Goal: Information Seeking & Learning: Understand process/instructions

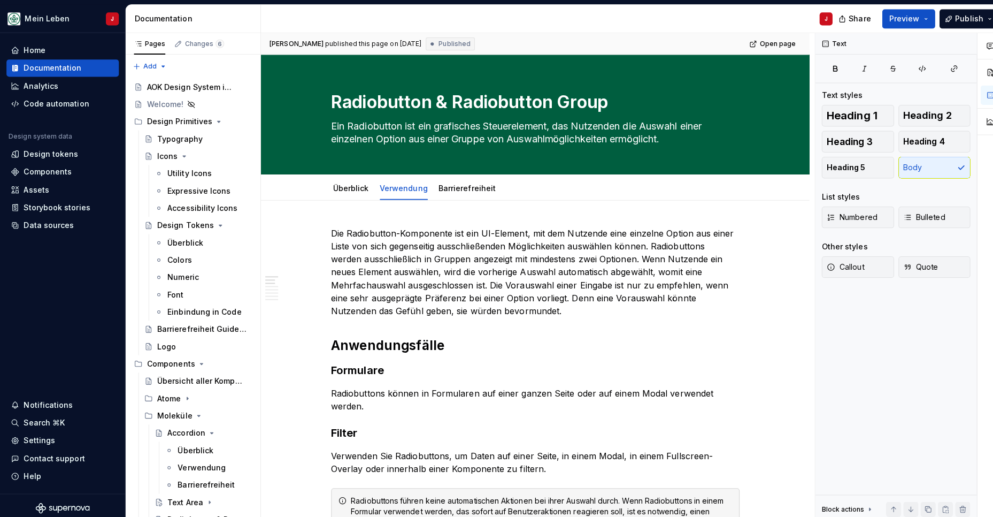
scroll to position [5, 0]
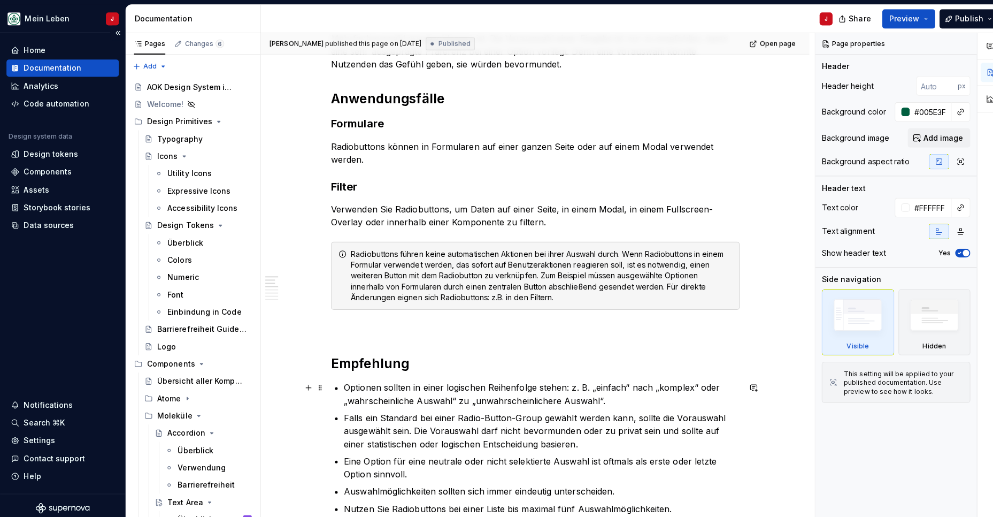
scroll to position [250, 0]
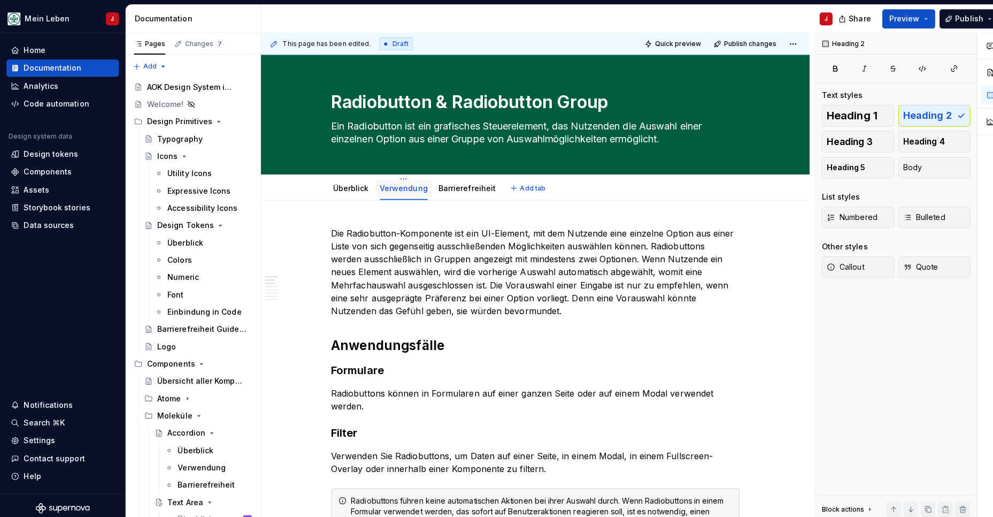
scroll to position [0, 0]
click at [348, 188] on link "Überblick" at bounding box center [347, 185] width 35 height 9
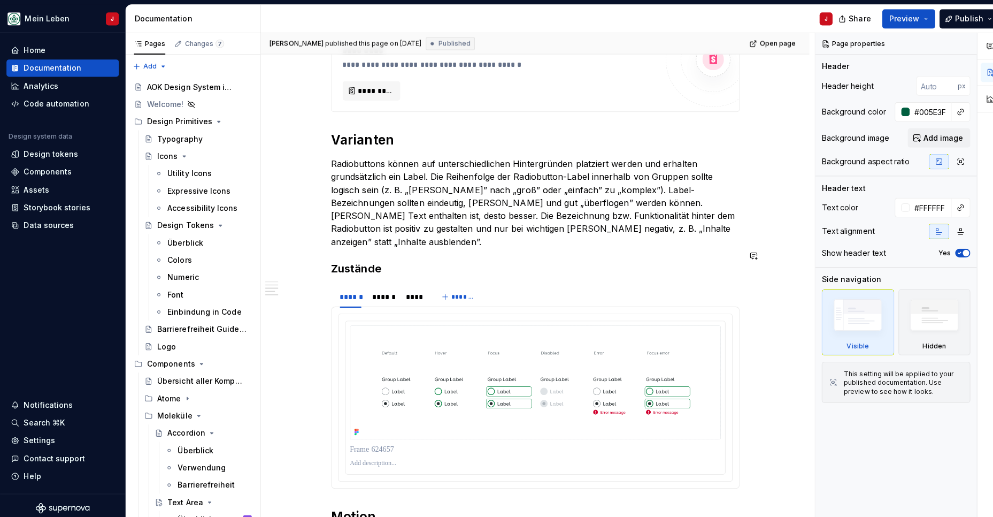
scroll to position [727, 0]
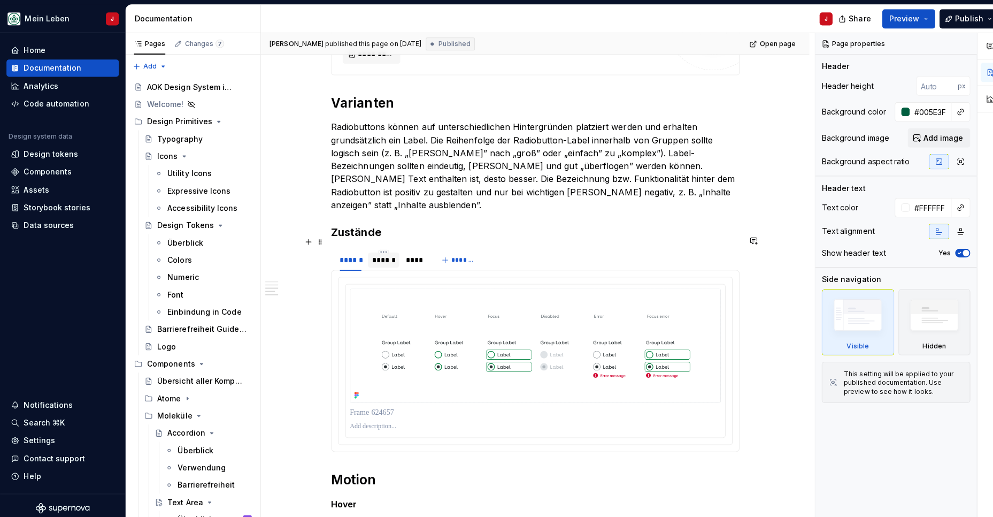
click at [383, 252] on div "******" at bounding box center [379, 257] width 23 height 11
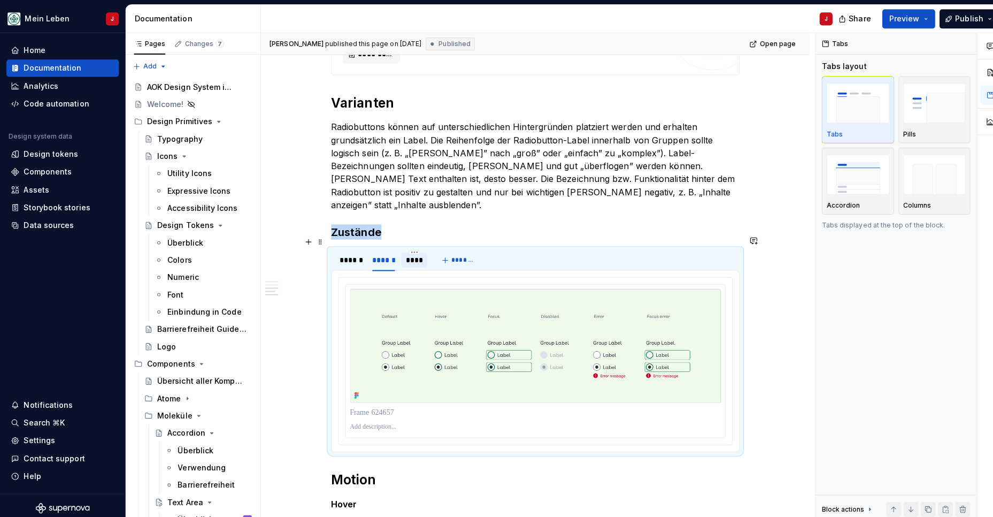
click at [410, 252] on div "****" at bounding box center [410, 257] width 17 height 11
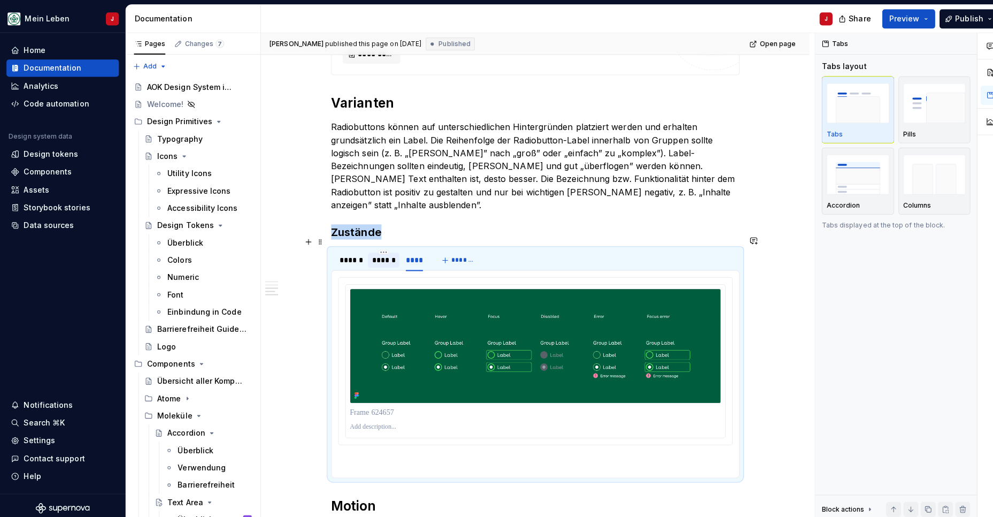
click at [380, 252] on div "******" at bounding box center [379, 257] width 23 height 11
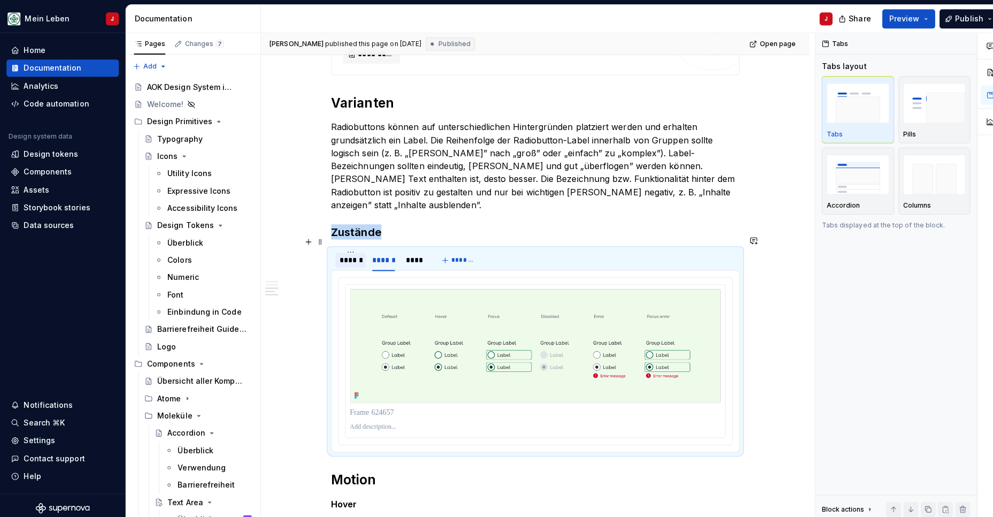
click at [351, 252] on div "******" at bounding box center [346, 257] width 21 height 11
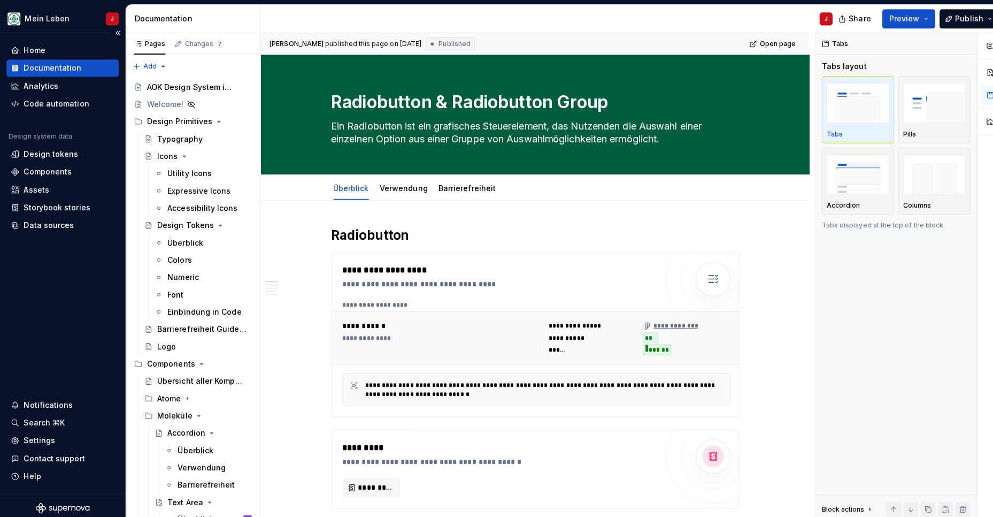
scroll to position [0, 0]
click at [395, 193] on div "Verwendung" at bounding box center [400, 186] width 56 height 17
click at [404, 186] on link "Verwendung" at bounding box center [400, 185] width 48 height 9
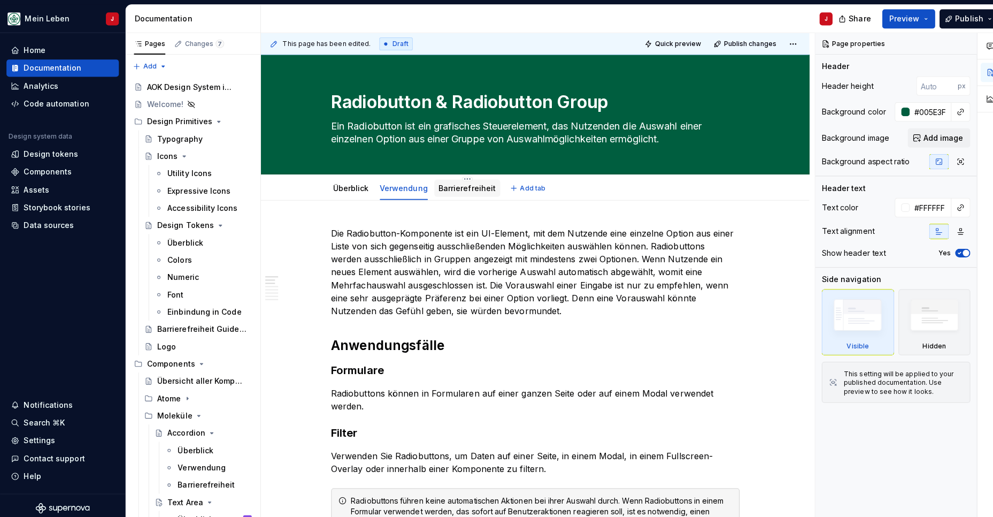
click at [440, 188] on link "Barrierefreiheit" at bounding box center [462, 185] width 57 height 9
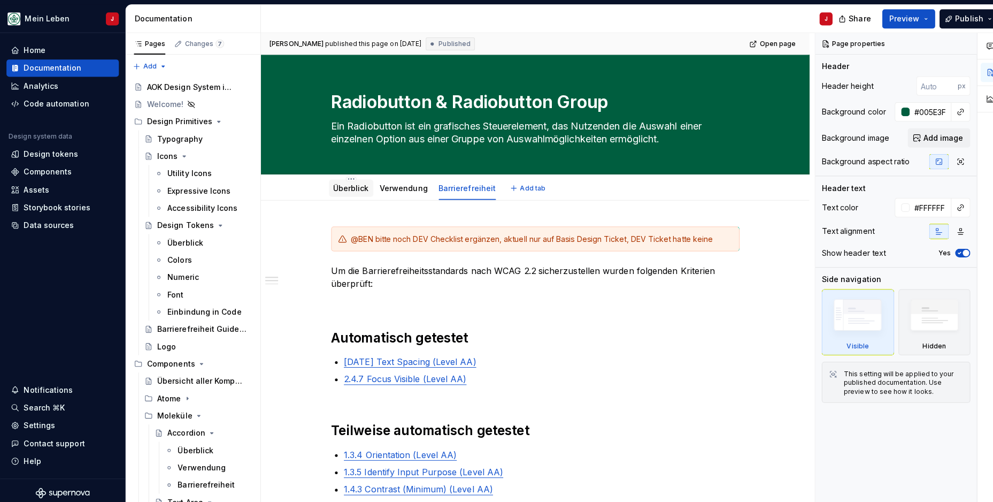
click at [353, 188] on link "Überblick" at bounding box center [347, 185] width 35 height 9
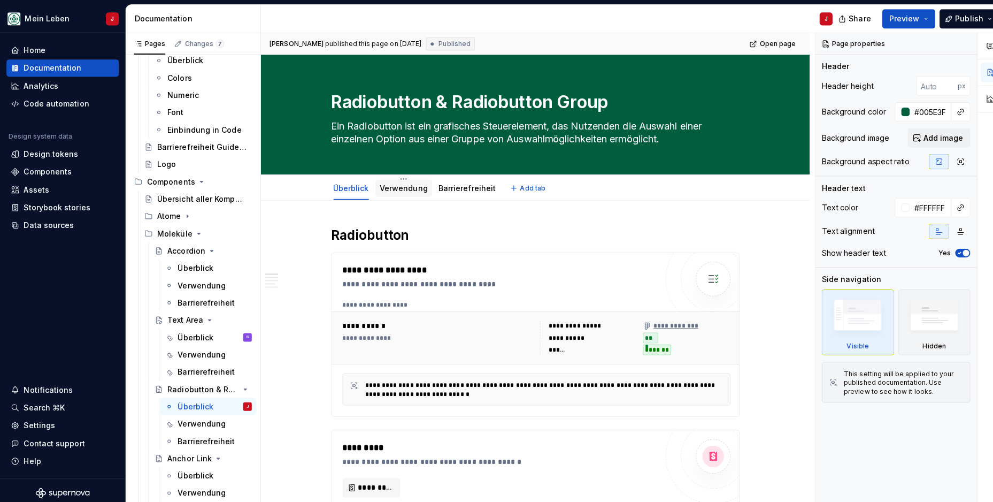
click at [403, 187] on link "Verwendung" at bounding box center [400, 185] width 48 height 9
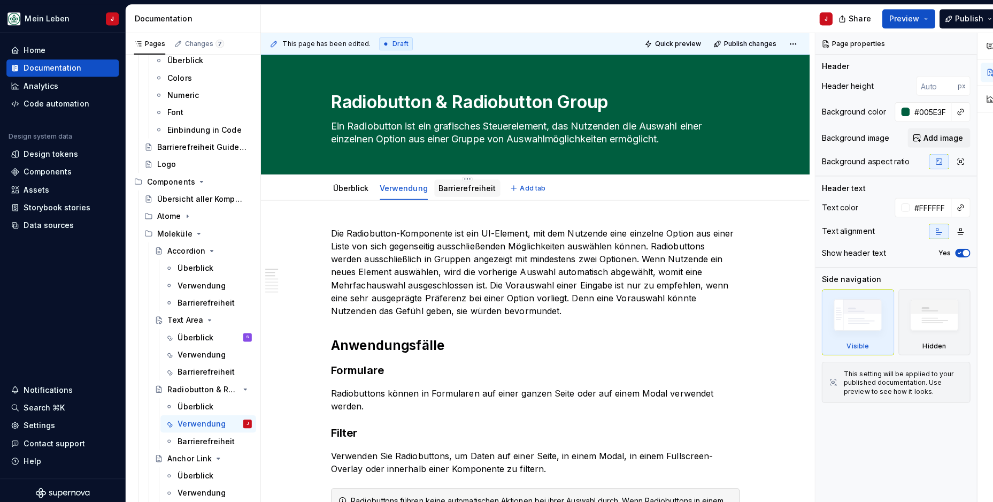
click at [451, 194] on div "Barrierefreiheit" at bounding box center [462, 186] width 65 height 17
click at [465, 183] on link "Barrierefreiheit" at bounding box center [462, 185] width 57 height 9
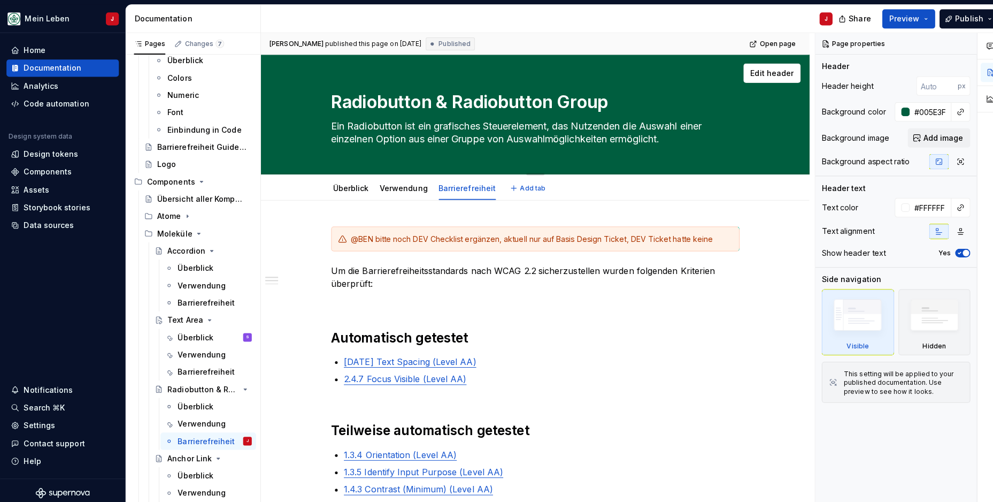
click at [448, 94] on textarea "Radiobutton & Radiobutton Group" at bounding box center [528, 101] width 404 height 26
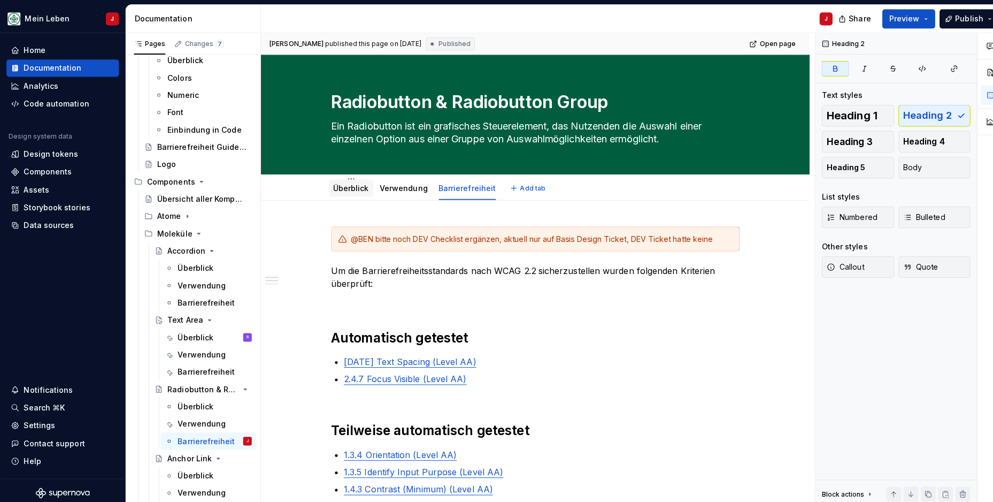
click at [341, 190] on div "Überblick" at bounding box center [347, 186] width 35 height 11
click at [339, 190] on link "Überblick" at bounding box center [347, 185] width 35 height 9
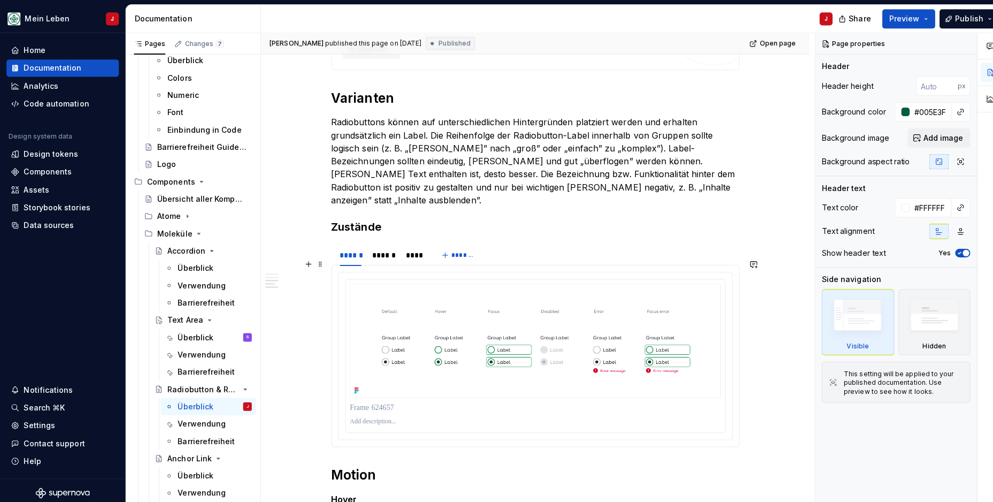
scroll to position [758, 0]
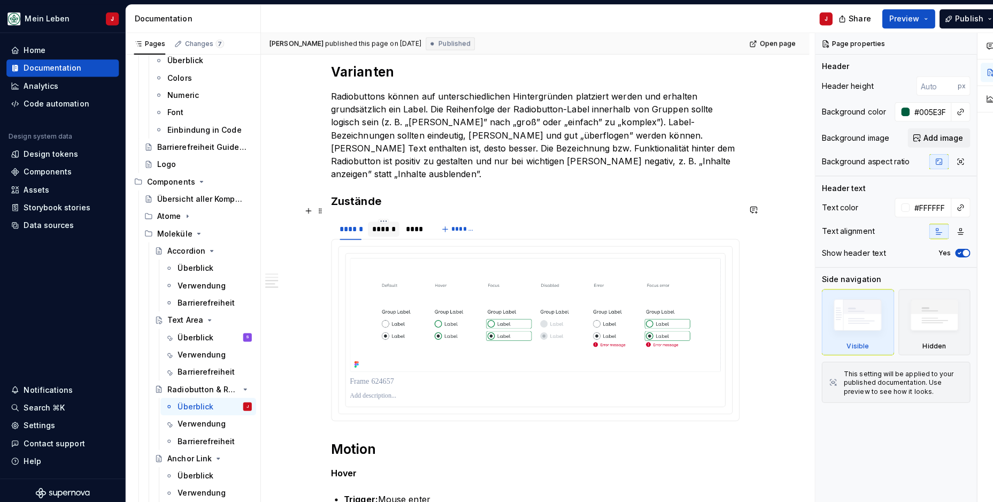
click at [374, 221] on div "******" at bounding box center [379, 226] width 23 height 11
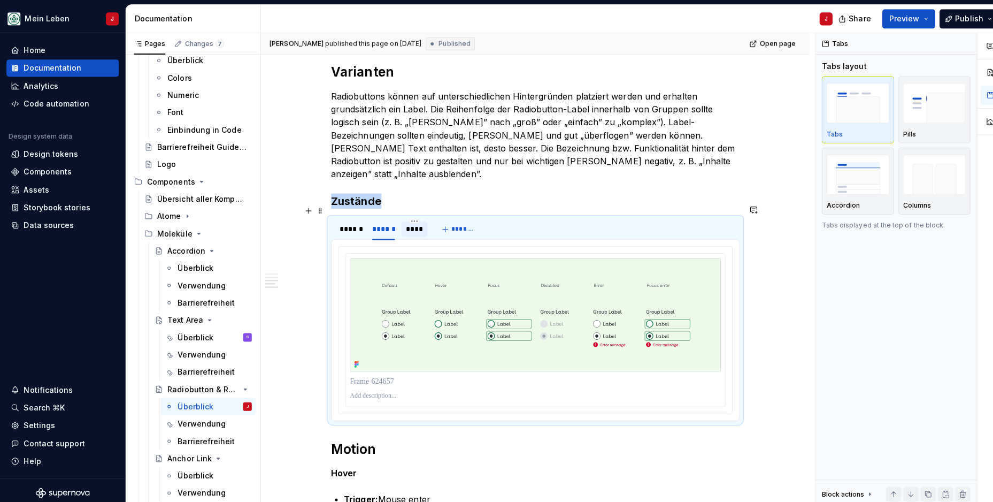
click at [413, 221] on div "****" at bounding box center [410, 226] width 17 height 11
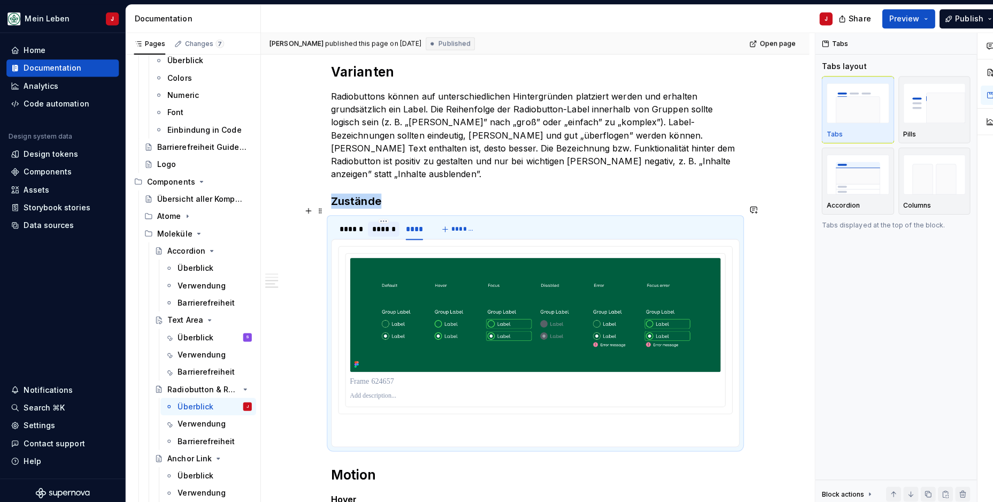
click at [382, 221] on div "******" at bounding box center [379, 226] width 23 height 11
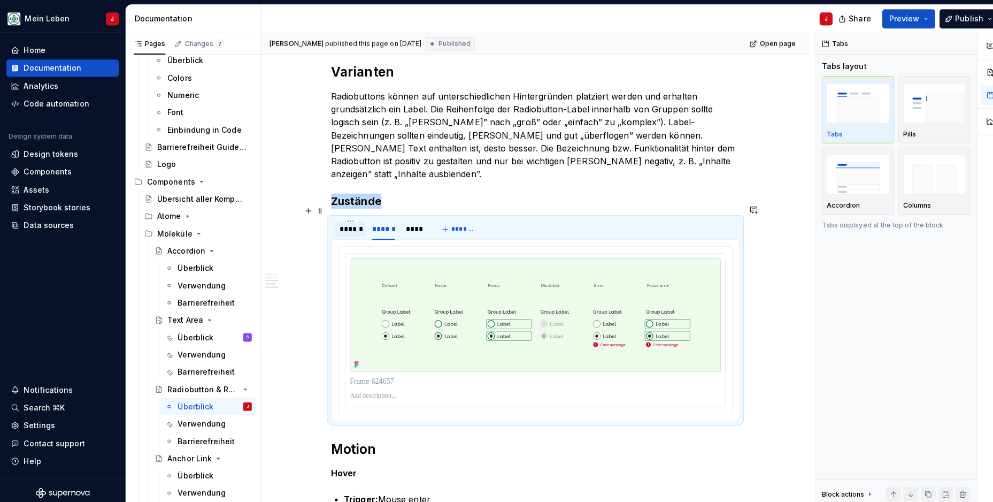
click at [348, 221] on div "******" at bounding box center [346, 226] width 21 height 11
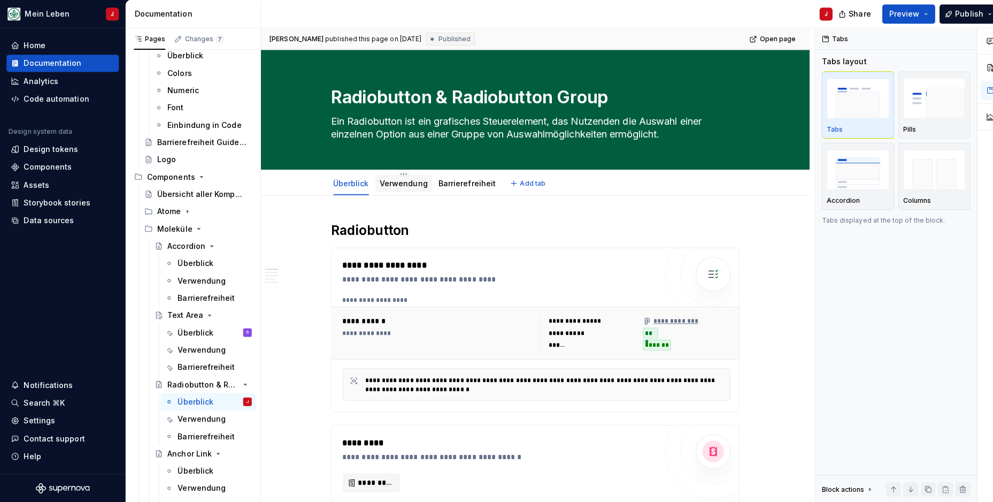
scroll to position [0, 0]
click at [393, 181] on div "Verwendung" at bounding box center [400, 186] width 48 height 11
click at [402, 183] on link "Verwendung" at bounding box center [400, 185] width 48 height 9
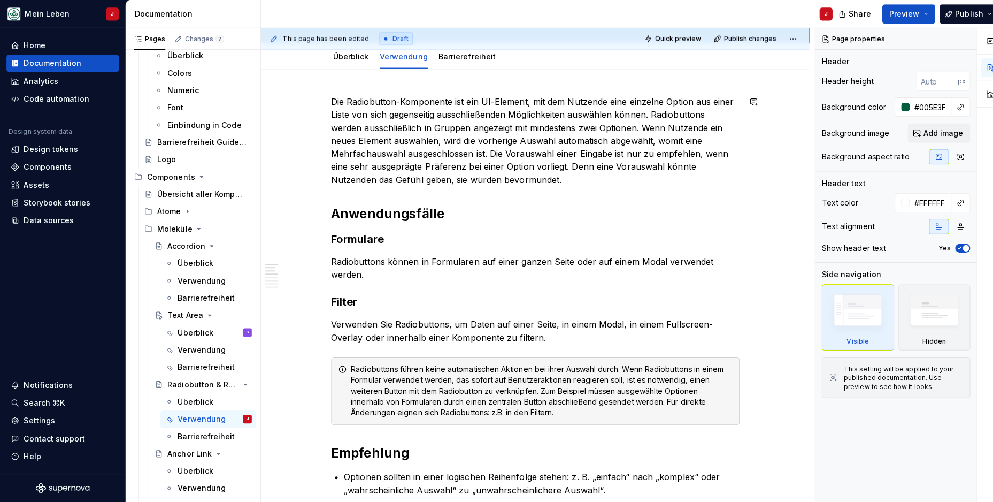
scroll to position [5, 0]
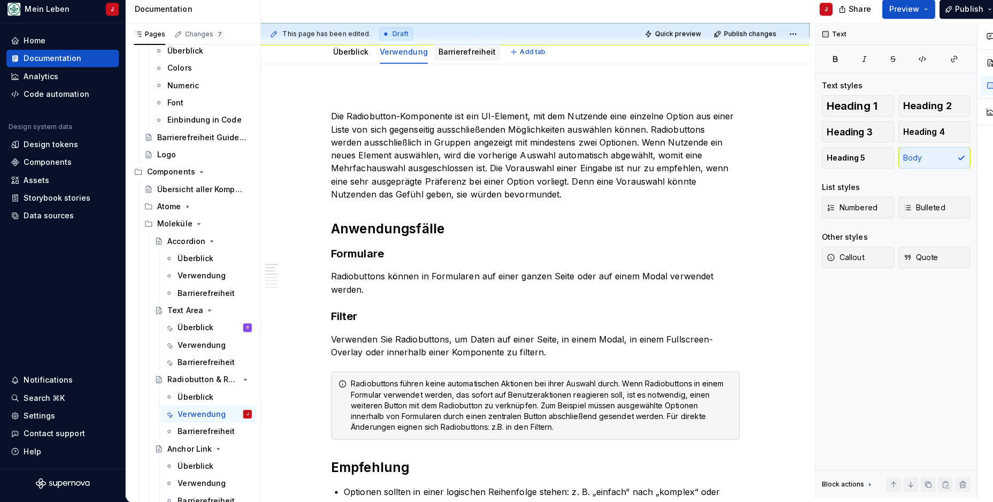
click at [452, 51] on link "Barrierefreiheit" at bounding box center [462, 55] width 57 height 9
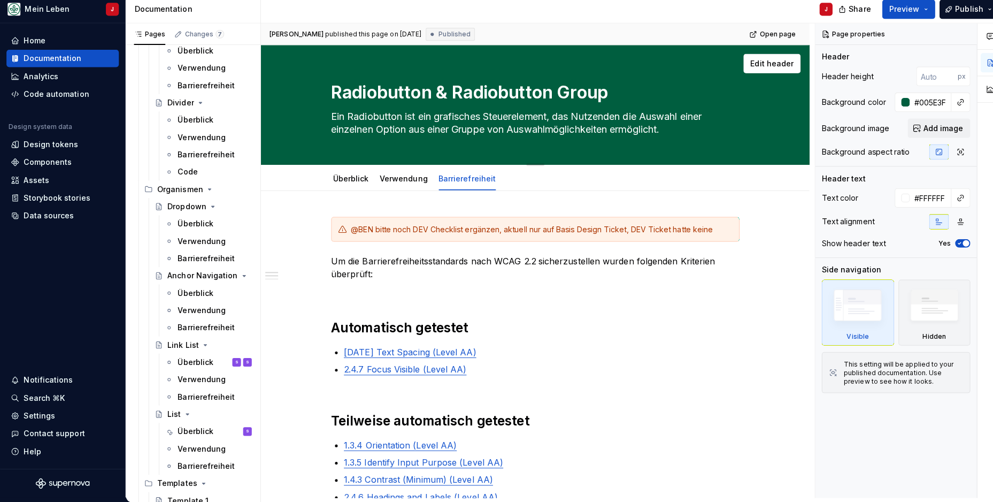
scroll to position [1025, 0]
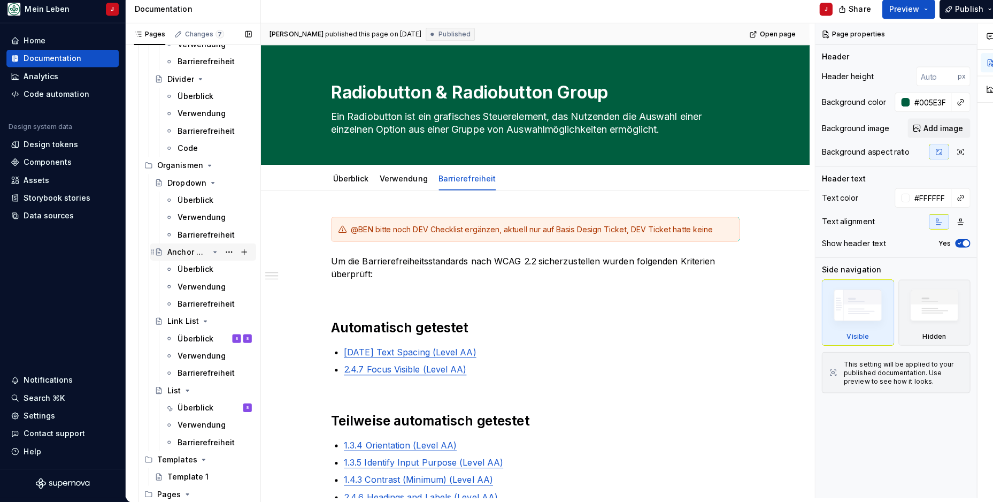
click at [201, 249] on div "Anchor Navigation" at bounding box center [186, 254] width 41 height 11
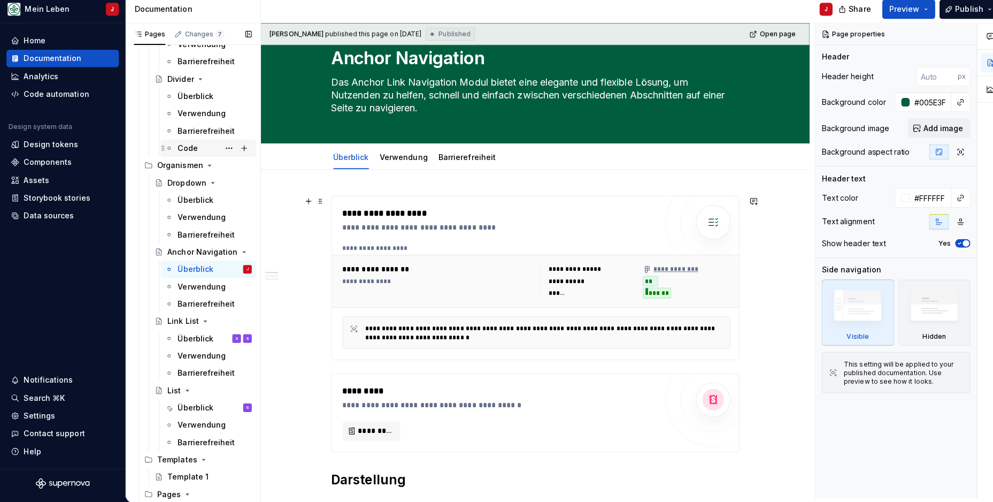
scroll to position [36, 0]
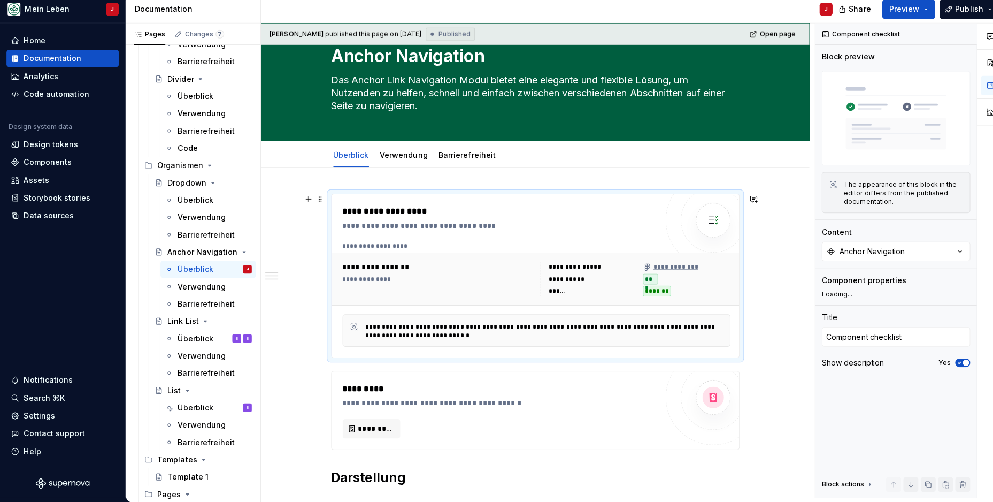
click at [492, 282] on div "**********" at bounding box center [433, 281] width 189 height 34
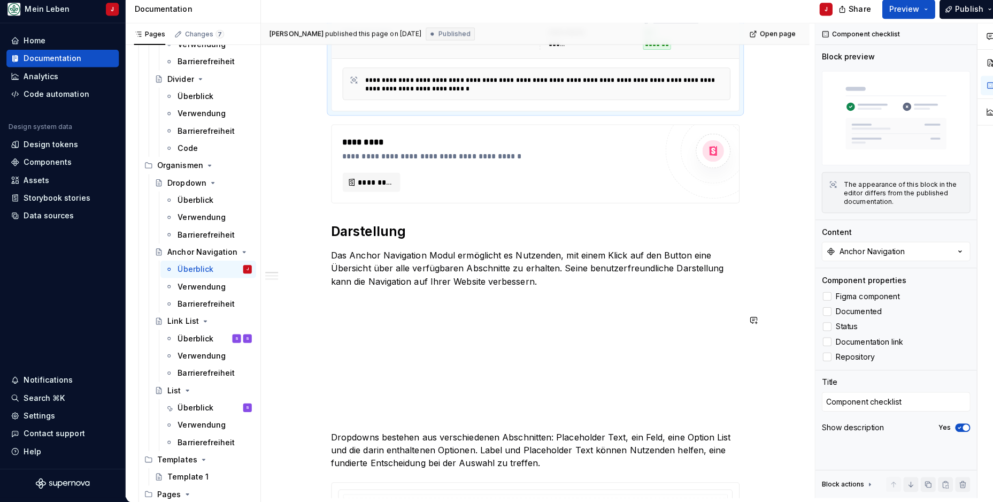
scroll to position [292, 0]
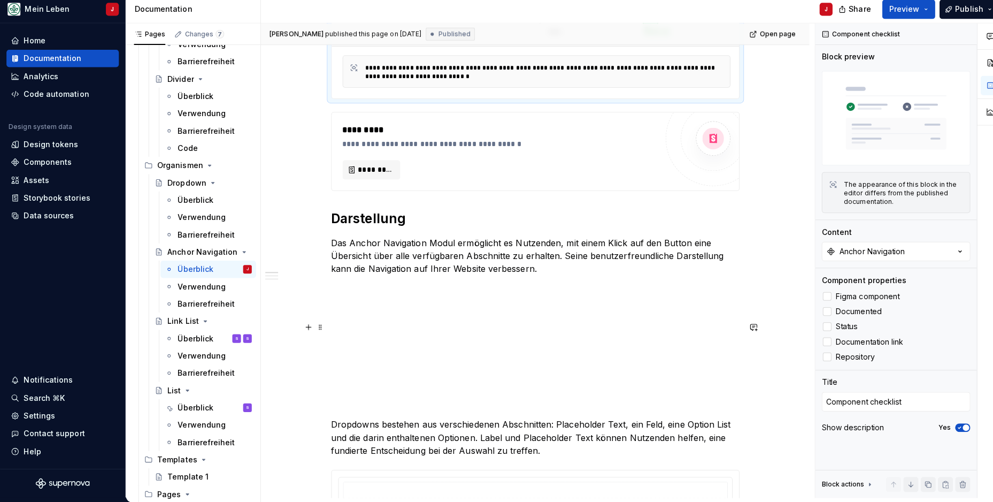
click at [567, 322] on p at bounding box center [530, 328] width 404 height 13
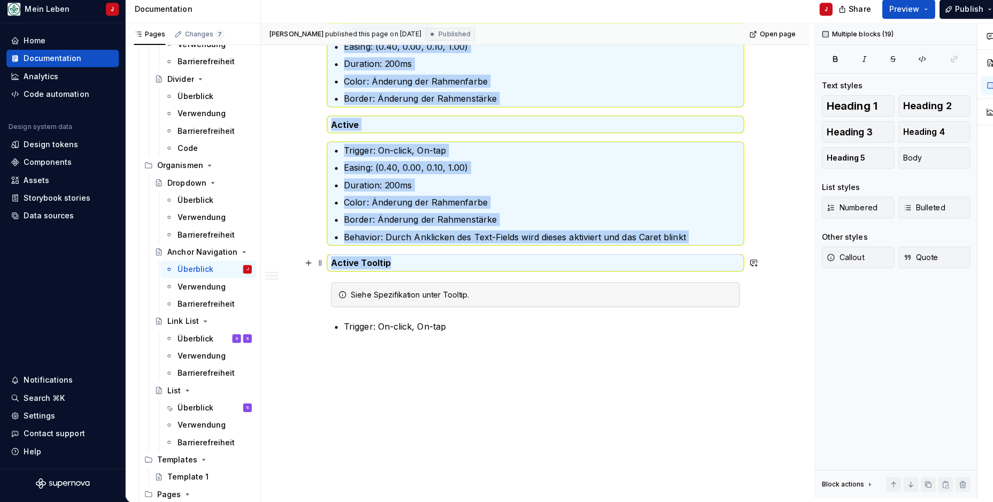
scroll to position [1642, 0]
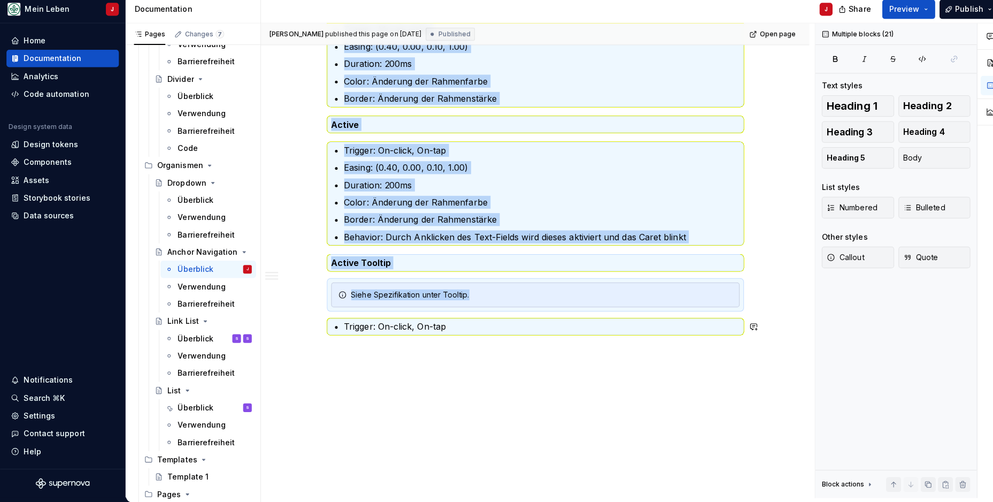
drag, startPoint x: 332, startPoint y: 255, endPoint x: 451, endPoint y: 331, distance: 141.4
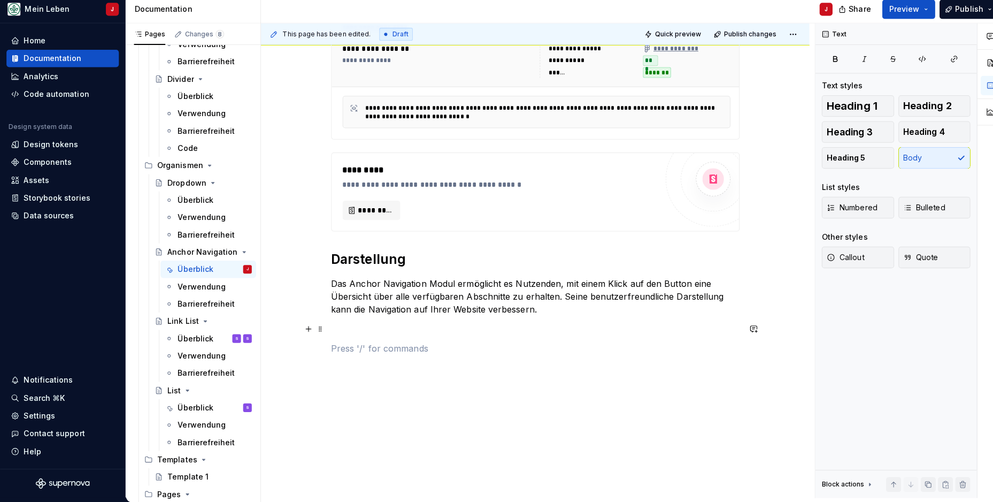
type textarea "*"
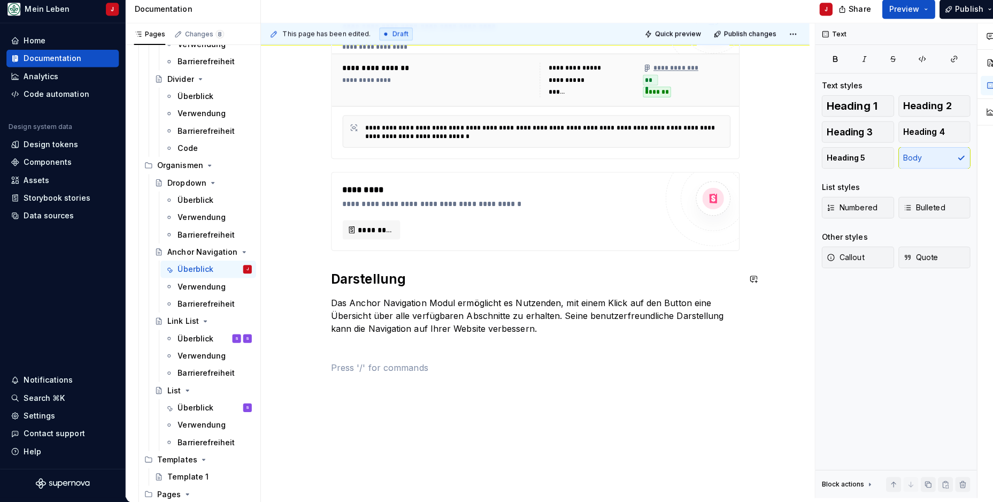
scroll to position [233, 0]
click at [345, 364] on p "Aufbau" at bounding box center [530, 368] width 404 height 13
click at [916, 108] on span "Heading 2" at bounding box center [918, 109] width 48 height 11
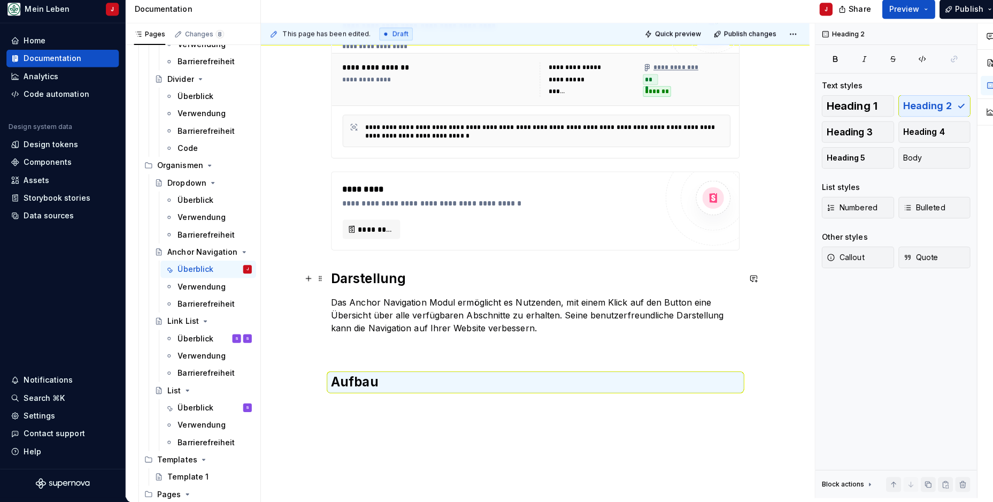
click at [385, 275] on h2 "Darstellung" at bounding box center [530, 280] width 404 height 17
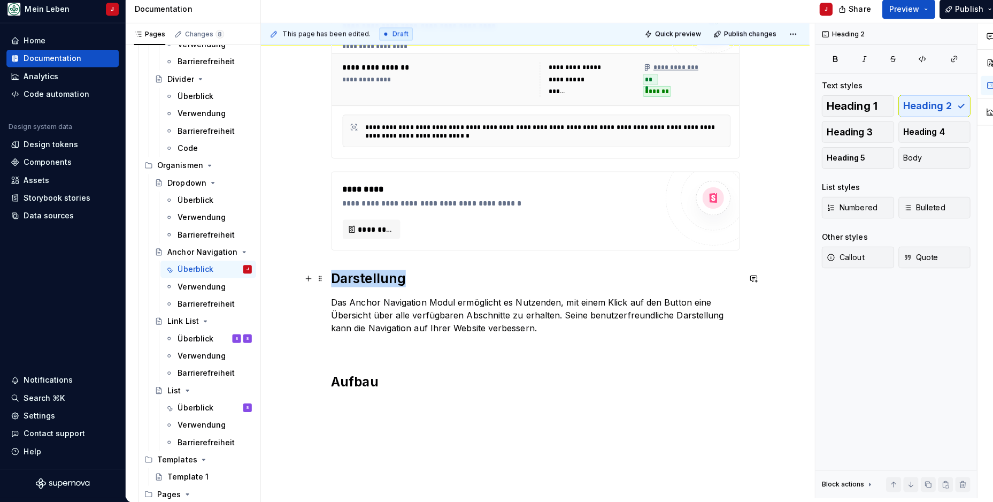
click at [385, 275] on h2 "Darstellung" at bounding box center [530, 280] width 404 height 17
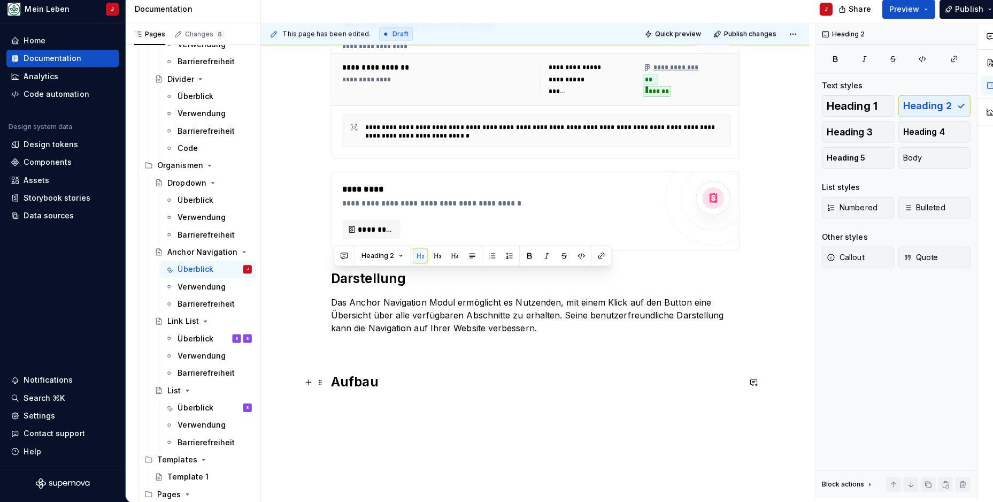
click at [403, 374] on h2 "Aufbau" at bounding box center [530, 382] width 404 height 17
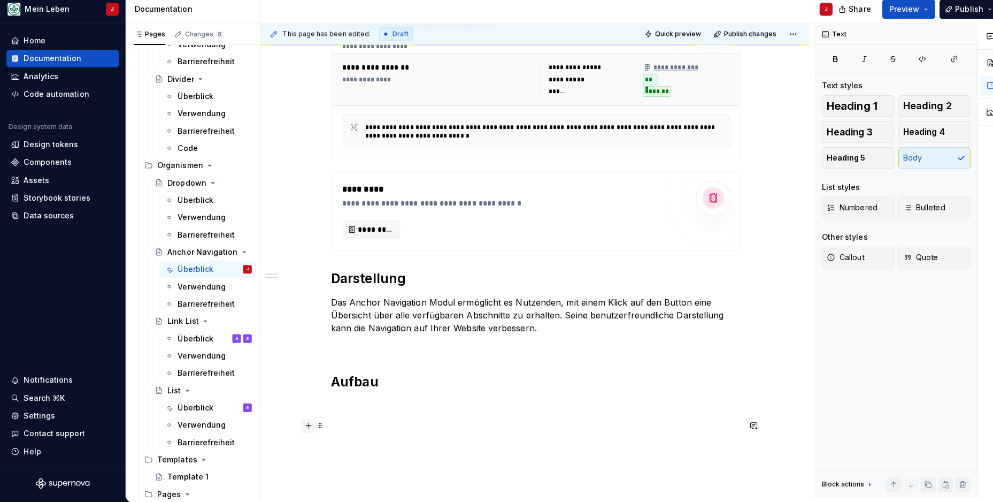
click at [308, 420] on button "button" at bounding box center [305, 425] width 15 height 15
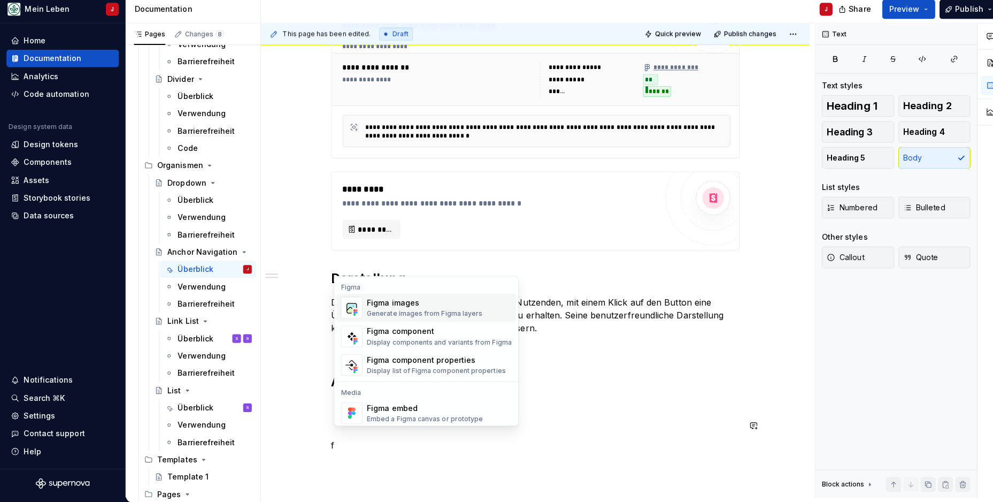
scroll to position [240, 0]
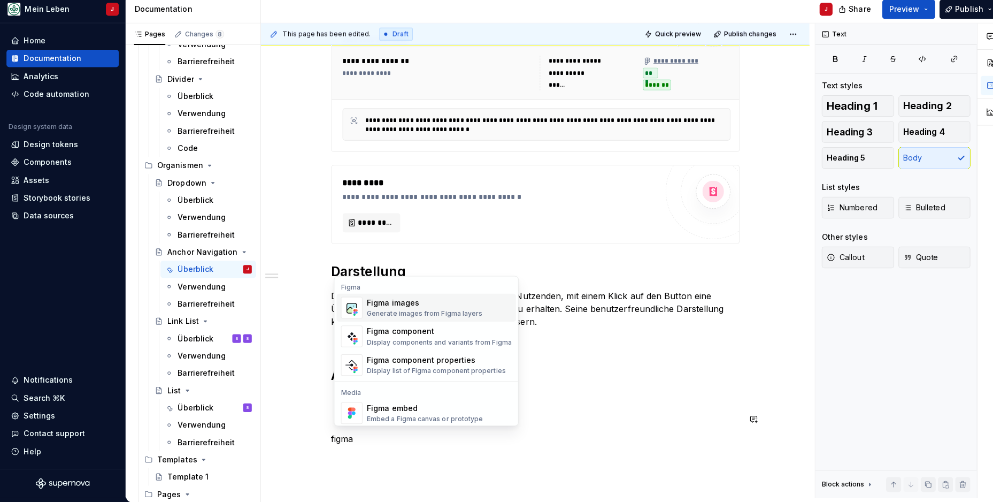
drag, startPoint x: 319, startPoint y: 397, endPoint x: 361, endPoint y: 309, distance: 97.1
click at [361, 309] on p "Das Anchor Navigation Modul ermöglicht es Nutzenden, mit einem Klick auf den Bu…" at bounding box center [530, 310] width 404 height 39
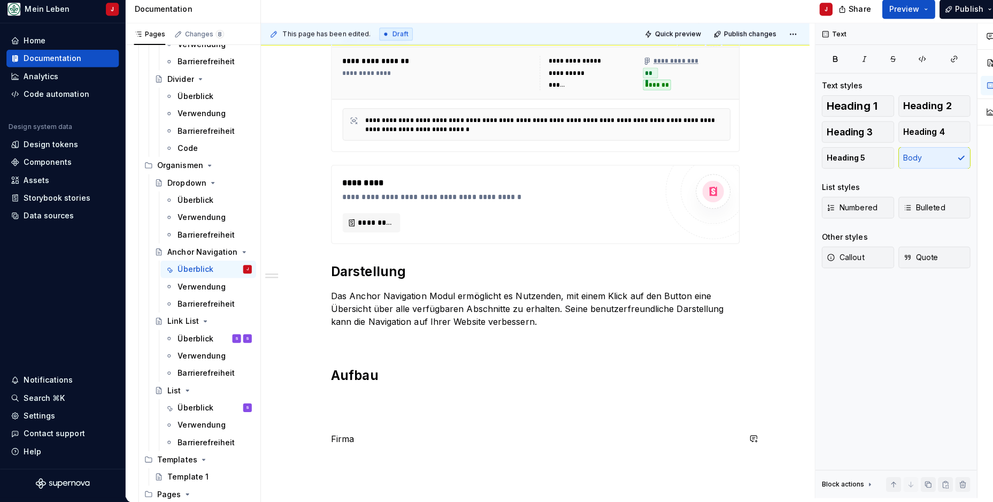
click at [345, 432] on p "Firma" at bounding box center [530, 438] width 404 height 13
click at [308, 413] on button "button" at bounding box center [305, 419] width 15 height 15
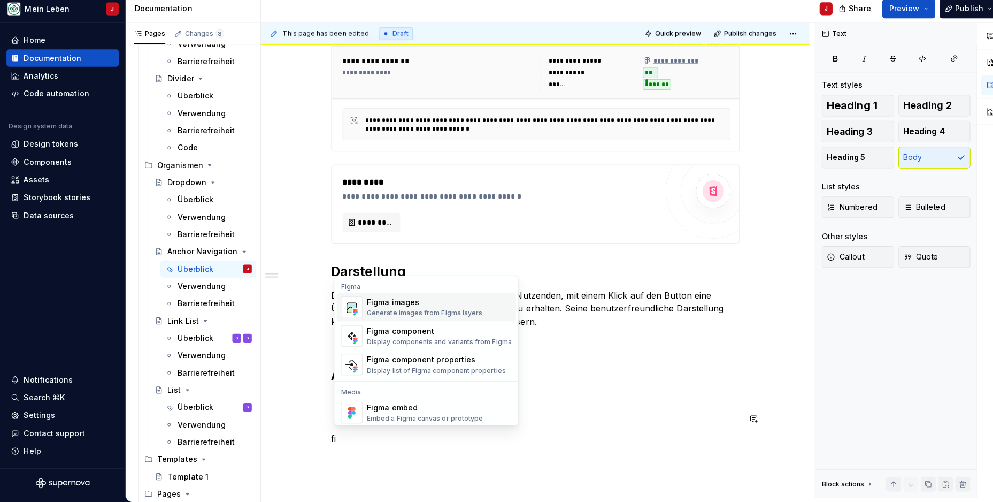
scroll to position [0, 0]
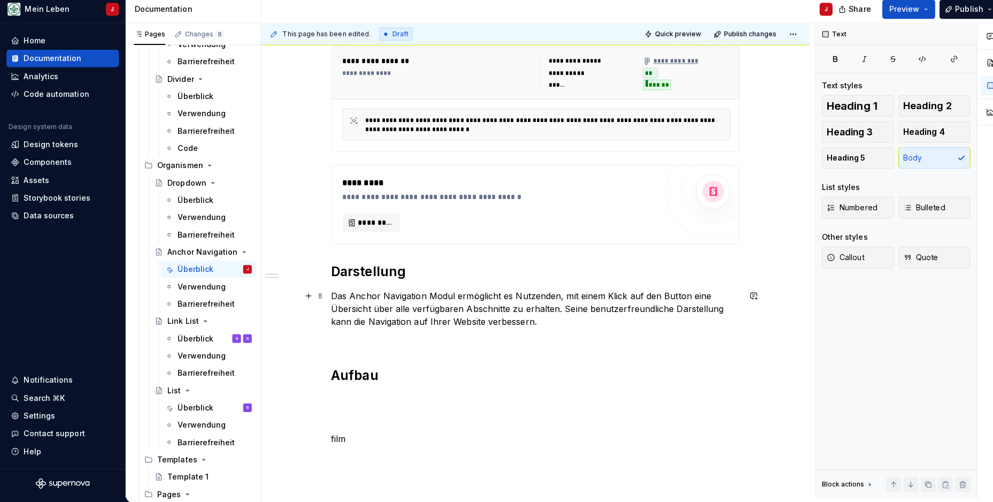
drag, startPoint x: 382, startPoint y: 282, endPoint x: 362, endPoint y: 307, distance: 32.3
click at [362, 307] on p "Das Anchor Navigation Modul ermöglicht es Nutzenden, mit einem Klick auf den Bu…" at bounding box center [530, 310] width 404 height 39
click at [346, 432] on p "film" at bounding box center [530, 438] width 404 height 13
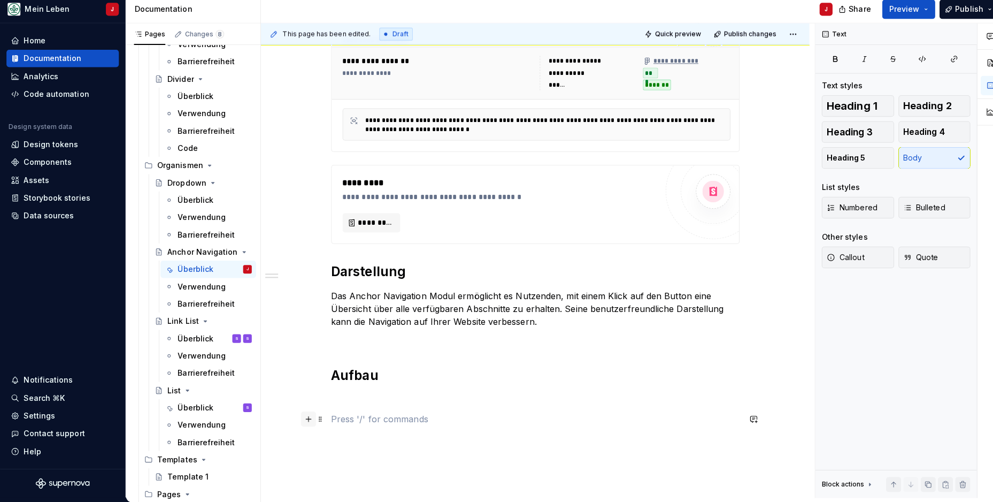
click at [307, 412] on button "button" at bounding box center [305, 419] width 15 height 15
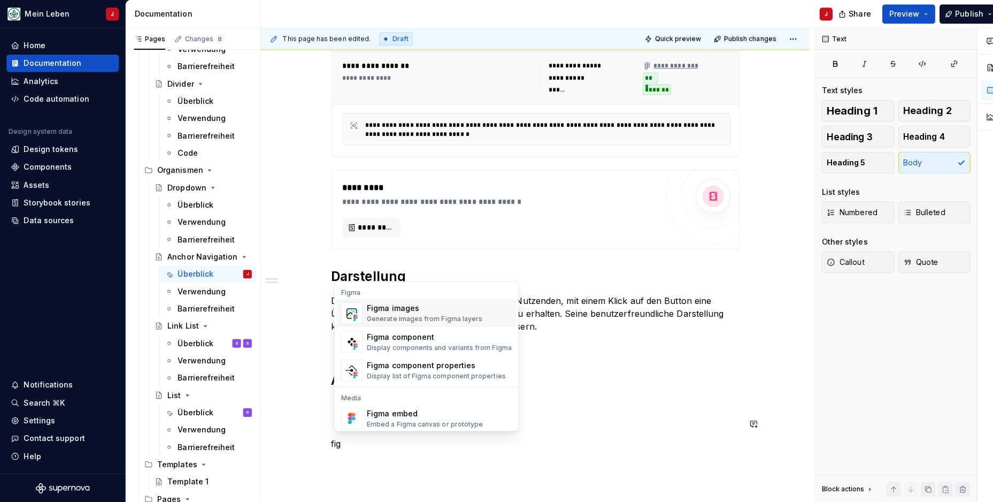
click at [348, 312] on img "Suggestions" at bounding box center [348, 309] width 20 height 21
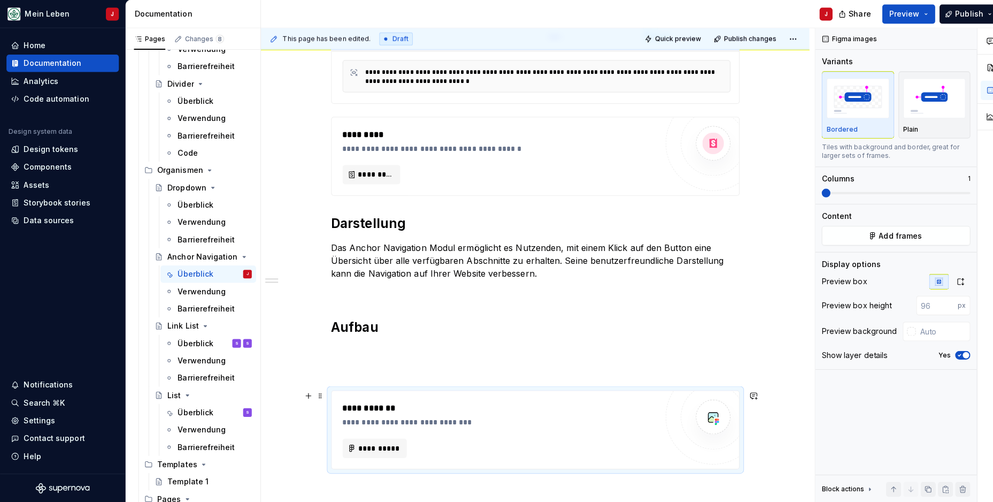
scroll to position [359, 0]
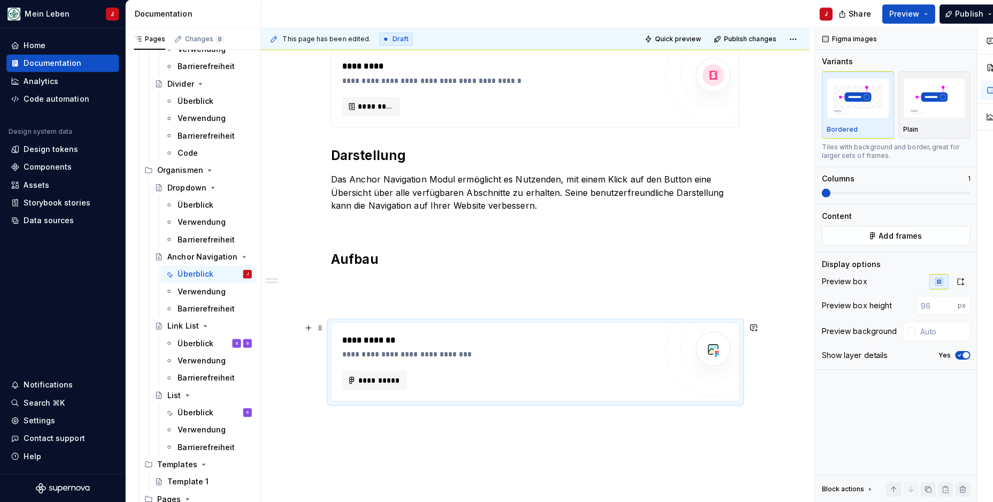
type textarea "*"
click at [372, 372] on span "**********" at bounding box center [376, 376] width 42 height 11
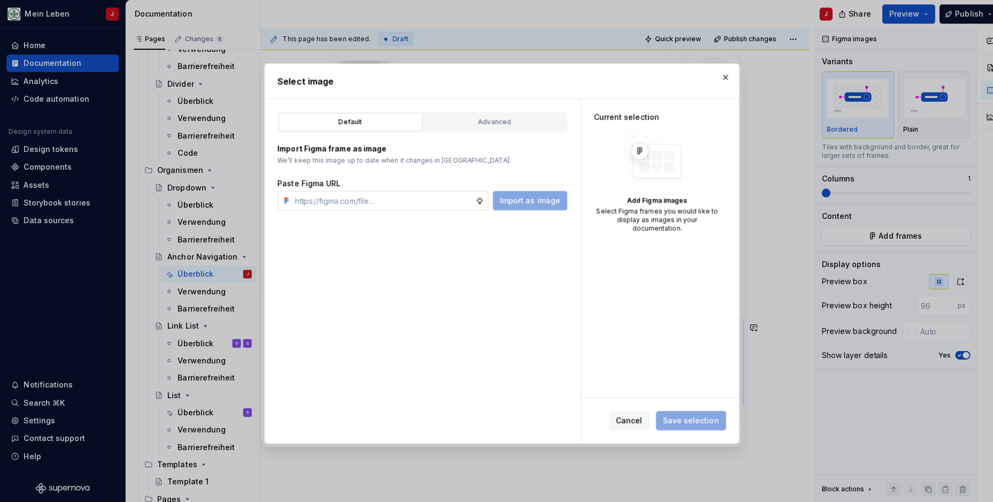
click at [383, 191] on input "text" at bounding box center [379, 198] width 183 height 19
type input "[URL][DOMAIN_NAME]"
click at [548, 197] on span "Import as image" at bounding box center [525, 198] width 60 height 11
type textarea "*"
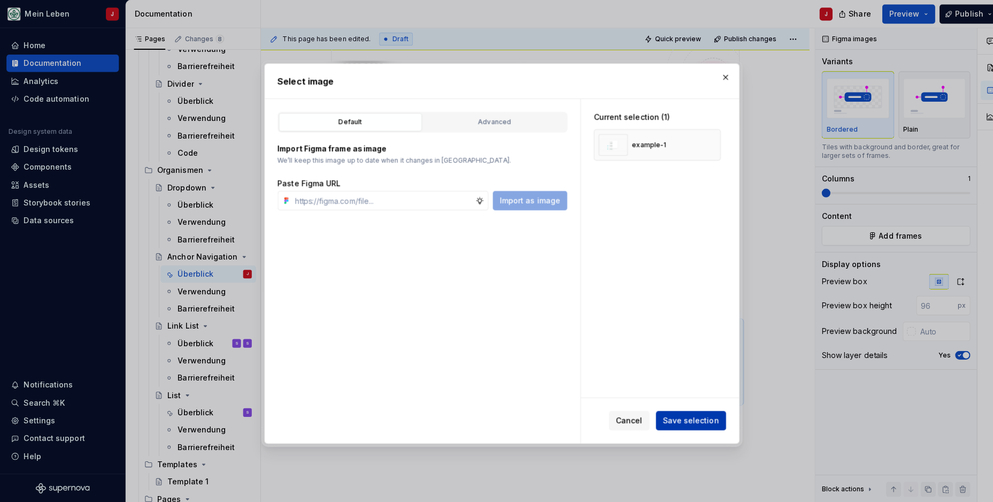
click at [686, 414] on span "Save selection" at bounding box center [684, 416] width 56 height 11
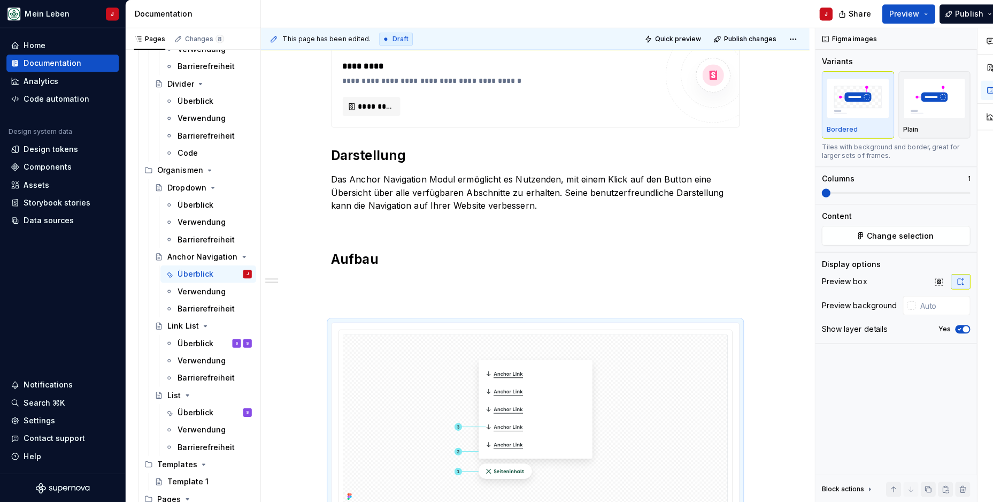
scroll to position [402, 0]
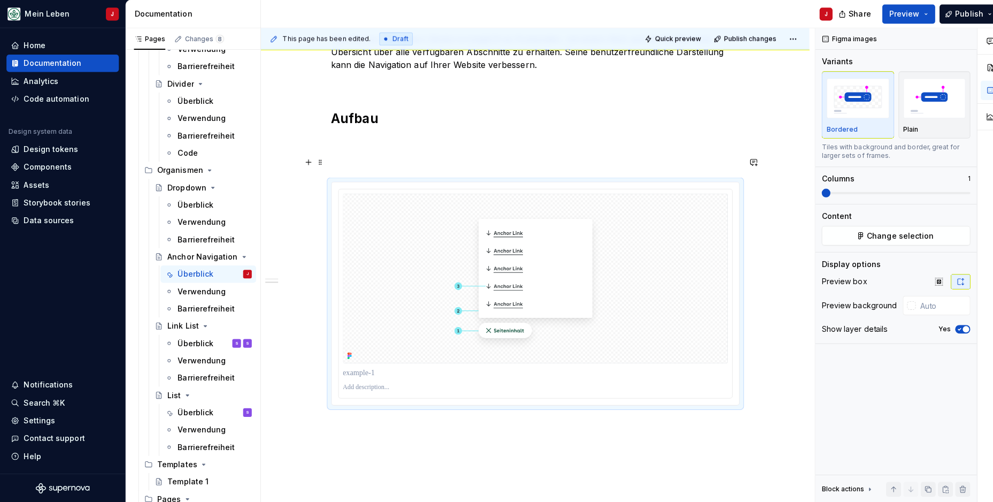
click at [346, 157] on p at bounding box center [530, 160] width 404 height 13
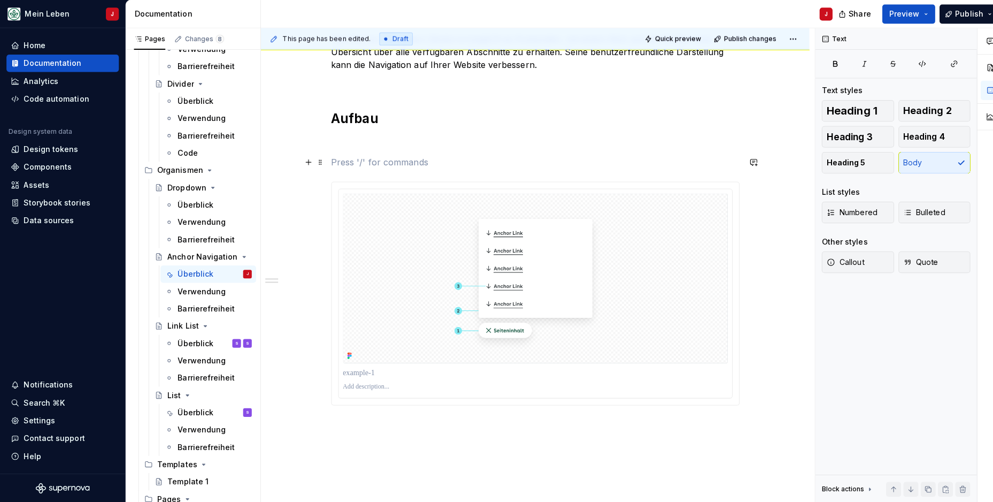
scroll to position [397, 0]
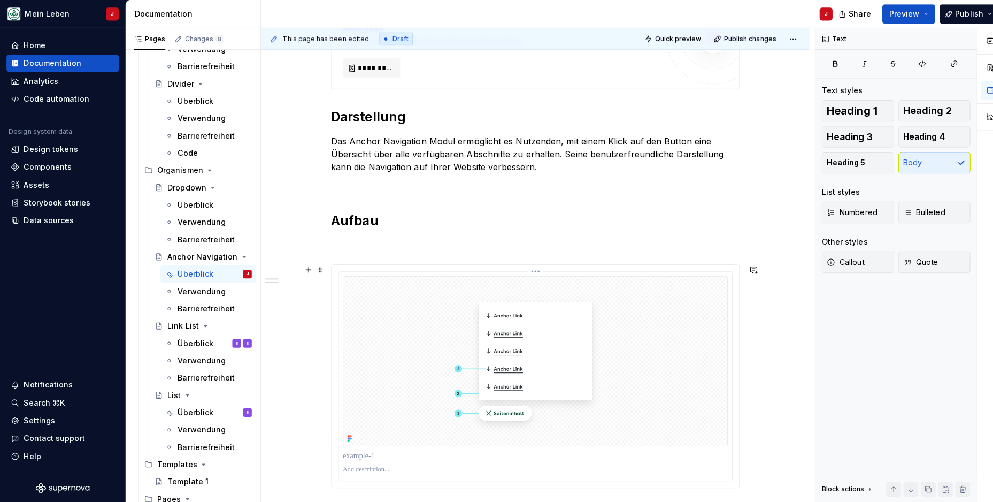
click at [424, 452] on p at bounding box center [530, 451] width 381 height 11
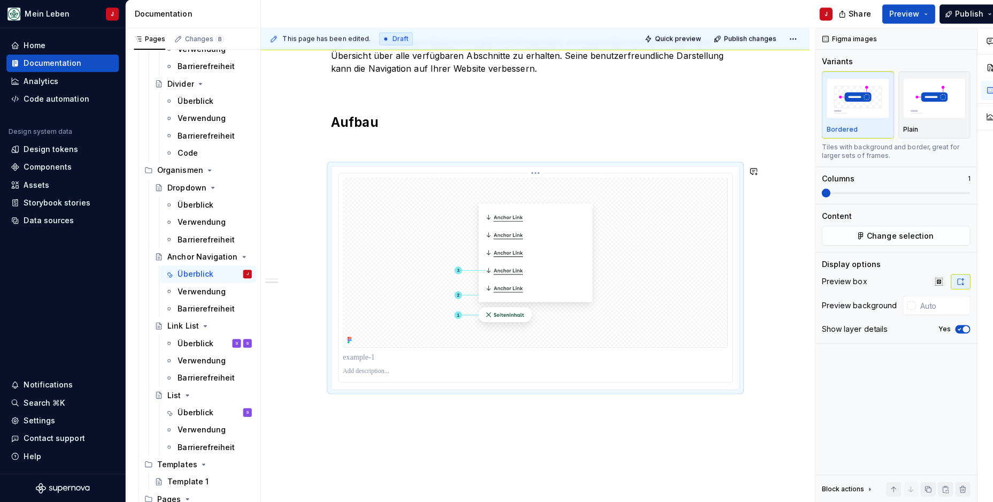
scroll to position [529, 0]
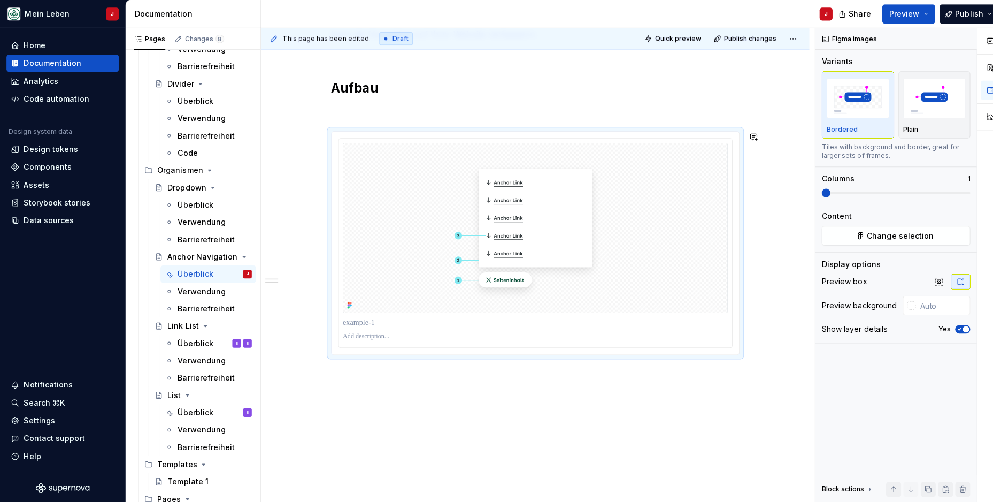
click at [351, 396] on div "**********" at bounding box center [529, 96] width 543 height 837
click at [349, 329] on p at bounding box center [530, 333] width 381 height 9
click at [395, 334] on p "**********" at bounding box center [530, 333] width 381 height 9
click at [366, 404] on div "**********" at bounding box center [529, 96] width 543 height 837
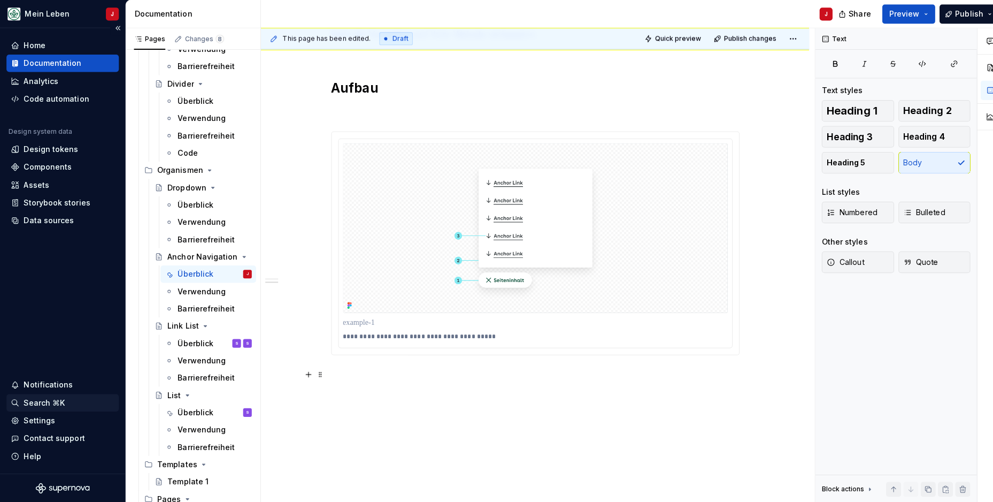
scroll to position [291, 0]
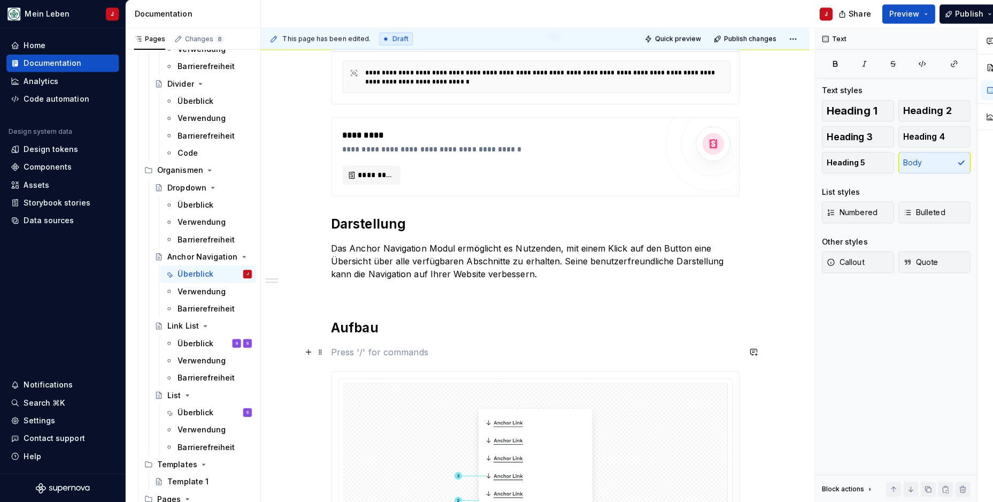
click at [337, 347] on p at bounding box center [530, 348] width 404 height 13
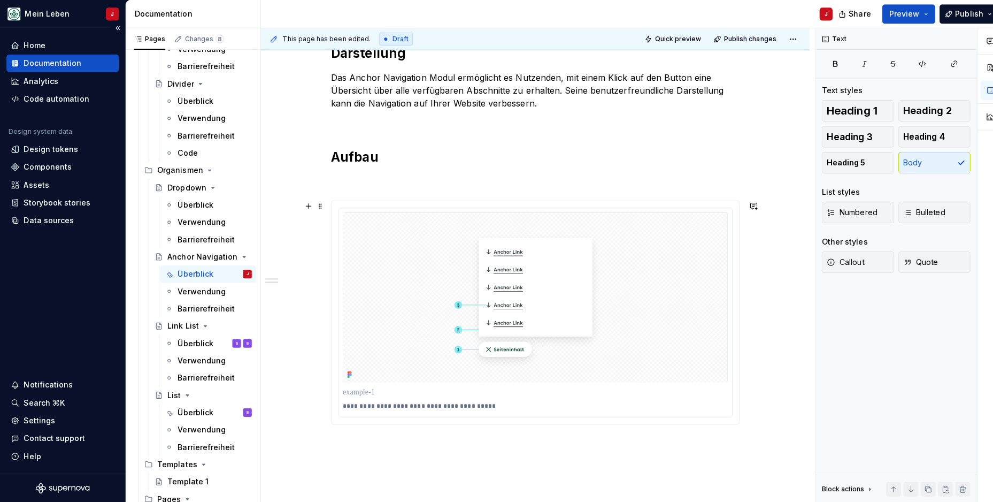
scroll to position [485, 0]
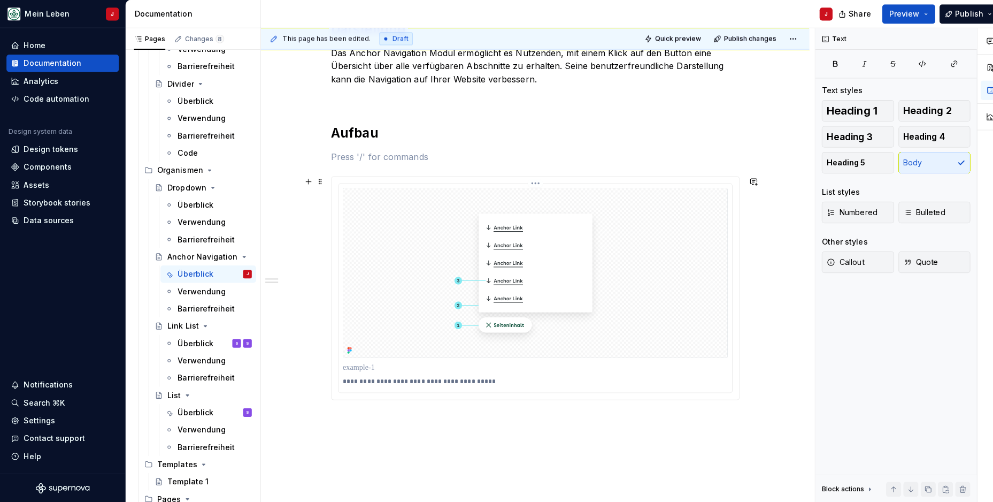
click at [437, 241] on img at bounding box center [530, 270] width 381 height 168
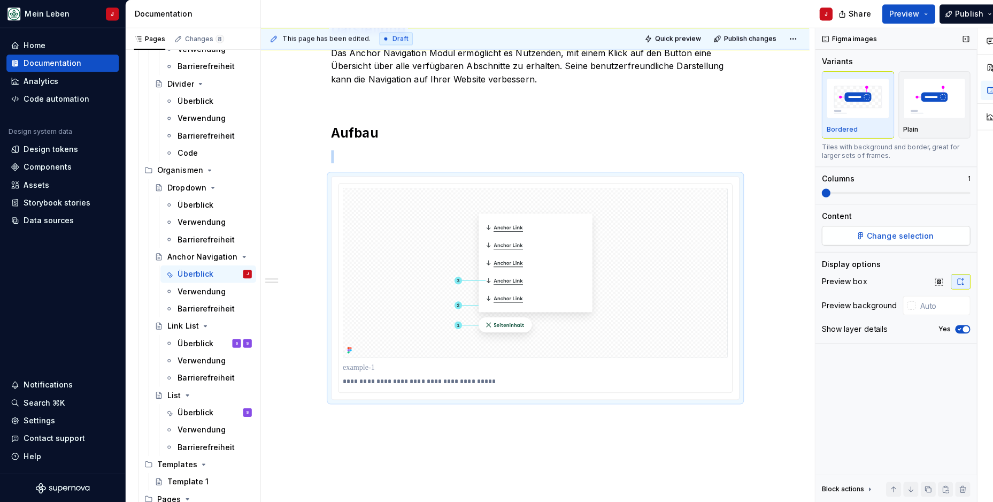
click at [848, 230] on button "Change selection" at bounding box center [886, 233] width 147 height 19
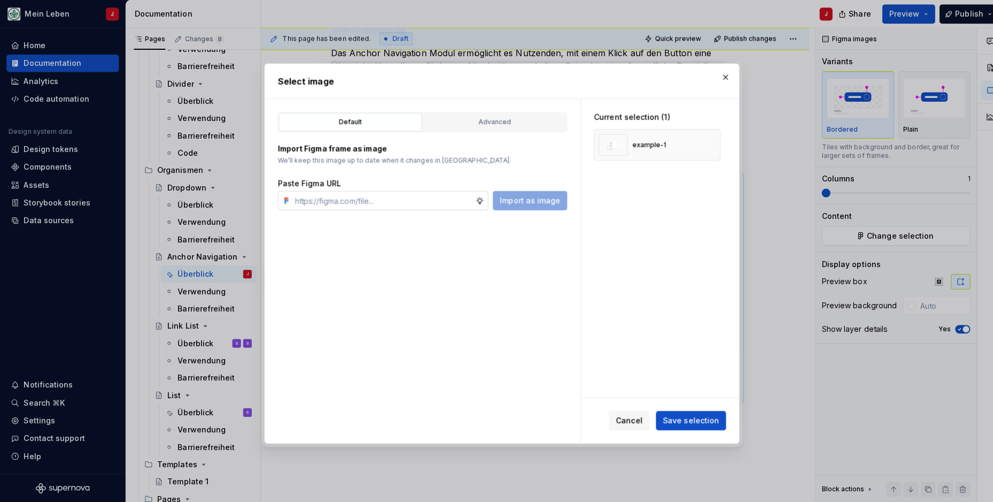
type textarea "*"
click at [347, 204] on input "text" at bounding box center [379, 198] width 183 height 19
type input "[URL][DOMAIN_NAME]"
click at [537, 200] on span "Import as image" at bounding box center [525, 198] width 60 height 11
type textarea "*"
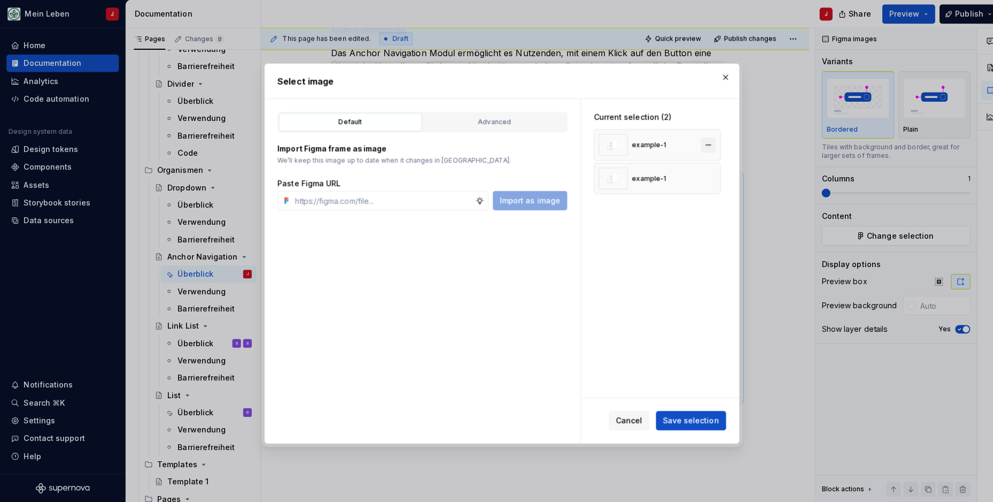
click at [707, 141] on button "button" at bounding box center [701, 143] width 15 height 15
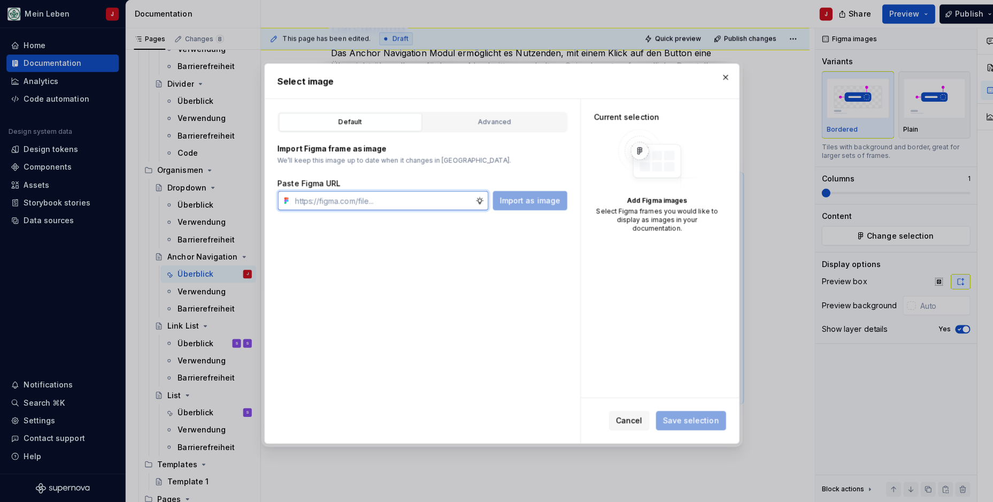
click at [397, 198] on input "text" at bounding box center [379, 198] width 183 height 19
paste input "[URL][DOMAIN_NAME]"
type input "[URL][DOMAIN_NAME]"
click at [520, 204] on button "Import as image" at bounding box center [525, 198] width 74 height 19
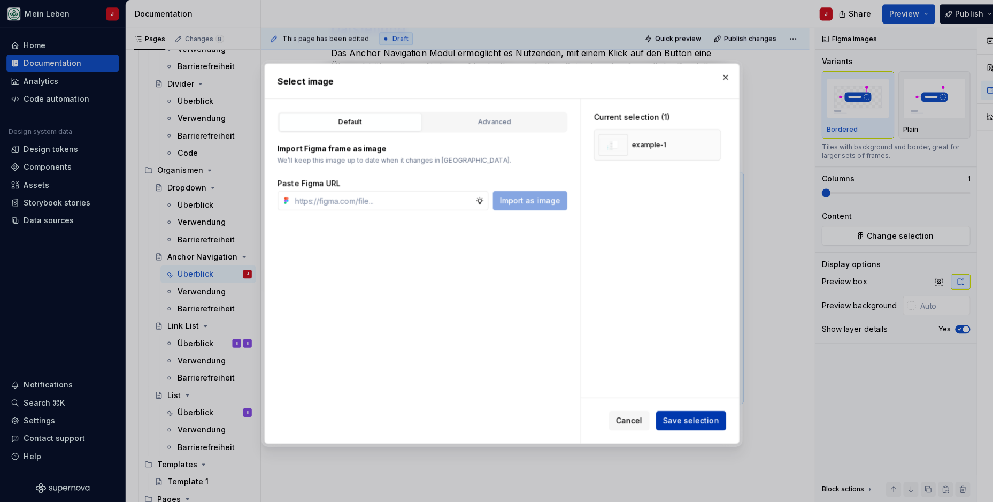
click at [676, 415] on span "Save selection" at bounding box center [684, 416] width 56 height 11
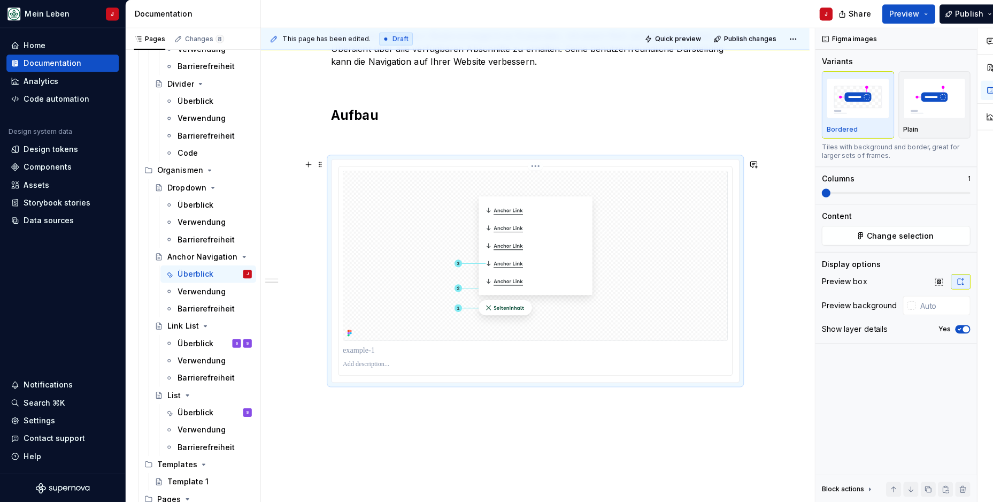
scroll to position [503, 0]
click at [540, 471] on div "**********" at bounding box center [529, 134] width 543 height 863
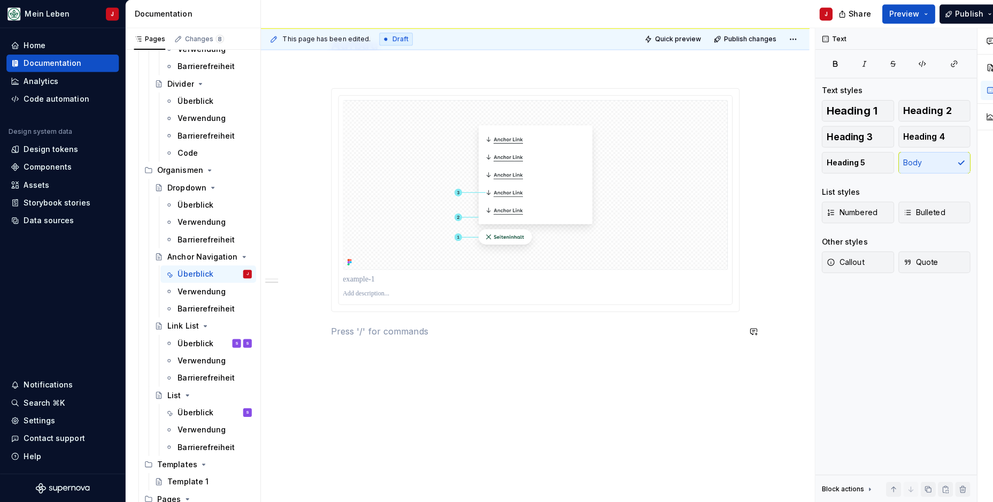
scroll to position [572, 0]
click at [383, 386] on div "**********" at bounding box center [529, 66] width 543 height 863
click at [354, 358] on div "**********" at bounding box center [529, 66] width 543 height 863
click at [337, 364] on p "Zustände" at bounding box center [530, 366] width 404 height 13
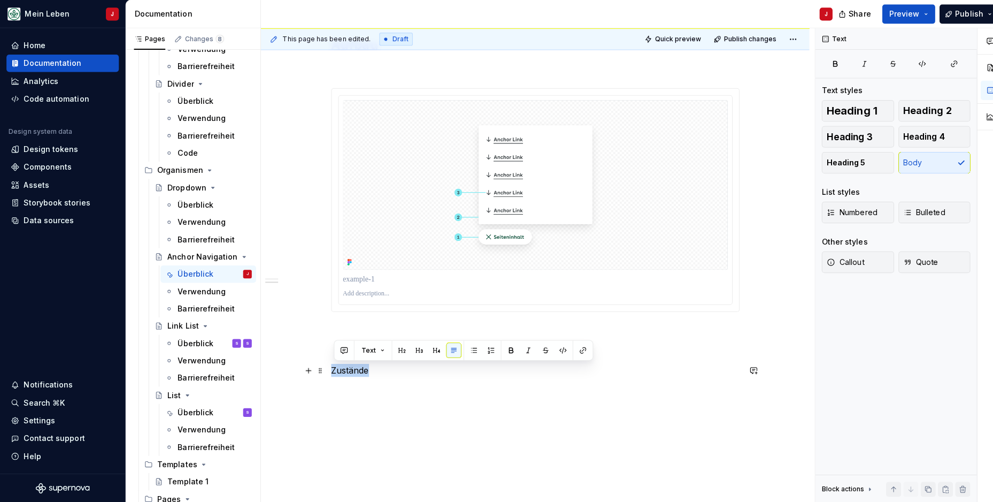
click at [337, 364] on p "Zustände" at bounding box center [530, 366] width 404 height 13
click at [906, 107] on span "Heading 2" at bounding box center [918, 109] width 48 height 11
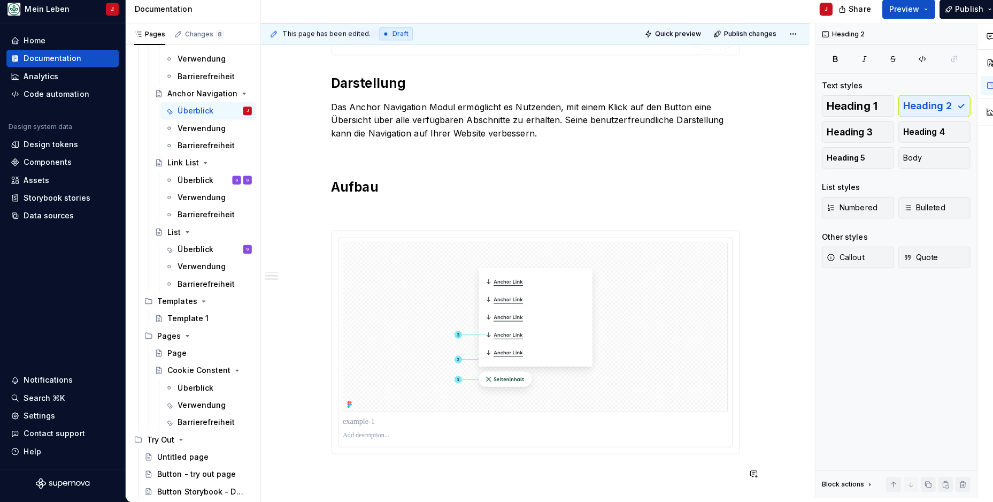
scroll to position [522, 0]
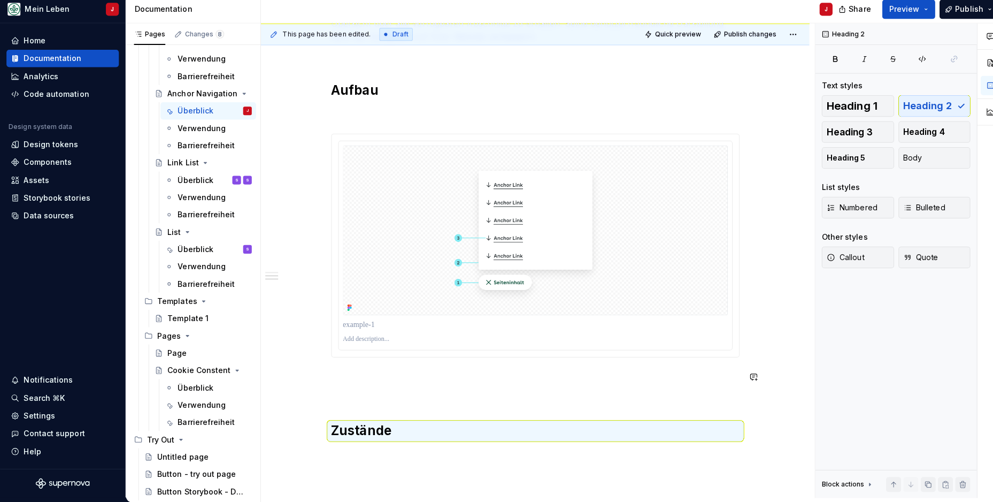
click at [339, 394] on p at bounding box center [530, 396] width 404 height 13
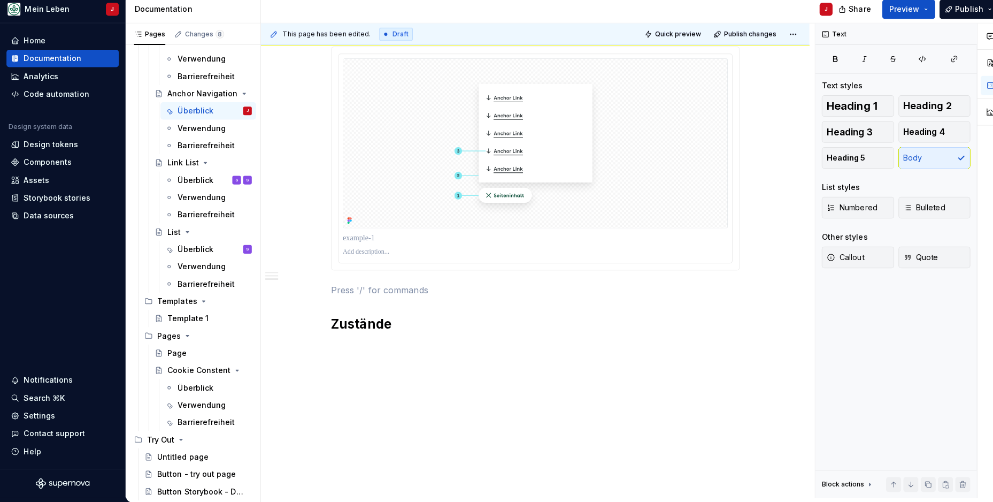
click at [337, 350] on div "**********" at bounding box center [529, 47] width 543 height 899
click at [359, 366] on div "**********" at bounding box center [529, 58] width 543 height 920
click at [308, 345] on button "button" at bounding box center [305, 349] width 15 height 15
drag, startPoint x: 368, startPoint y: 312, endPoint x: 351, endPoint y: 234, distance: 79.4
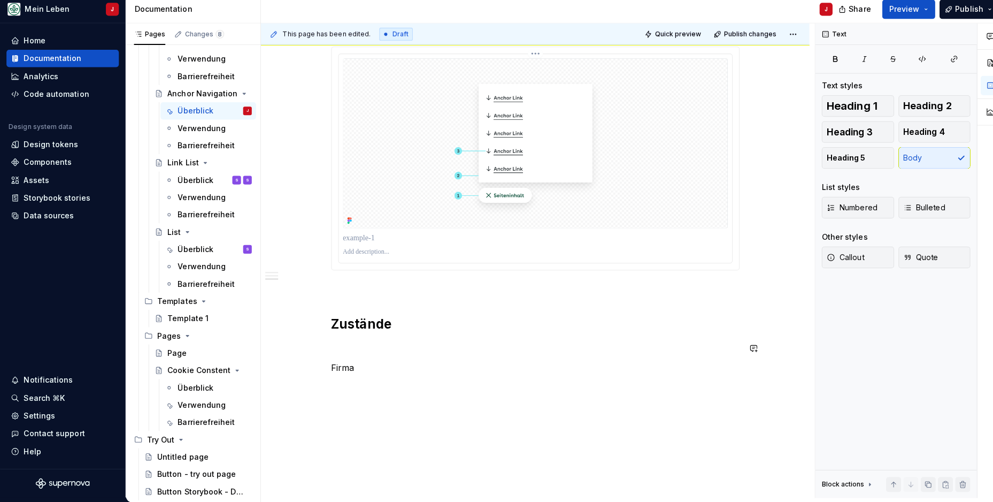
click at [351, 235] on p at bounding box center [530, 240] width 381 height 11
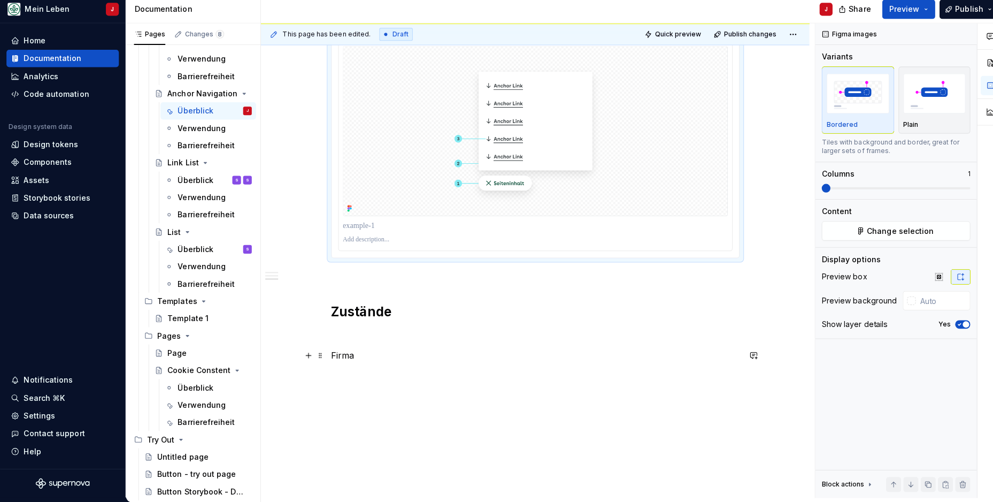
scroll to position [624, 0]
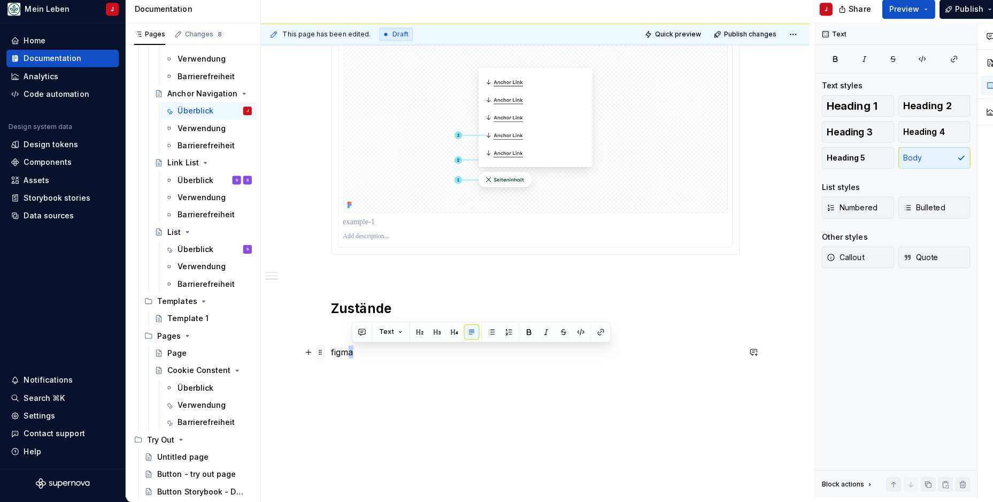
drag, startPoint x: 358, startPoint y: 347, endPoint x: 321, endPoint y: 348, distance: 36.9
click at [305, 349] on button "button" at bounding box center [305, 352] width 15 height 15
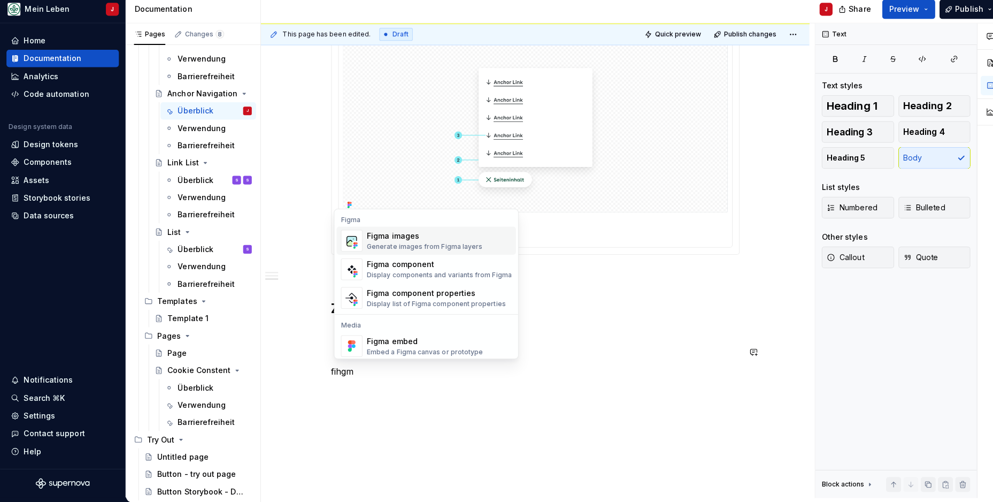
click at [356, 240] on img "Suggestions" at bounding box center [348, 242] width 20 height 21
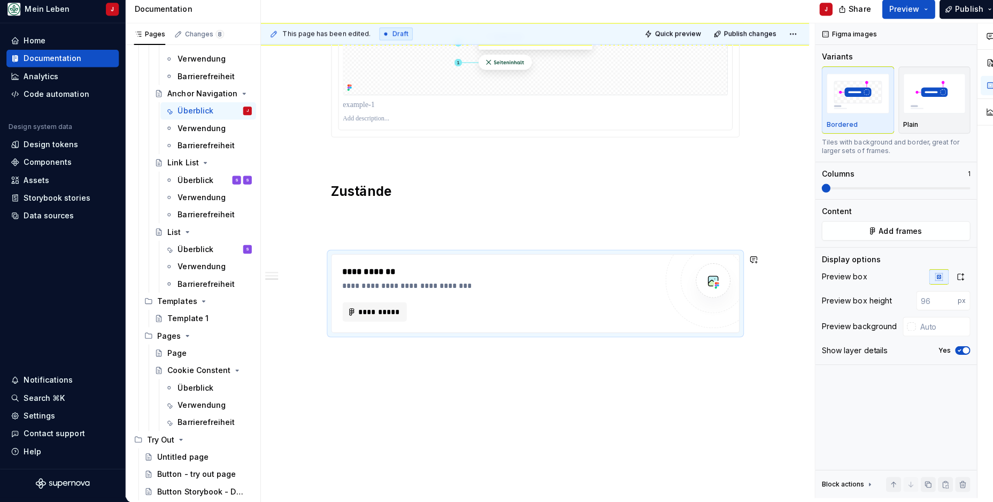
scroll to position [740, 0]
click at [382, 308] on span "**********" at bounding box center [376, 313] width 42 height 11
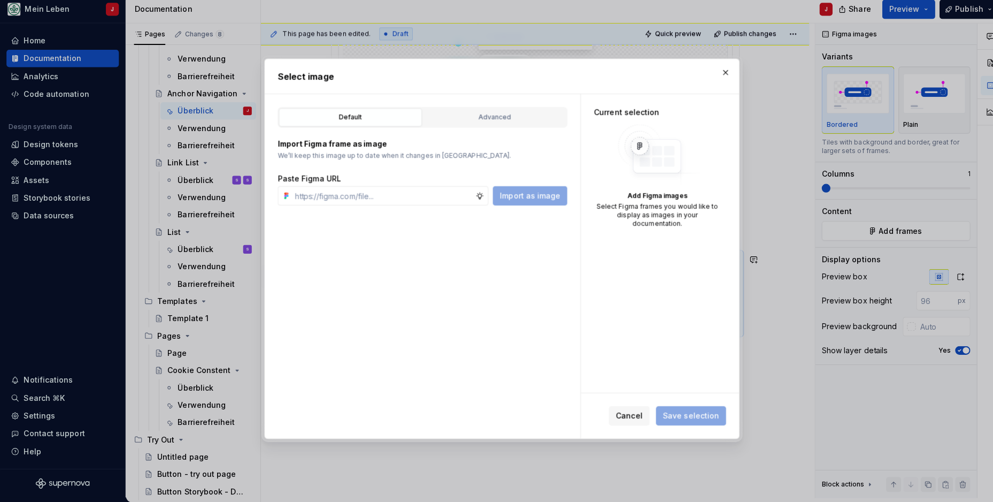
type textarea "*"
click at [380, 195] on input "text" at bounding box center [379, 198] width 183 height 19
paste input "[URL][DOMAIN_NAME]"
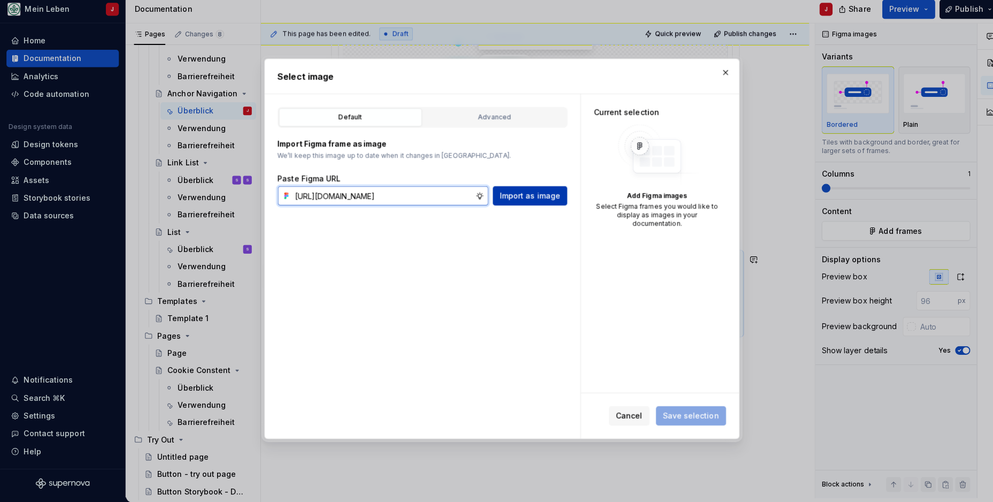
type input "[URL][DOMAIN_NAME]"
click at [518, 195] on span "Import as image" at bounding box center [525, 198] width 60 height 11
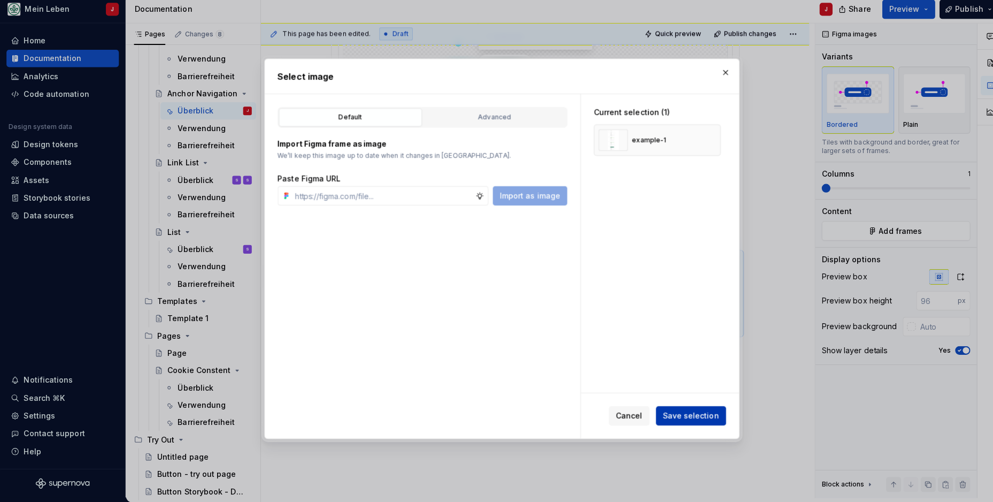
click at [682, 411] on span "Save selection" at bounding box center [684, 416] width 56 height 11
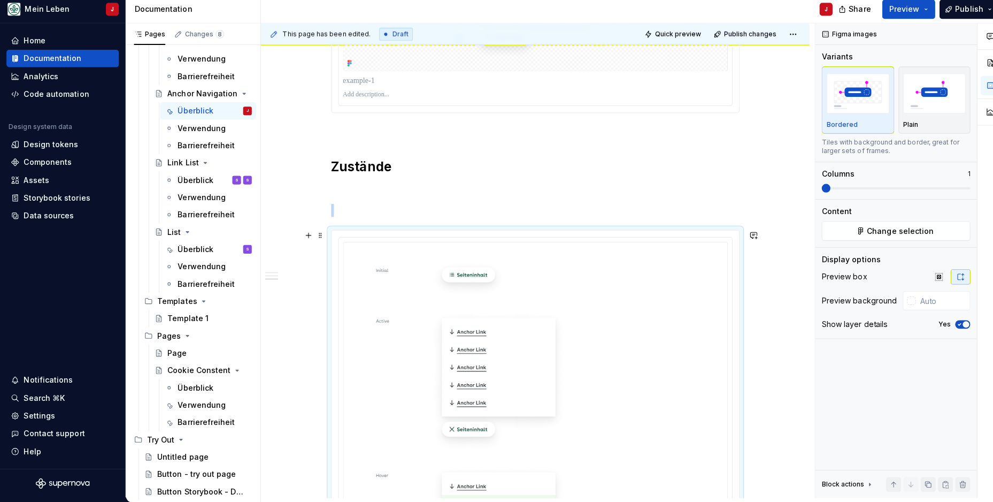
scroll to position [795, 0]
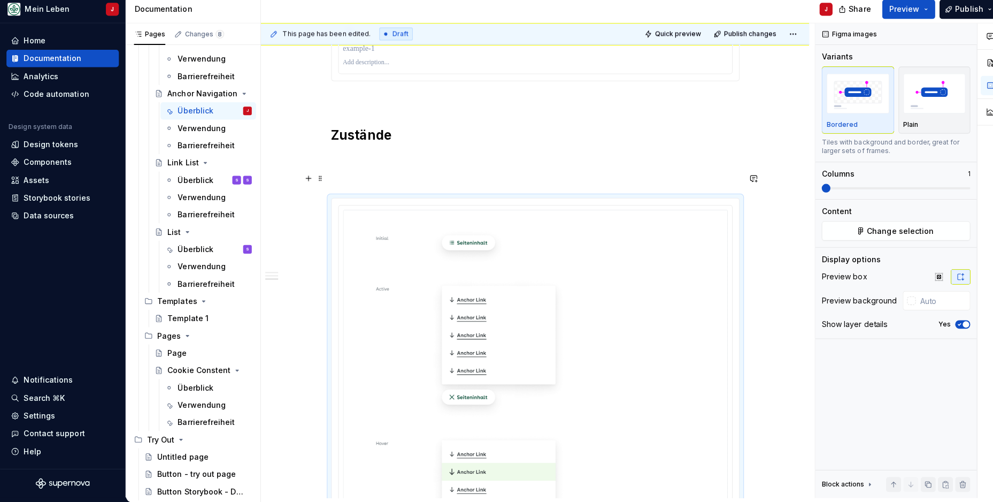
click at [346, 178] on p at bounding box center [530, 181] width 404 height 13
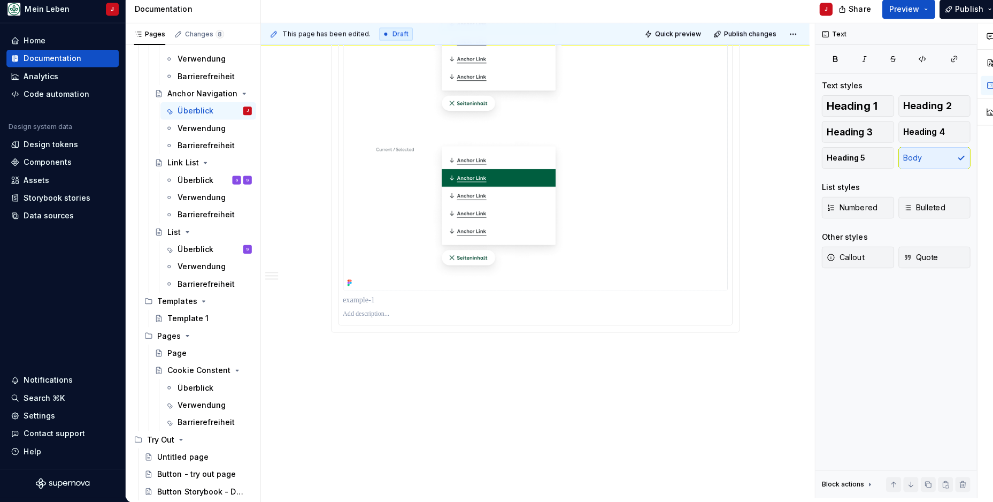
scroll to position [1372, 0]
click at [366, 366] on p "Positionierung" at bounding box center [530, 372] width 404 height 13
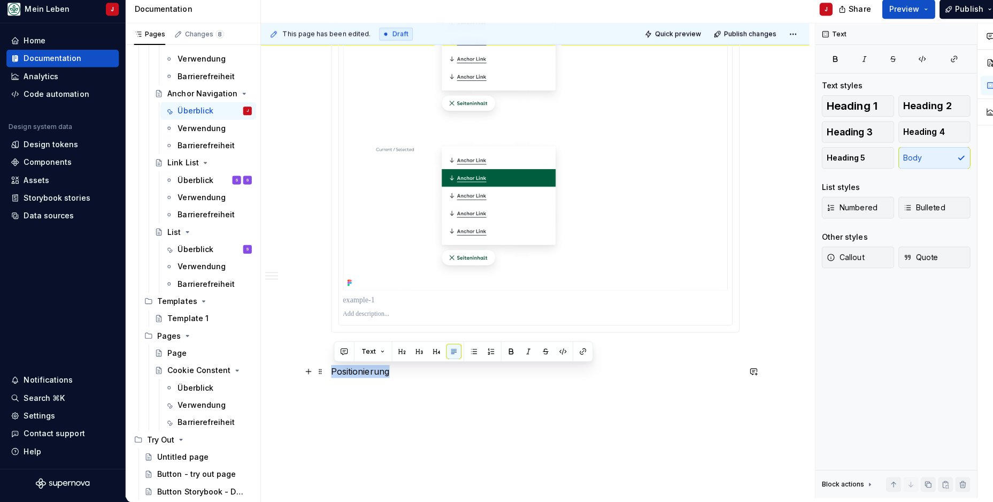
click at [366, 366] on p "Positionierung" at bounding box center [530, 372] width 404 height 13
click at [919, 104] on span "Heading 2" at bounding box center [918, 109] width 48 height 11
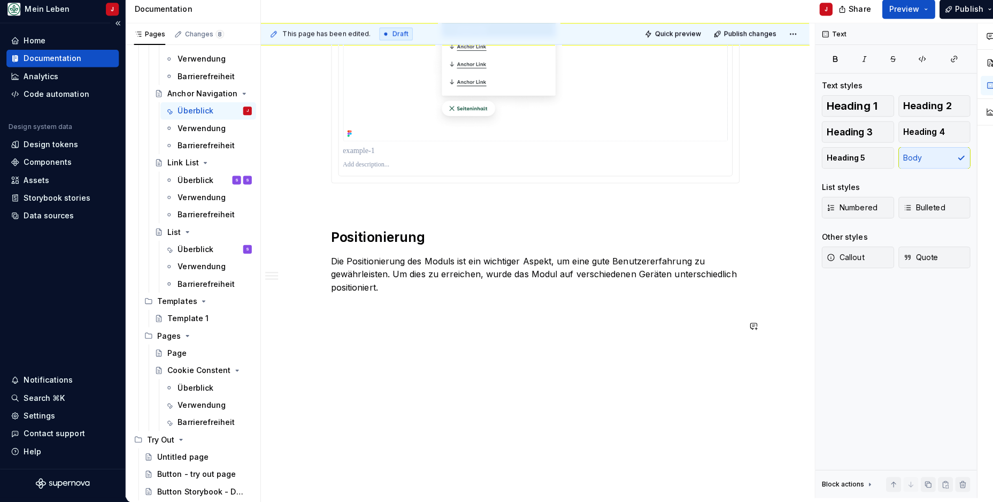
scroll to position [1520, 0]
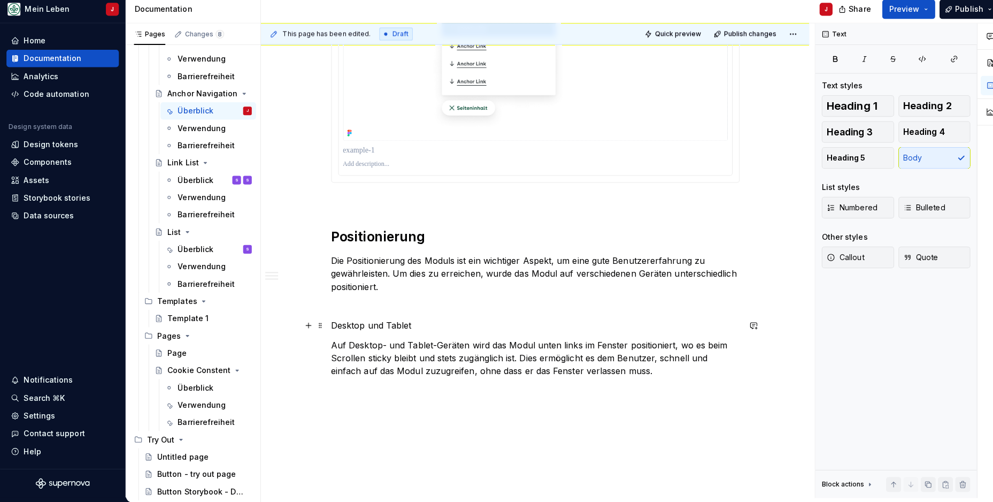
click at [393, 322] on p "Desktop und Tablet" at bounding box center [530, 326] width 404 height 13
click at [925, 104] on span "Heading 2" at bounding box center [918, 109] width 48 height 11
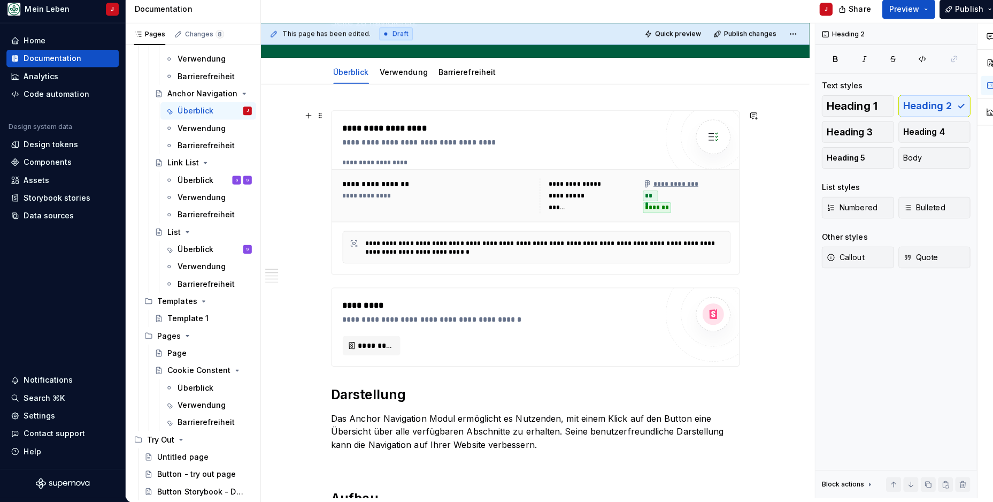
scroll to position [508, 0]
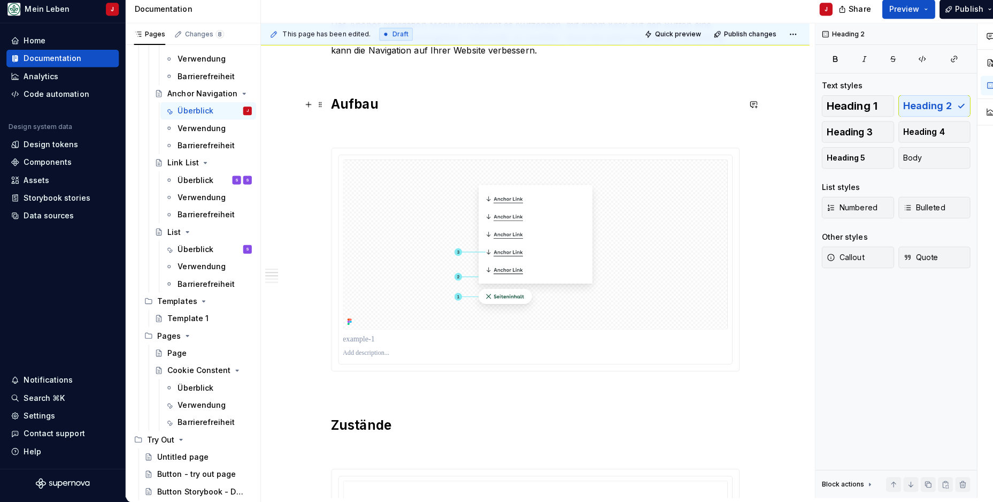
click at [362, 108] on h2 "Aufbau" at bounding box center [530, 107] width 404 height 17
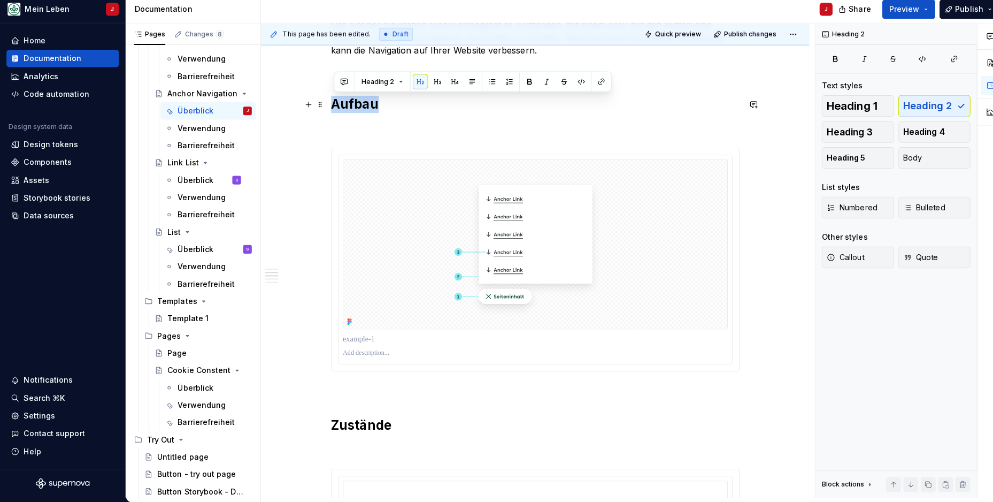
click at [362, 108] on h2 "Aufbau" at bounding box center [530, 107] width 404 height 17
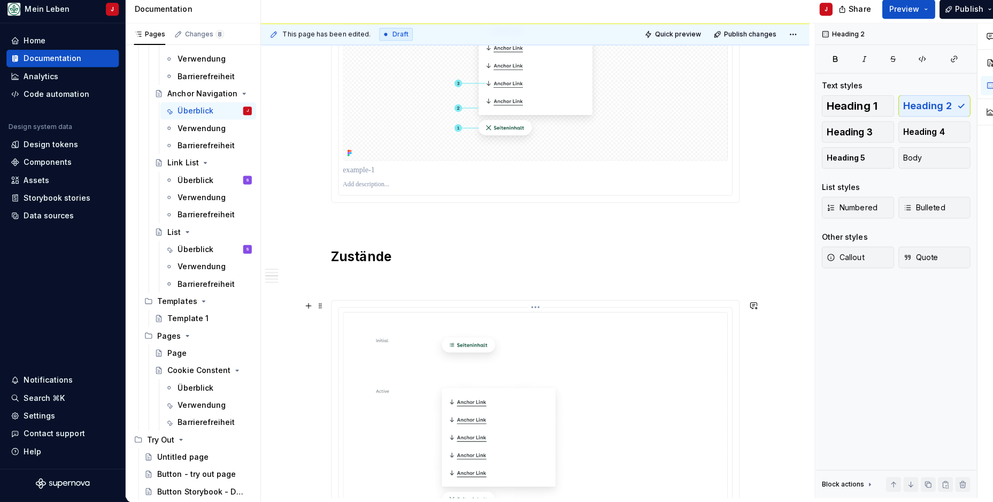
scroll to position [724, 0]
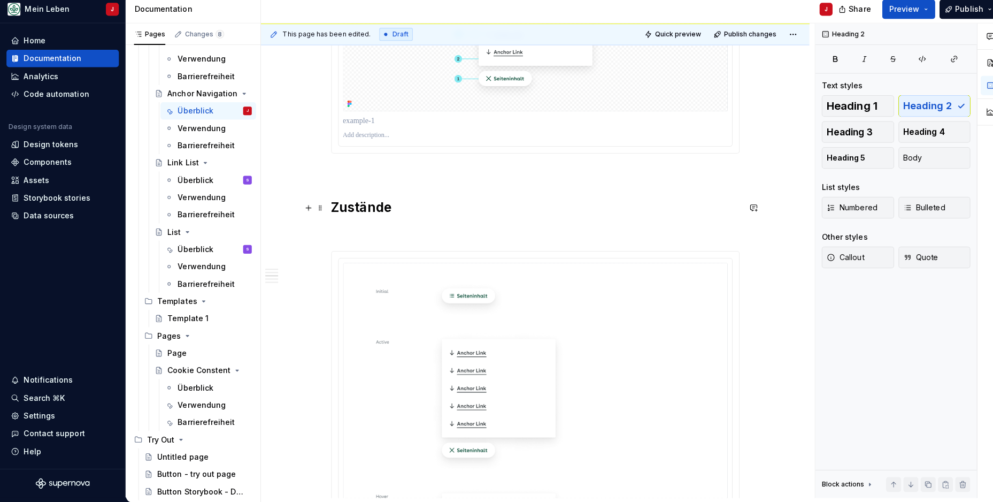
click at [348, 204] on h2 "Zustände" at bounding box center [530, 210] width 404 height 17
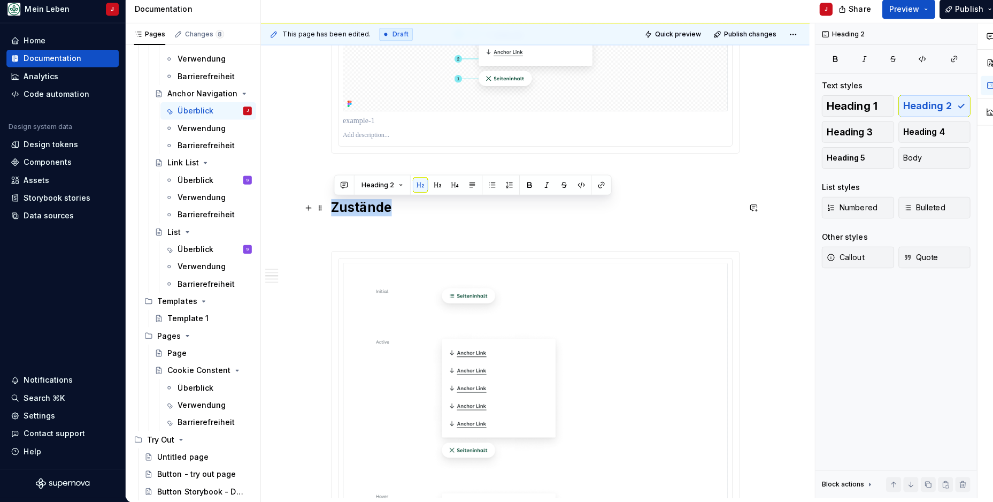
click at [348, 204] on h2 "Zustände" at bounding box center [530, 210] width 404 height 17
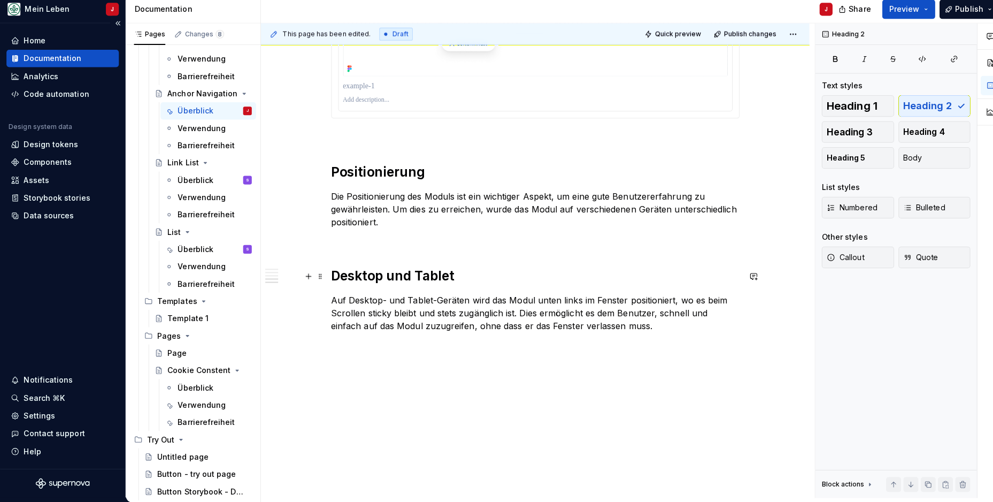
scroll to position [1584, 0]
click at [309, 347] on button "button" at bounding box center [305, 346] width 15 height 15
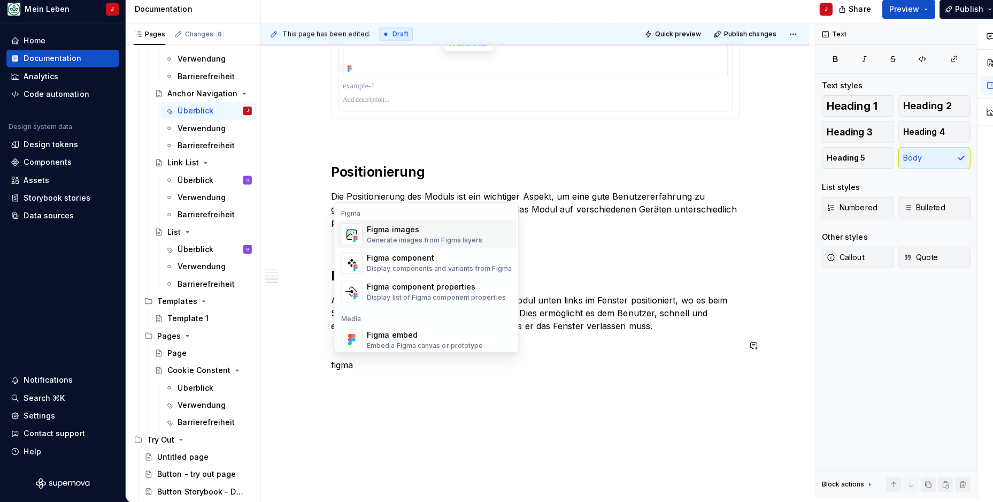
drag, startPoint x: 310, startPoint y: 341, endPoint x: 345, endPoint y: 236, distance: 110.6
click at [345, 237] on p at bounding box center [530, 243] width 404 height 13
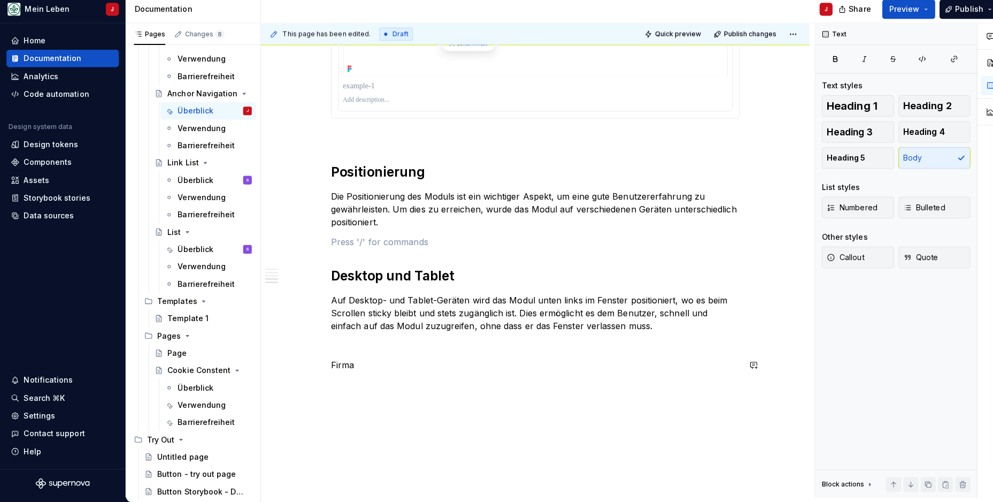
click at [347, 364] on p "Firma" at bounding box center [530, 365] width 404 height 13
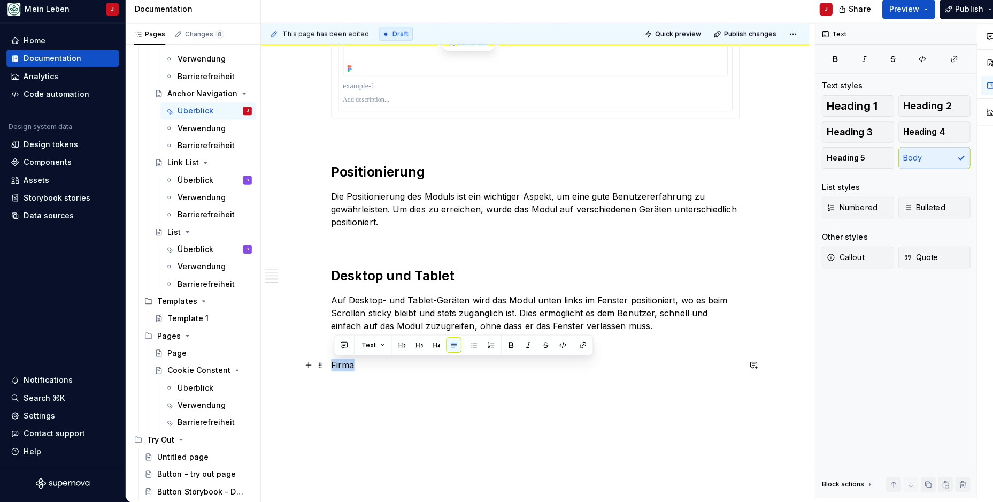
click at [347, 364] on p "Firma" at bounding box center [530, 365] width 404 height 13
click at [308, 360] on button "button" at bounding box center [305, 365] width 15 height 15
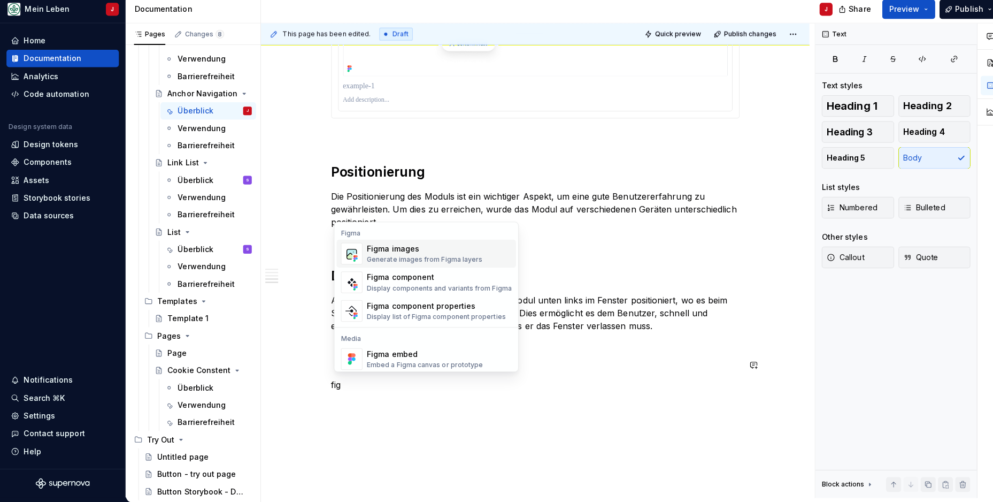
click at [421, 257] on div "Generate images from Figma layers" at bounding box center [420, 261] width 114 height 9
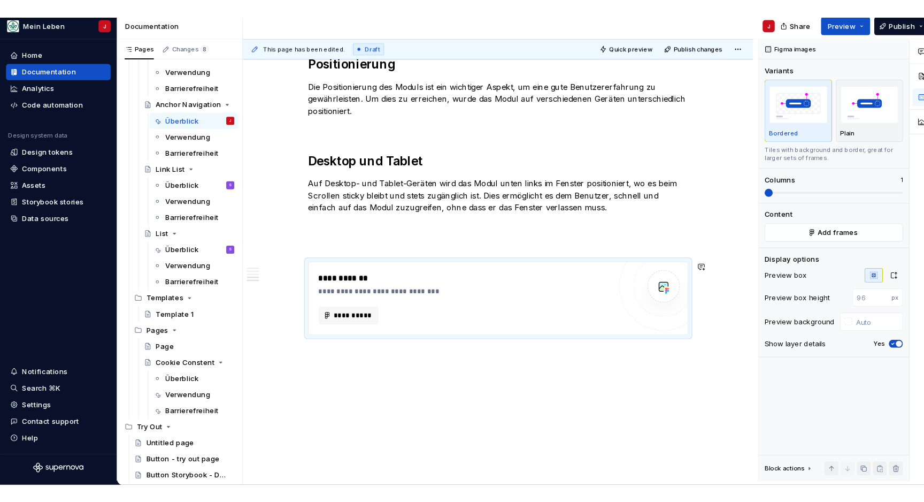
scroll to position [1714, 0]
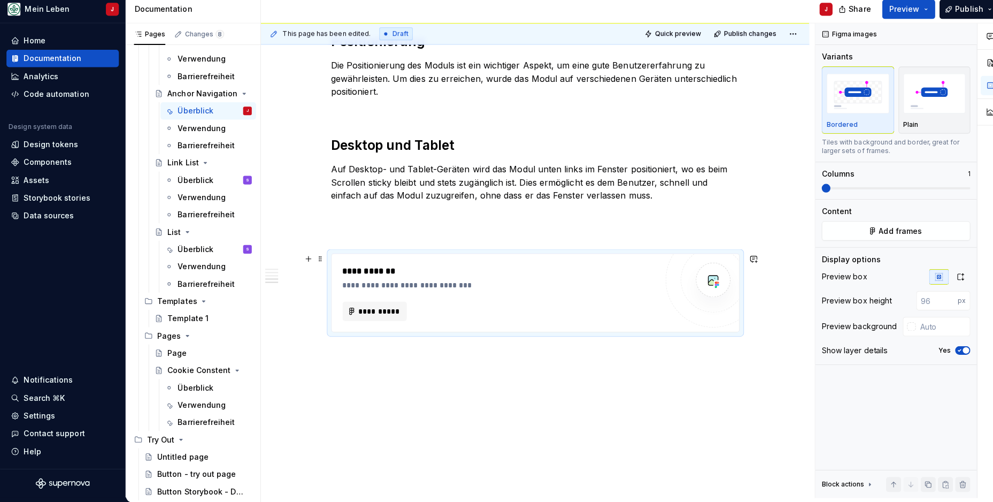
click at [374, 321] on div "**********" at bounding box center [529, 294] width 403 height 77
click at [380, 308] on span "**********" at bounding box center [376, 313] width 42 height 11
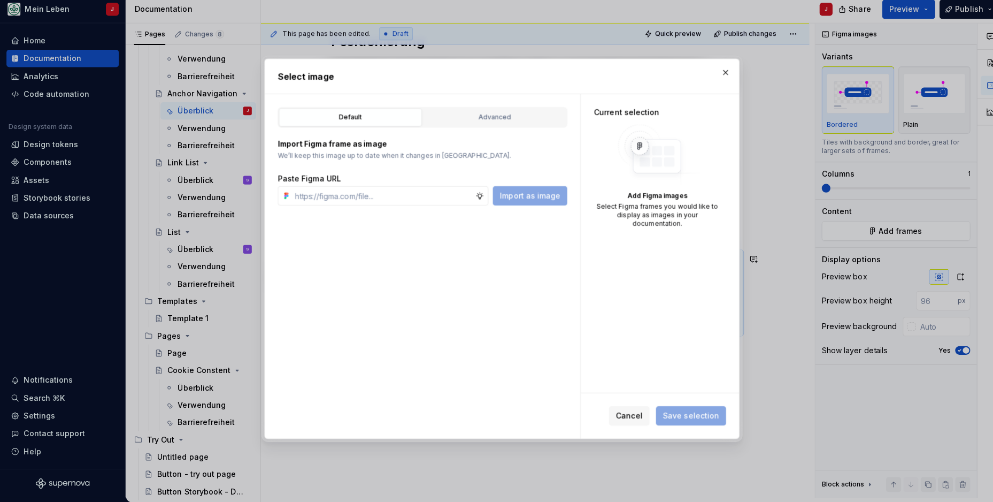
type textarea "*"
click at [341, 189] on input "text" at bounding box center [379, 198] width 183 height 19
type input "[URL][DOMAIN_NAME]"
click at [515, 193] on span "Import as image" at bounding box center [525, 198] width 60 height 11
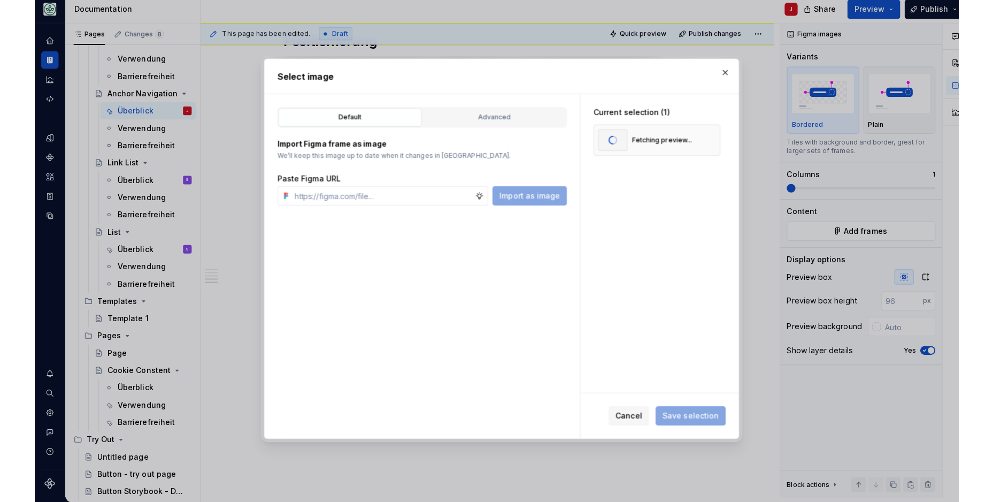
scroll to position [1690, 0]
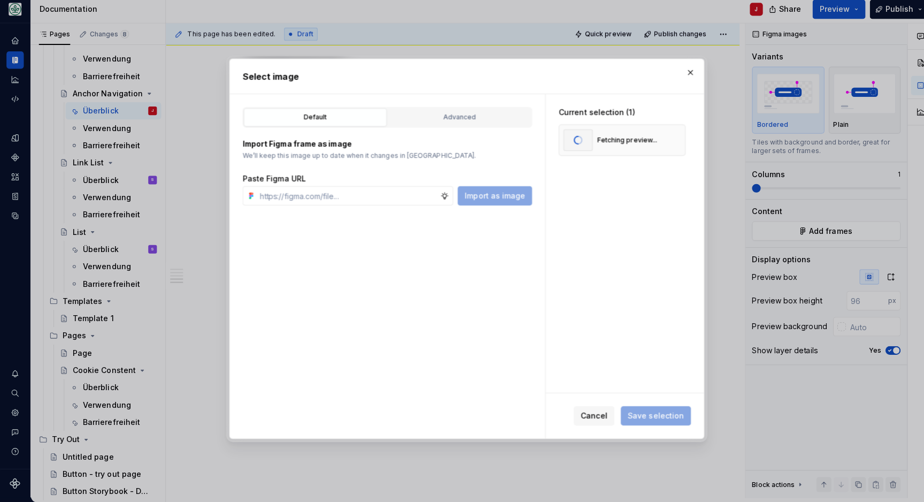
type textarea "*"
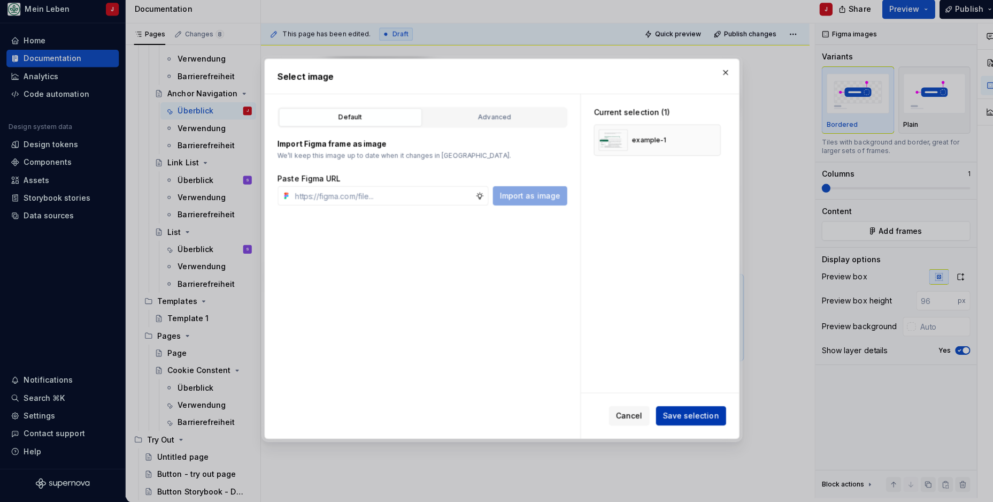
click at [681, 414] on span "Save selection" at bounding box center [684, 416] width 56 height 11
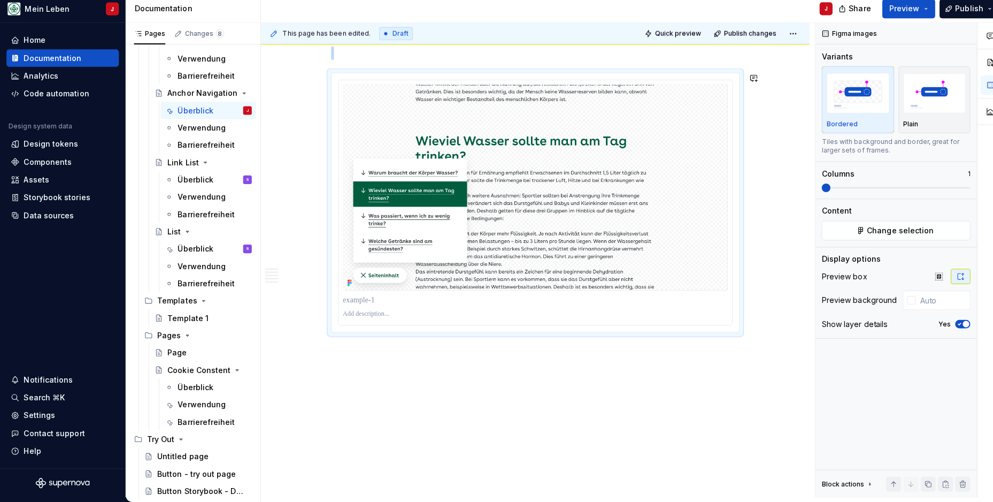
scroll to position [0, 0]
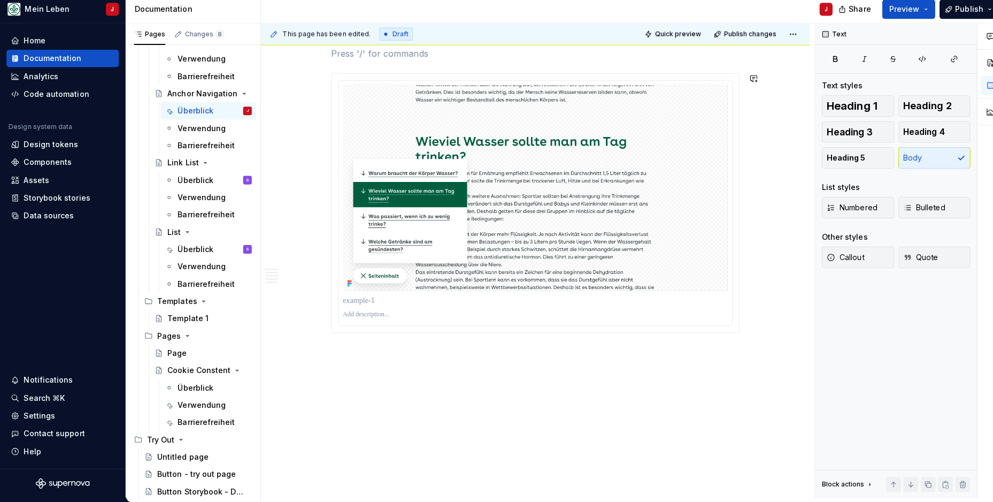
click at [349, 351] on p "Mobile" at bounding box center [530, 353] width 404 height 13
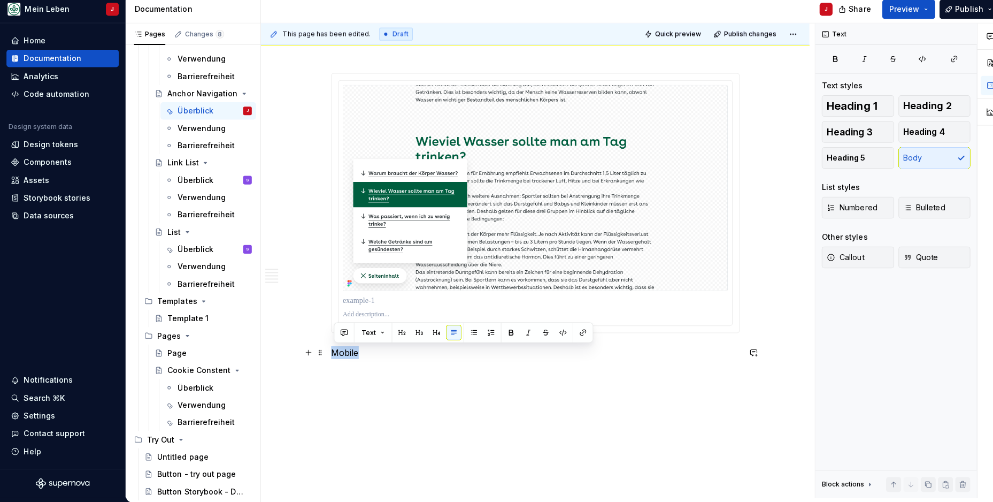
click at [349, 351] on p "Mobile" at bounding box center [530, 353] width 404 height 13
click at [919, 105] on span "Heading 2" at bounding box center [918, 109] width 48 height 11
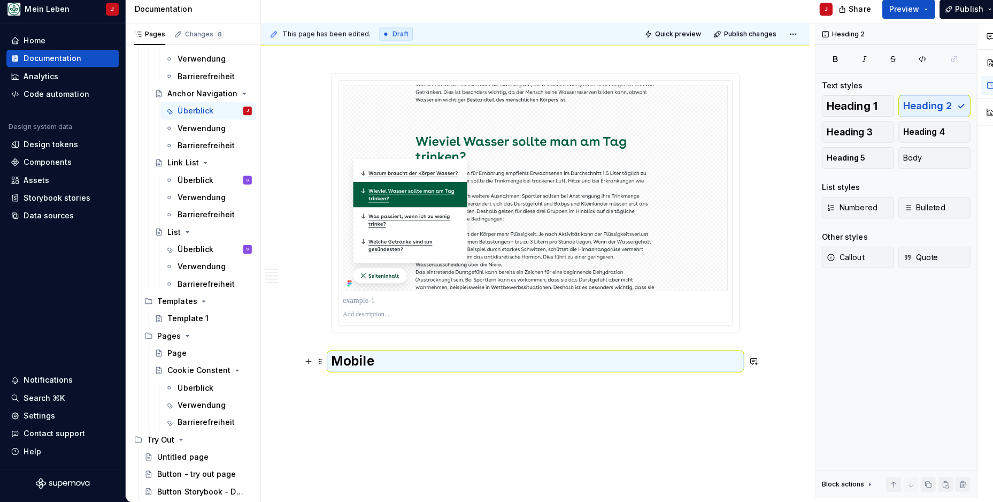
click at [393, 363] on h2 "Mobile" at bounding box center [530, 362] width 404 height 17
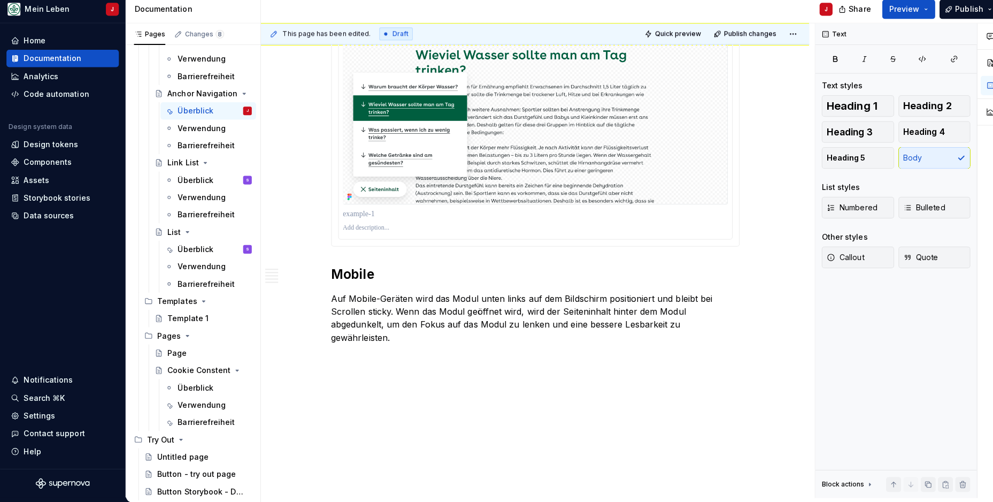
scroll to position [1976, 0]
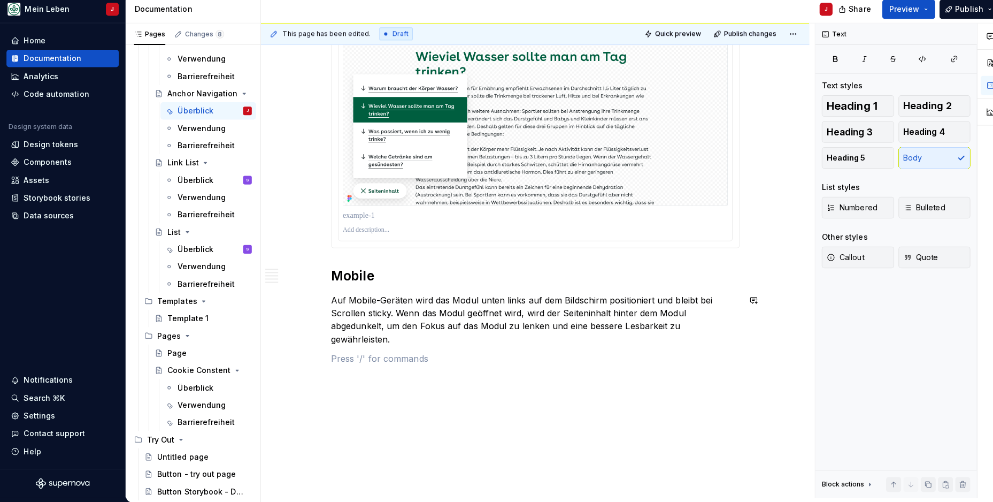
click at [308, 343] on button "button" at bounding box center [305, 346] width 15 height 15
drag, startPoint x: 349, startPoint y: 354, endPoint x: 406, endPoint y: 226, distance: 140.3
click at [406, 228] on p at bounding box center [530, 232] width 381 height 9
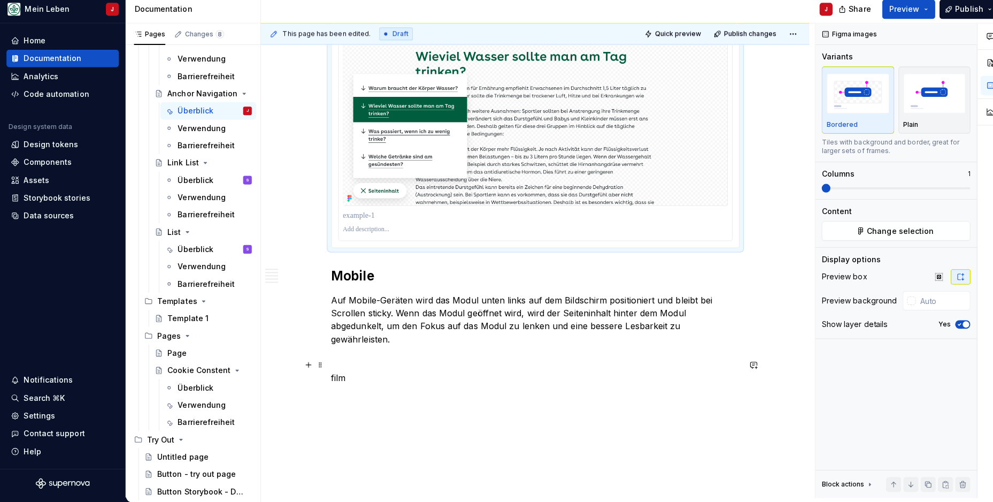
click at [352, 372] on p "film" at bounding box center [530, 378] width 404 height 13
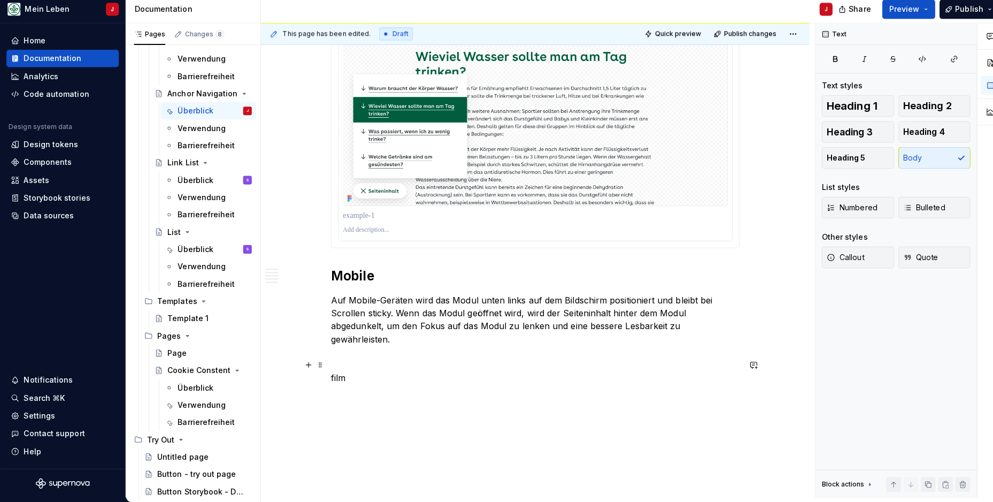
click at [352, 372] on p "film" at bounding box center [530, 378] width 404 height 13
click at [304, 358] on button "button" at bounding box center [305, 365] width 15 height 15
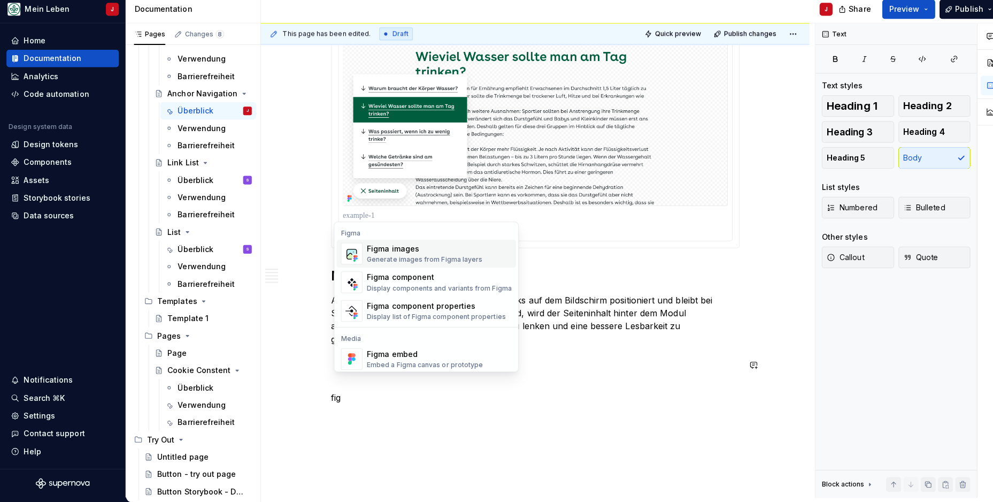
click at [347, 252] on img "Suggestions" at bounding box center [348, 255] width 20 height 21
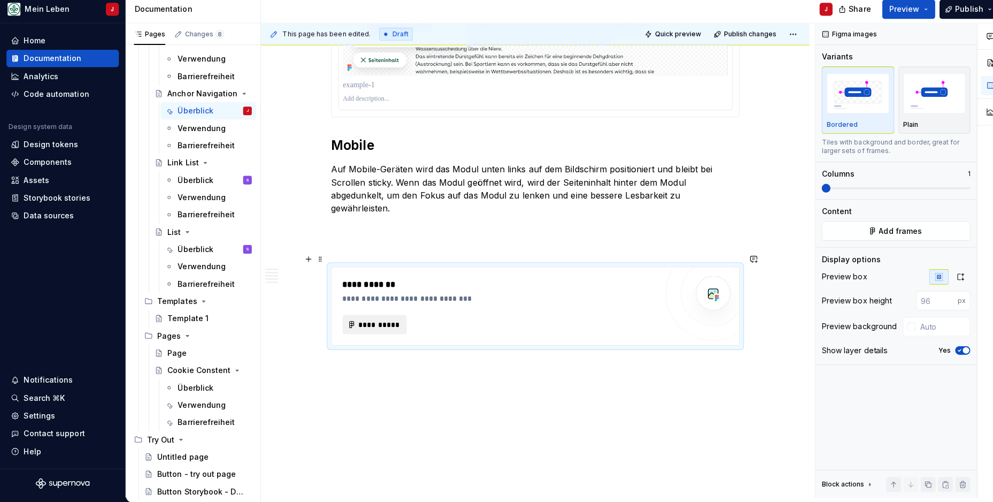
scroll to position [2105, 0]
click at [370, 317] on button "**********" at bounding box center [371, 326] width 64 height 19
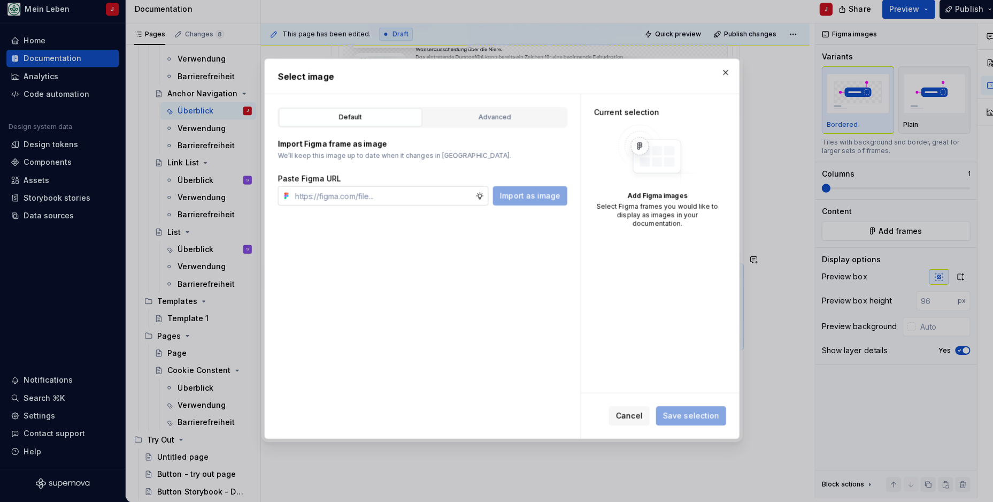
click at [327, 194] on input "text" at bounding box center [379, 198] width 183 height 19
type input "[URL][DOMAIN_NAME]"
type textarea "*"
type input "[URL][DOMAIN_NAME]"
click at [539, 194] on span "Import as image" at bounding box center [525, 198] width 60 height 11
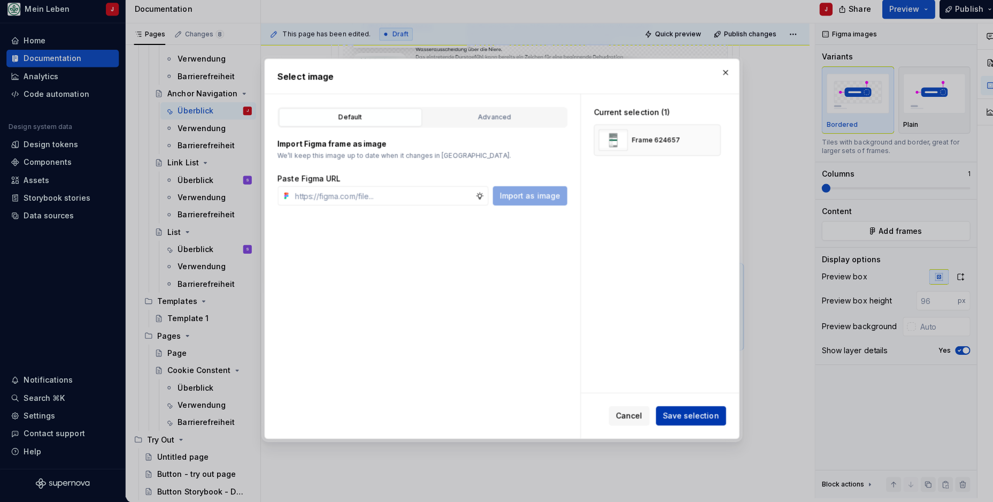
click at [678, 411] on span "Save selection" at bounding box center [684, 416] width 56 height 11
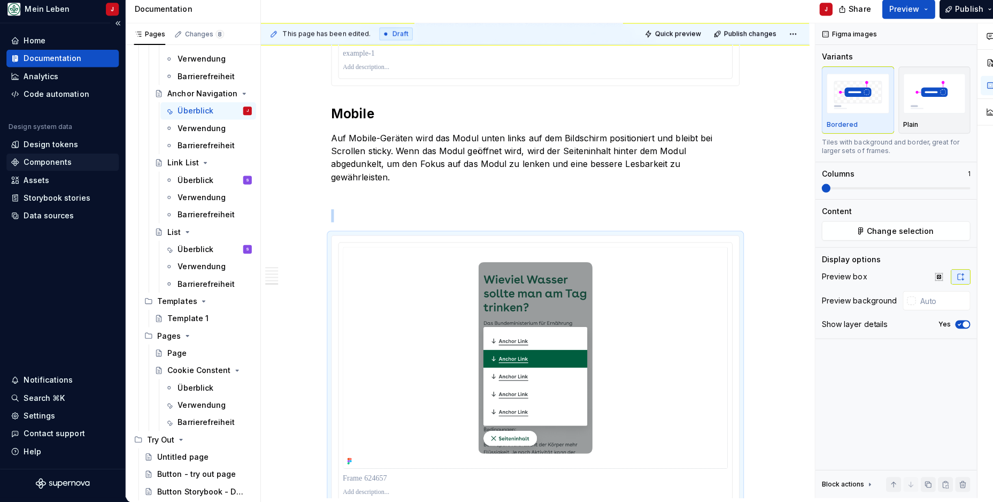
scroll to position [2080, 0]
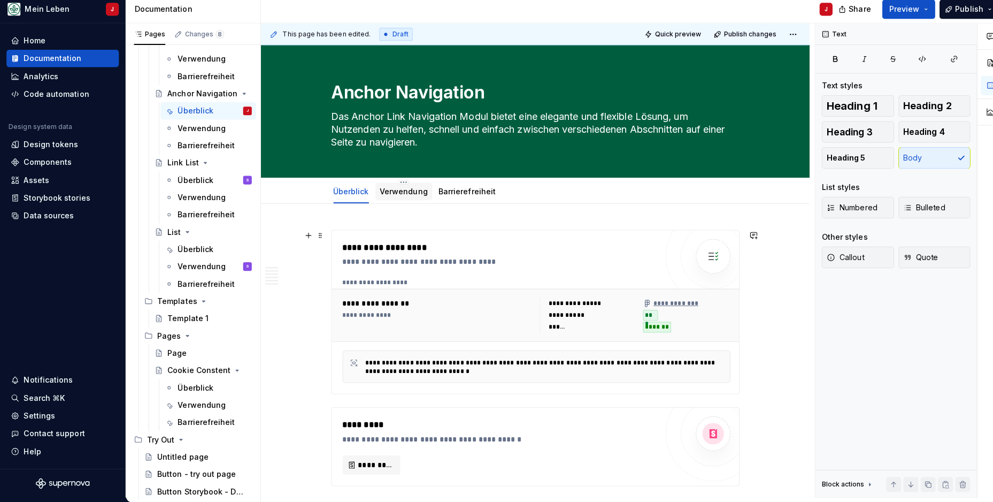
scroll to position [0, 0]
click at [388, 186] on div "Verwendung" at bounding box center [400, 194] width 56 height 17
click at [395, 189] on link "Verwendung" at bounding box center [400, 193] width 48 height 9
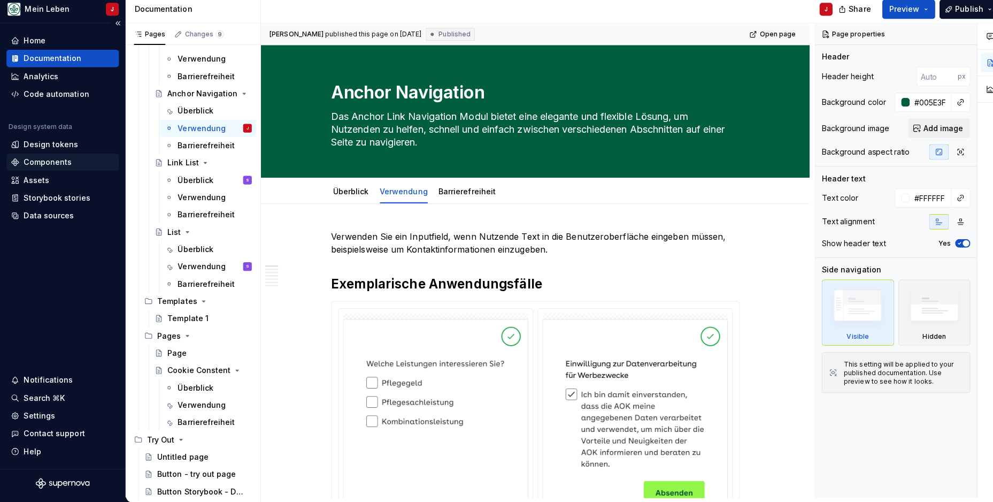
click at [424, 238] on p "Verwenden Sie ein Inputfield, wenn Nutzende Text in die Benutzeroberfläche eing…" at bounding box center [530, 245] width 404 height 26
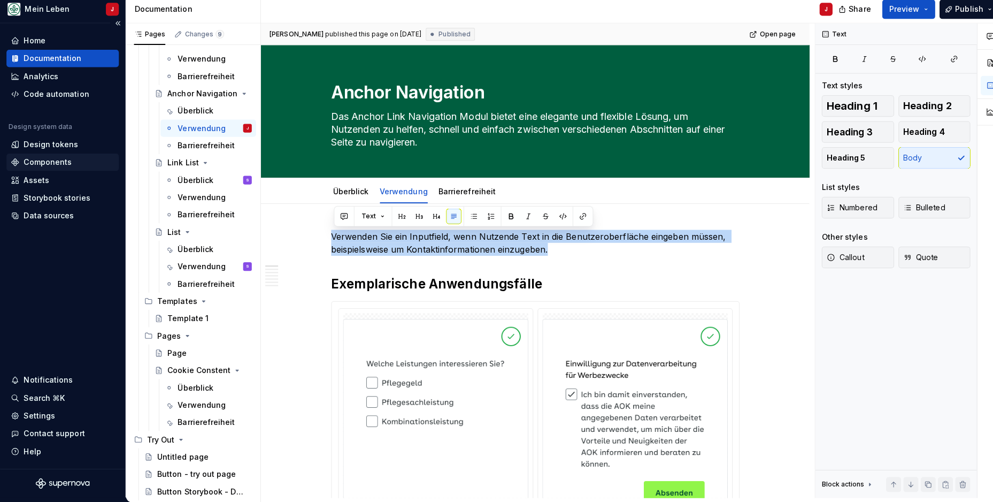
click at [424, 238] on p "Verwenden Sie ein Inputfield, wenn Nutzende Text in die Benutzeroberfläche eing…" at bounding box center [530, 245] width 404 height 26
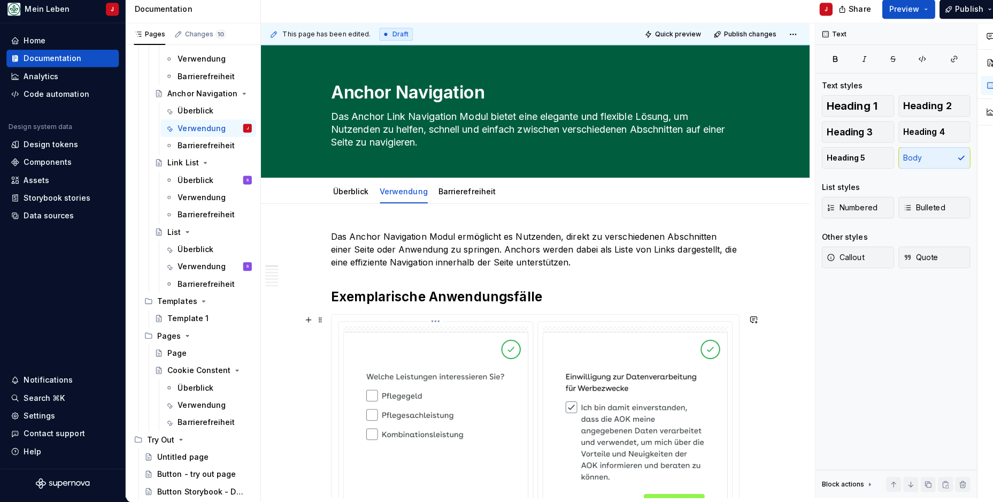
scroll to position [6, 0]
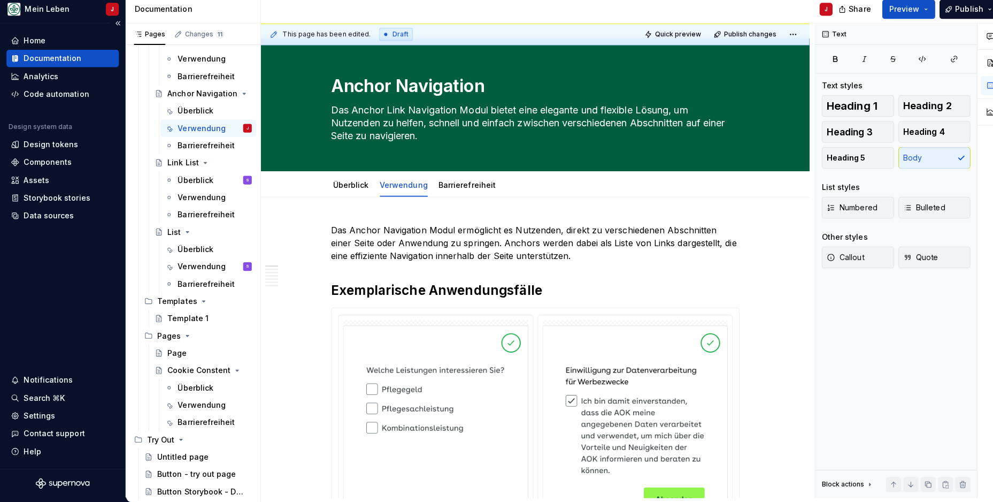
type textarea "*"
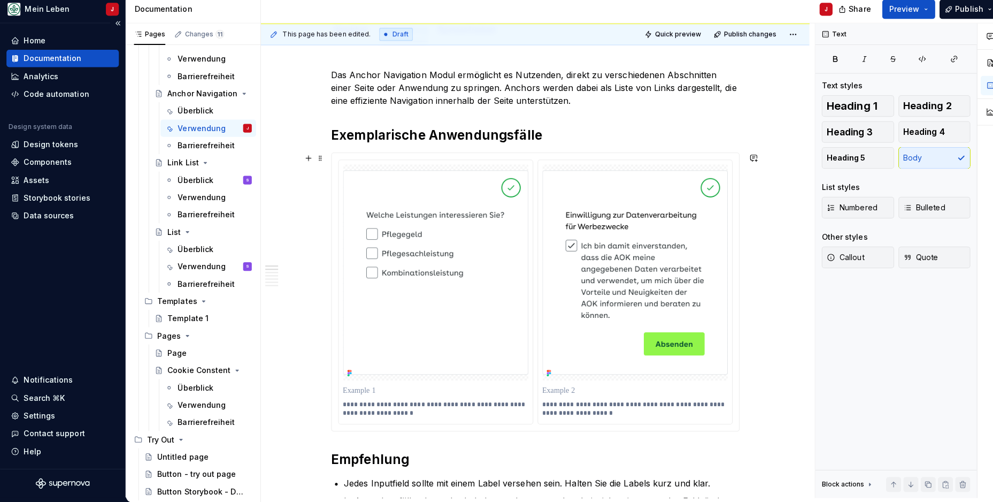
scroll to position [166, 0]
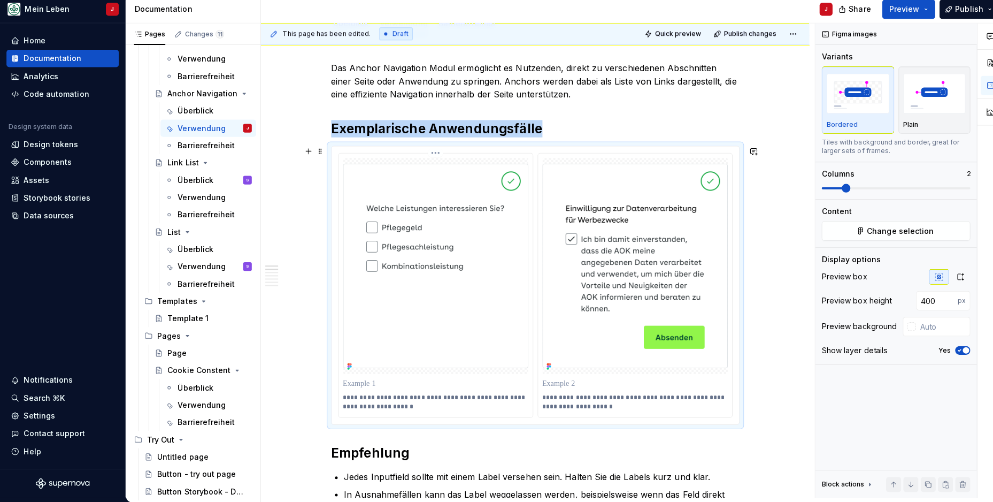
click at [449, 292] on img at bounding box center [431, 268] width 183 height 203
click at [354, 130] on h2 "Exemplarische Anwendungsfälle" at bounding box center [530, 132] width 404 height 17
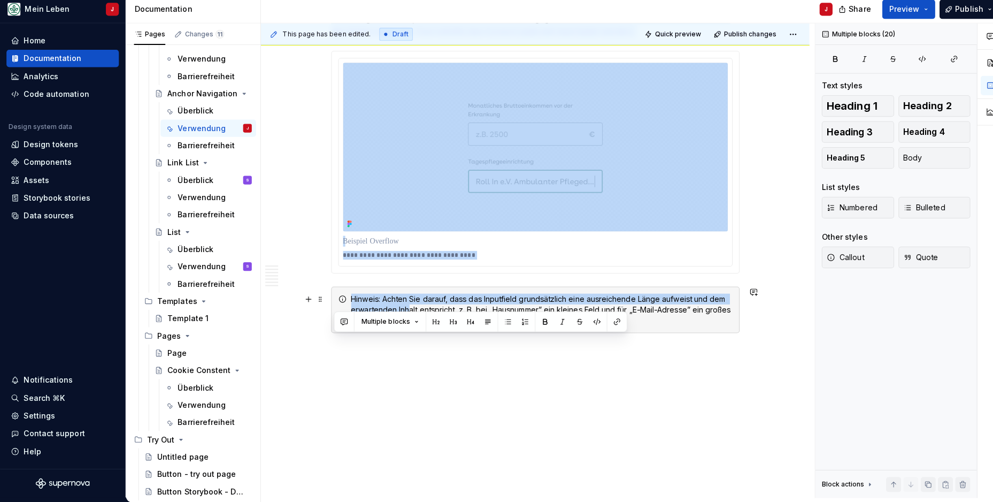
scroll to position [3354, 0]
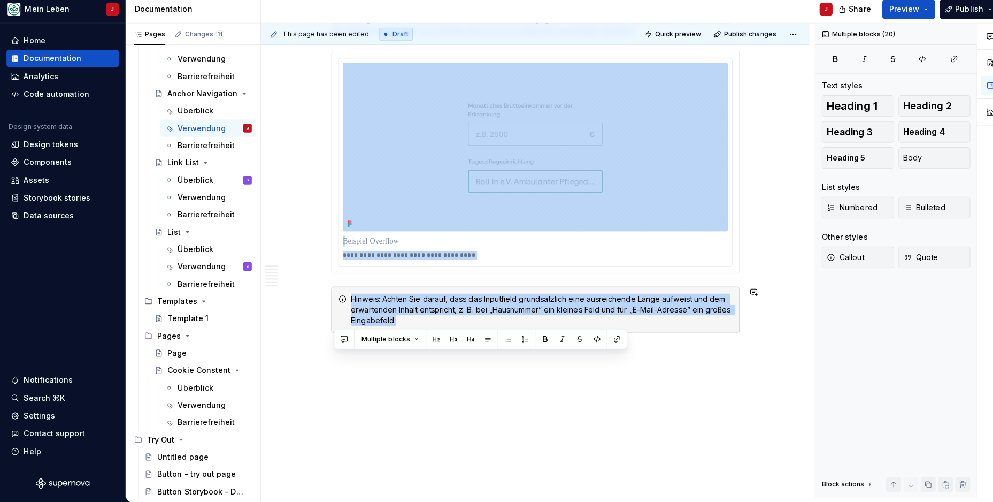
drag, startPoint x: 331, startPoint y: 127, endPoint x: 533, endPoint y: 378, distance: 322.5
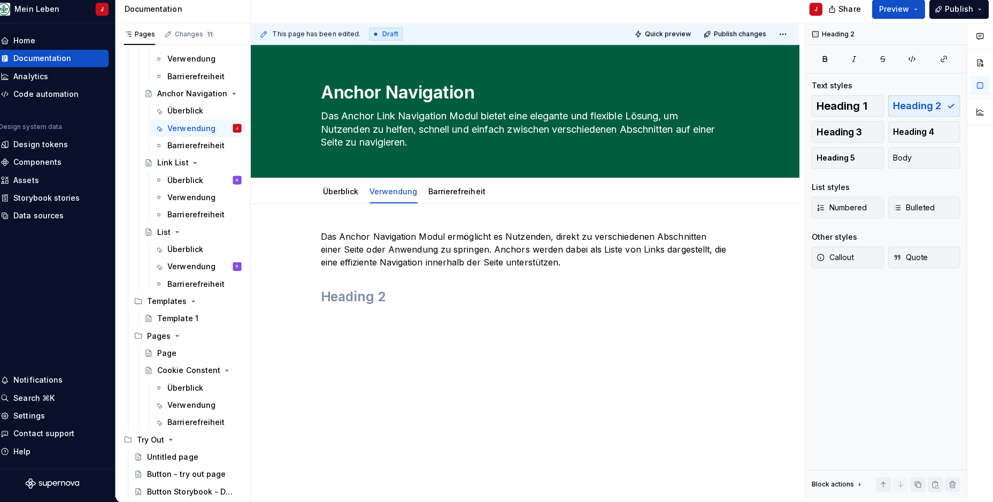
scroll to position [0, 0]
click at [318, 232] on div "Das Anchor Navigation Modul ermöglicht es Nutzenden, direkt zu verschiedenen Ab…" at bounding box center [529, 338] width 543 height 264
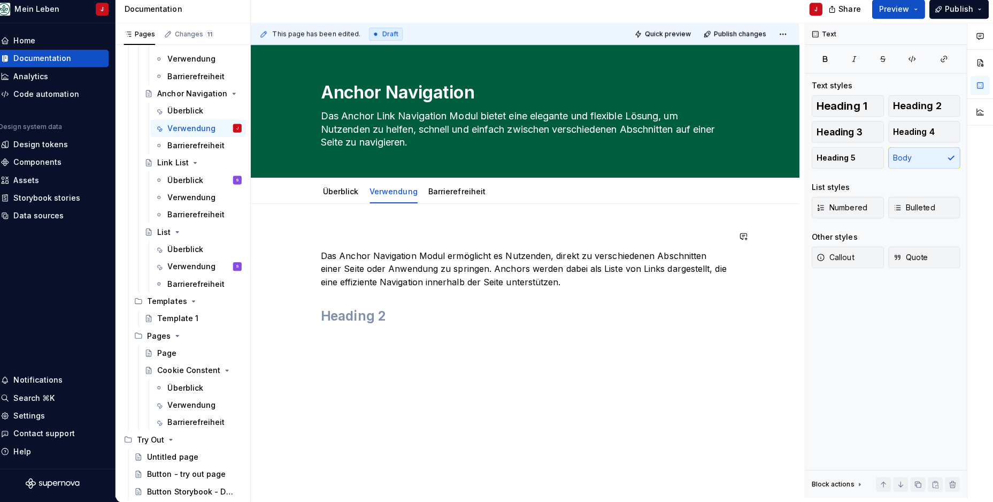
click at [319, 225] on div "Das Anchor Navigation Modul ermöglicht es Nutzenden, direkt zu verschiedenen Ab…" at bounding box center [529, 347] width 543 height 283
click at [328, 232] on p "Verwendung" at bounding box center [530, 238] width 404 height 13
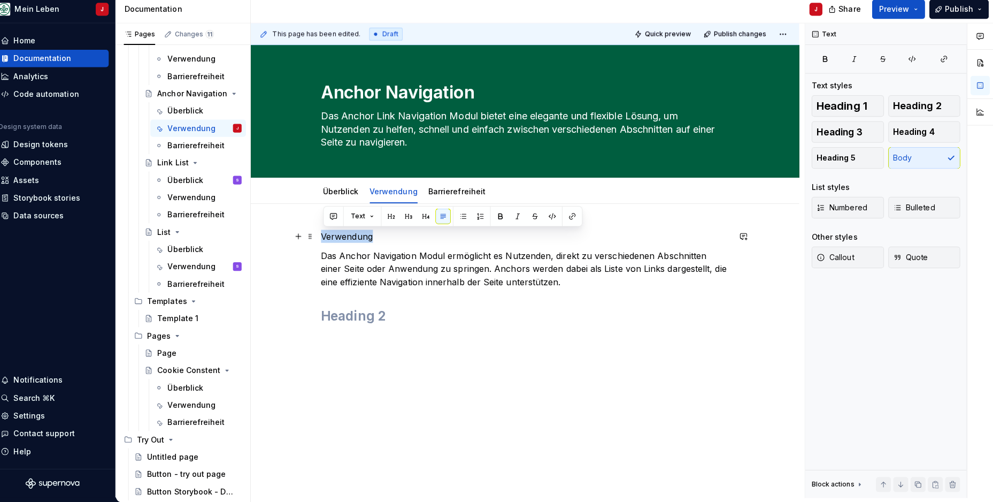
click at [328, 232] on p "Verwendung" at bounding box center [530, 238] width 404 height 13
click at [917, 106] on span "Heading 2" at bounding box center [918, 109] width 48 height 11
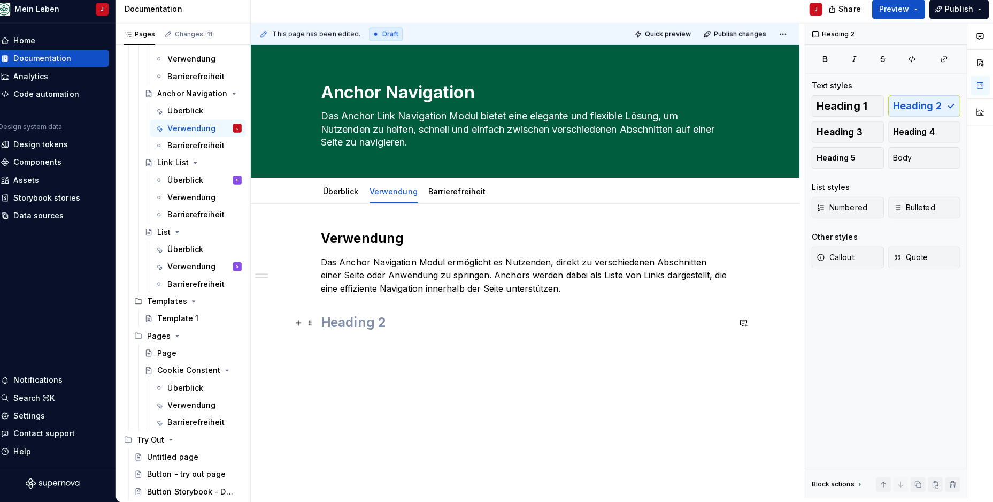
click at [350, 320] on h2 at bounding box center [530, 324] width 404 height 17
click at [354, 190] on link "Überblick" at bounding box center [347, 193] width 35 height 9
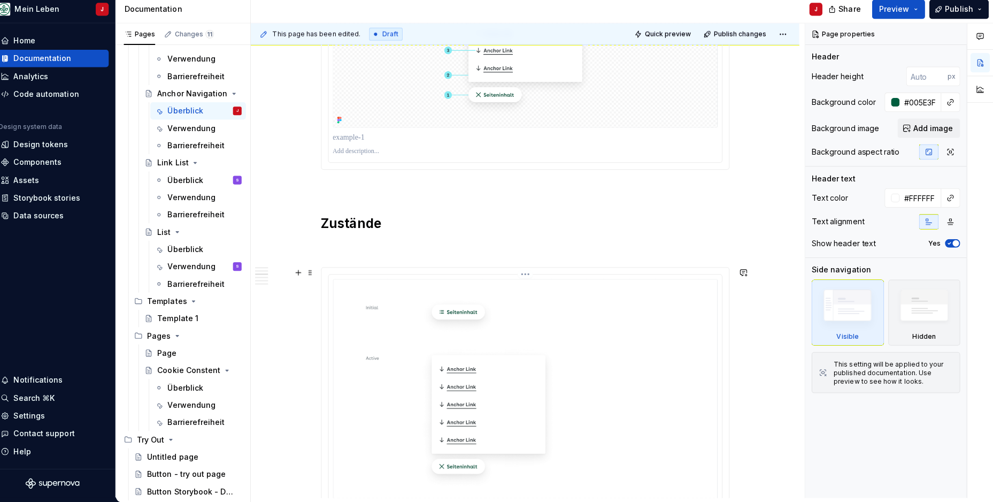
scroll to position [752, 0]
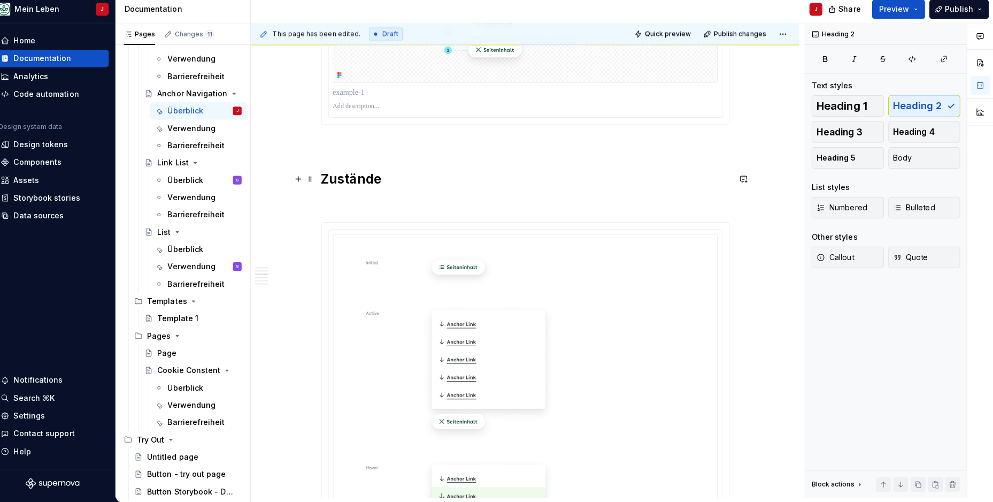
click at [358, 174] on h2 "Zustände" at bounding box center [530, 181] width 404 height 17
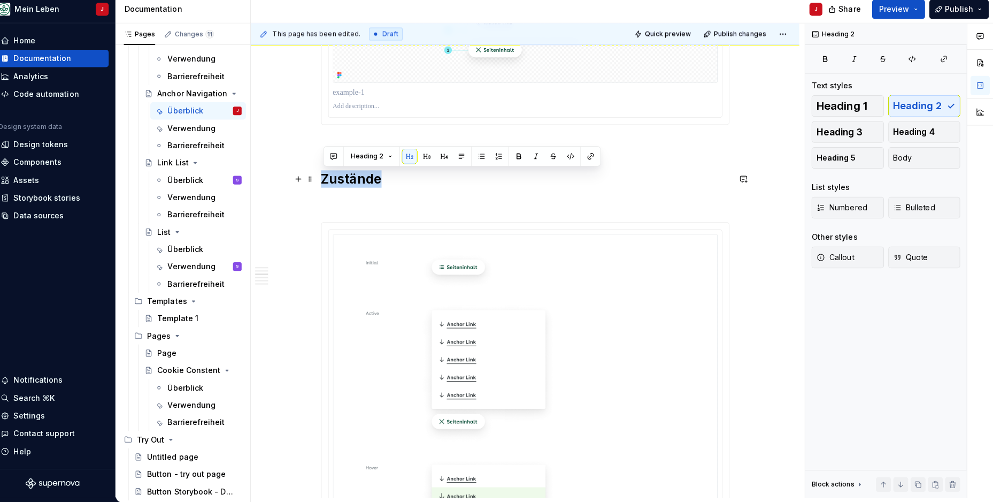
click at [358, 174] on h2 "Zustände" at bounding box center [530, 181] width 404 height 17
click at [329, 199] on p at bounding box center [530, 205] width 404 height 13
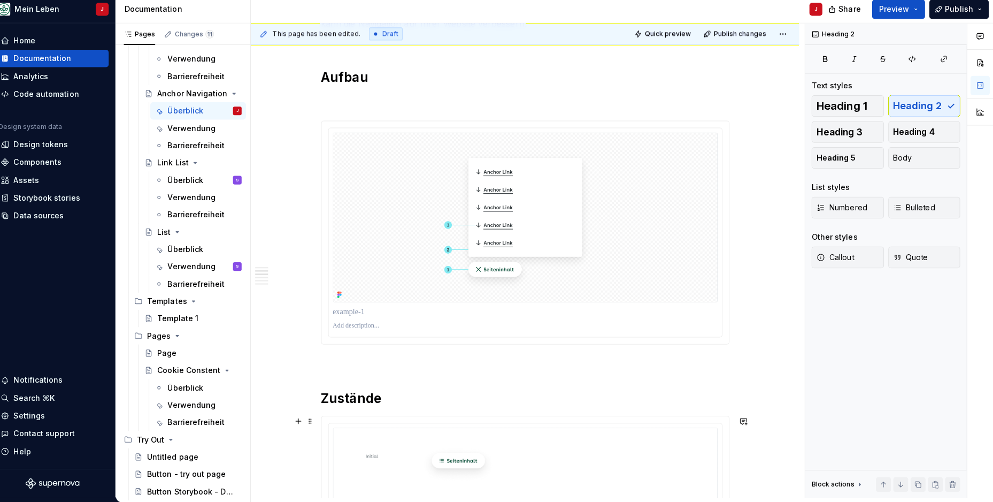
scroll to position [572, 0]
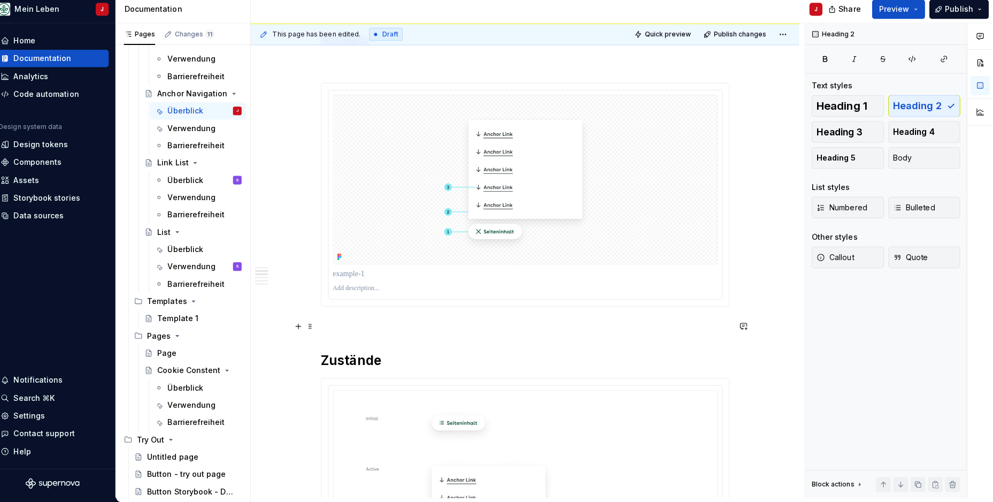
click at [334, 328] on p at bounding box center [530, 327] width 404 height 13
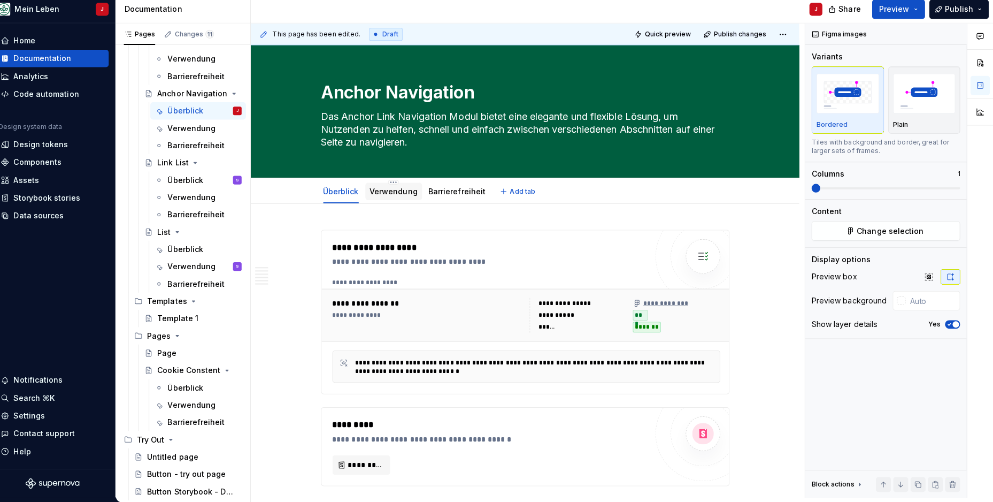
scroll to position [0, 0]
click at [393, 189] on link "Verwendung" at bounding box center [400, 193] width 48 height 9
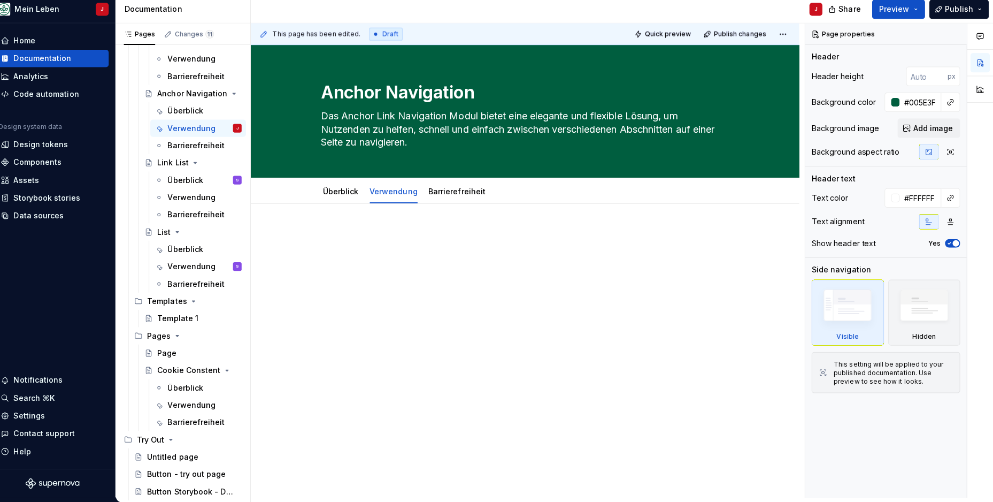
type textarea "*"
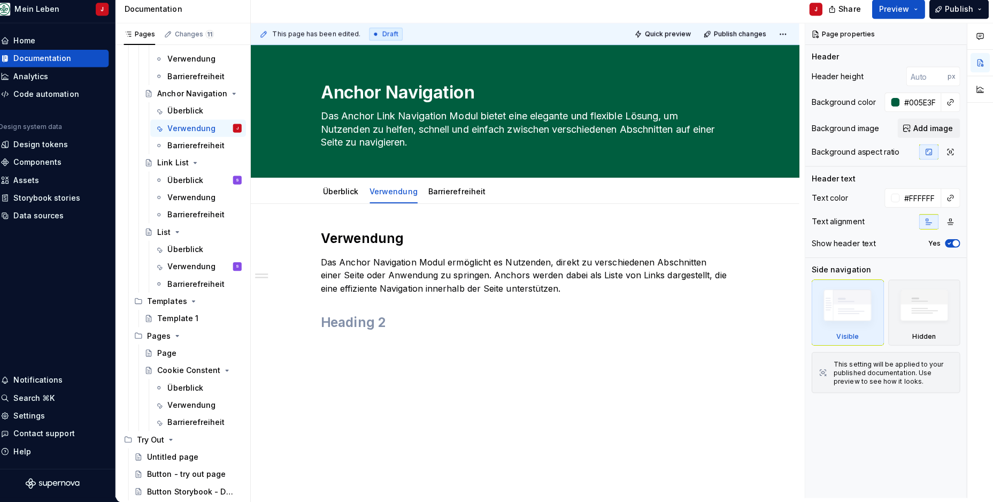
click at [337, 349] on div "Verwendung Das Anchor Navigation Modul ermöglicht es Nutzenden, direkt zu versc…" at bounding box center [529, 350] width 543 height 289
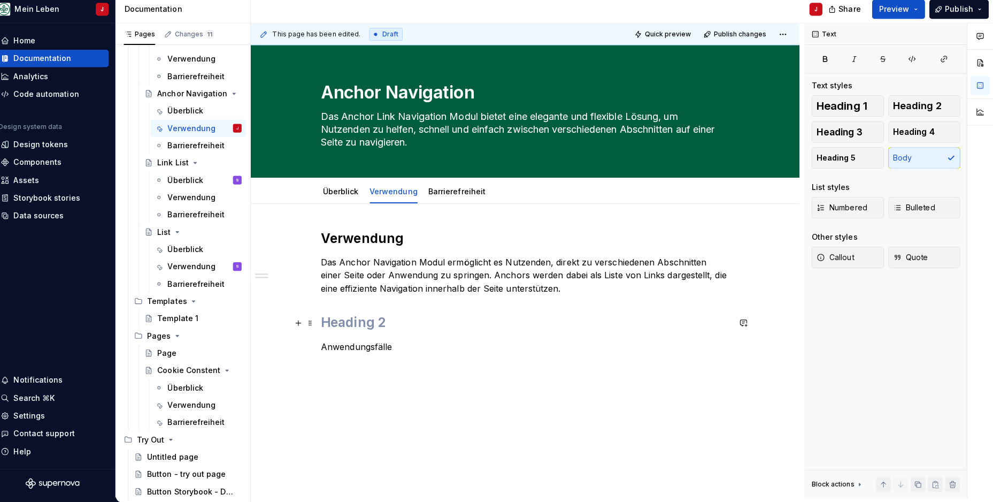
click at [360, 319] on h2 at bounding box center [530, 324] width 404 height 17
click at [355, 350] on div "Verwendung Das Anchor Navigation Modul ermöglicht es Nutzenden, direkt zu versc…" at bounding box center [530, 299] width 404 height 135
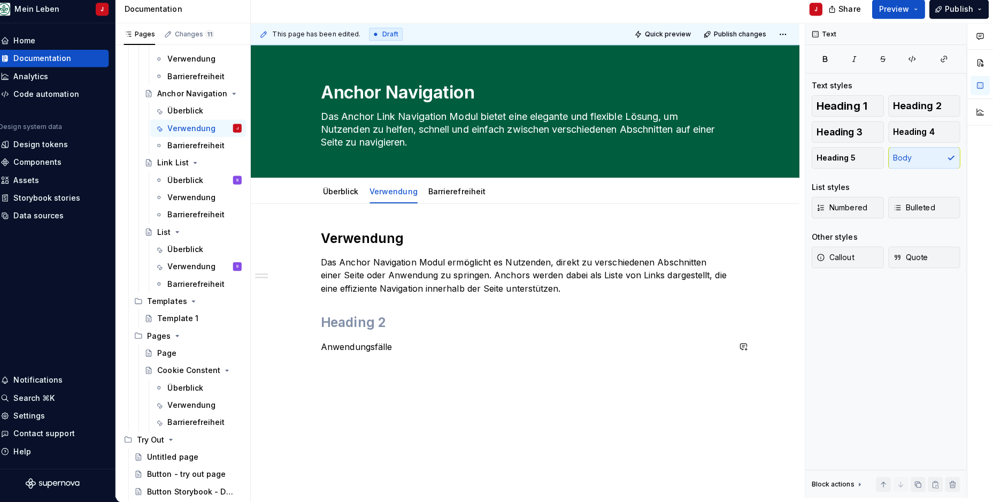
click at [355, 350] on div "Verwendung Das Anchor Navigation Modul ermöglicht es Nutzenden, direkt zu versc…" at bounding box center [530, 299] width 404 height 135
click at [365, 346] on p "Anwendungsfälle" at bounding box center [530, 347] width 404 height 13
click at [365, 321] on h2 at bounding box center [530, 324] width 404 height 17
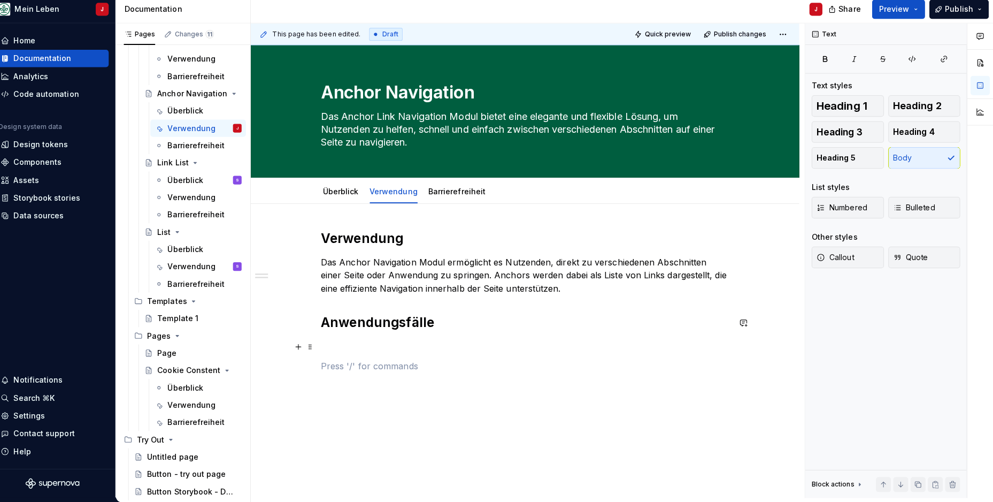
click at [336, 345] on p at bounding box center [530, 347] width 404 height 13
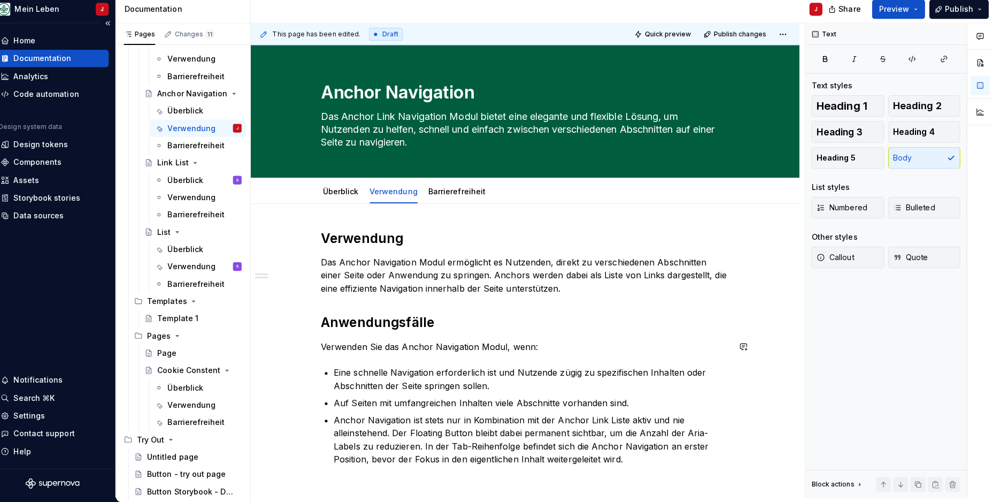
scroll to position [119, 0]
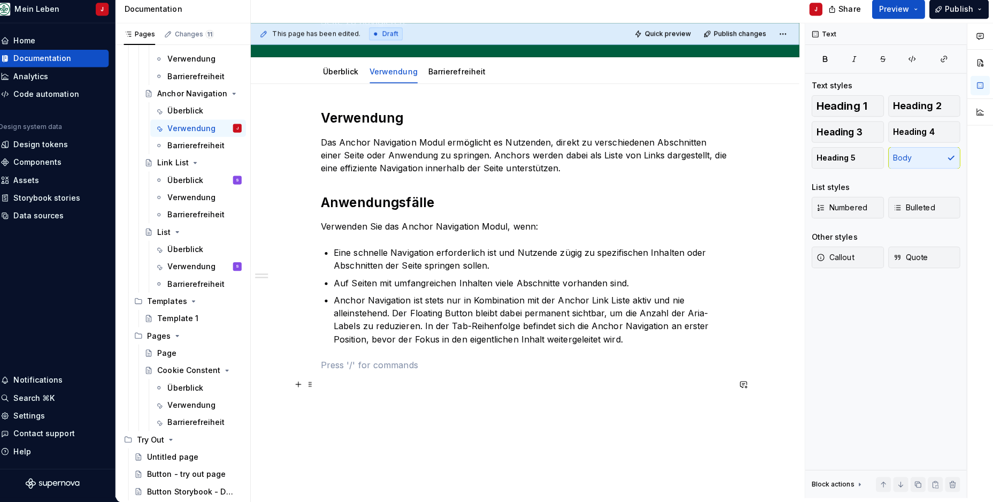
click at [345, 379] on p at bounding box center [530, 385] width 404 height 13
click at [298, 379] on button "button" at bounding box center [305, 385] width 15 height 15
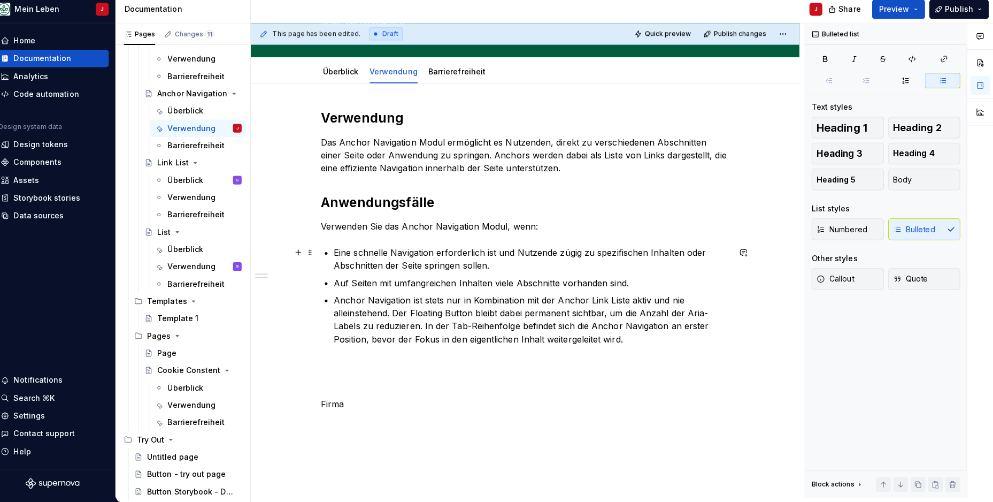
drag, startPoint x: 297, startPoint y: 379, endPoint x: 337, endPoint y: 267, distance: 118.9
click at [341, 267] on p "Eine schnelle Navigation erforderlich ist und Nutzende zügig zu spezifischen In…" at bounding box center [536, 261] width 391 height 26
click at [354, 404] on p "Firma" at bounding box center [530, 404] width 404 height 13
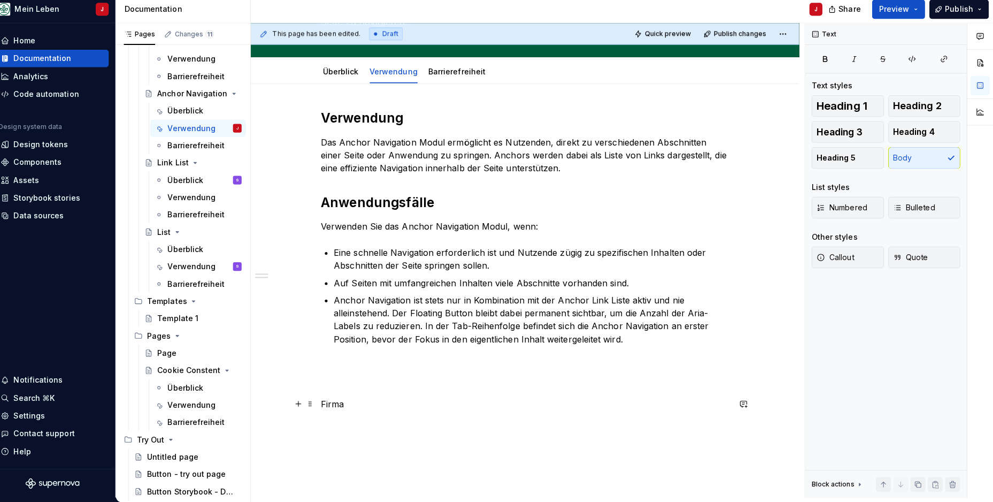
click at [354, 404] on p "Firma" at bounding box center [530, 404] width 404 height 13
click at [298, 378] on button "button" at bounding box center [305, 385] width 15 height 15
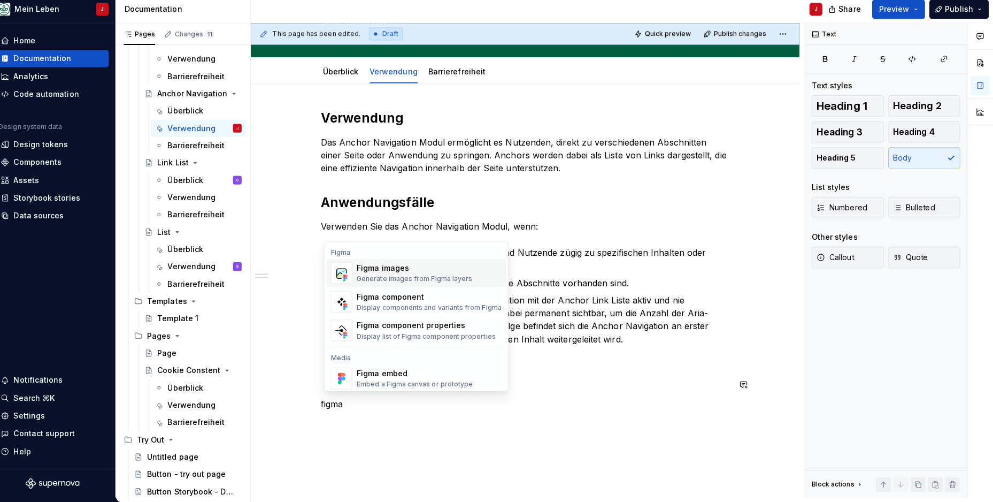
drag, startPoint x: 364, startPoint y: 305, endPoint x: 389, endPoint y: 267, distance: 45.7
click at [389, 267] on p "Eine schnelle Navigation erforderlich ist und Nutzende zügig zu spezifischen In…" at bounding box center [536, 261] width 391 height 26
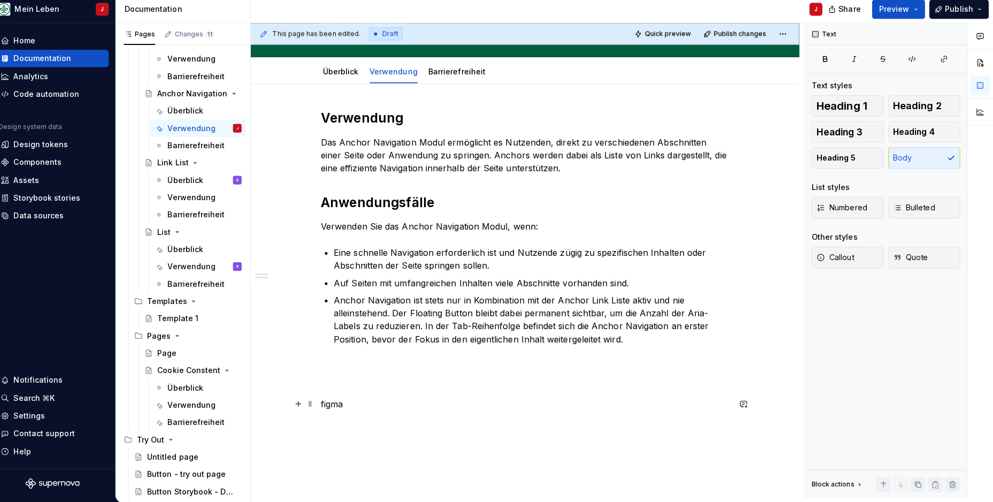
click at [333, 400] on p "figma" at bounding box center [530, 404] width 404 height 13
click at [298, 380] on button "button" at bounding box center [305, 385] width 15 height 15
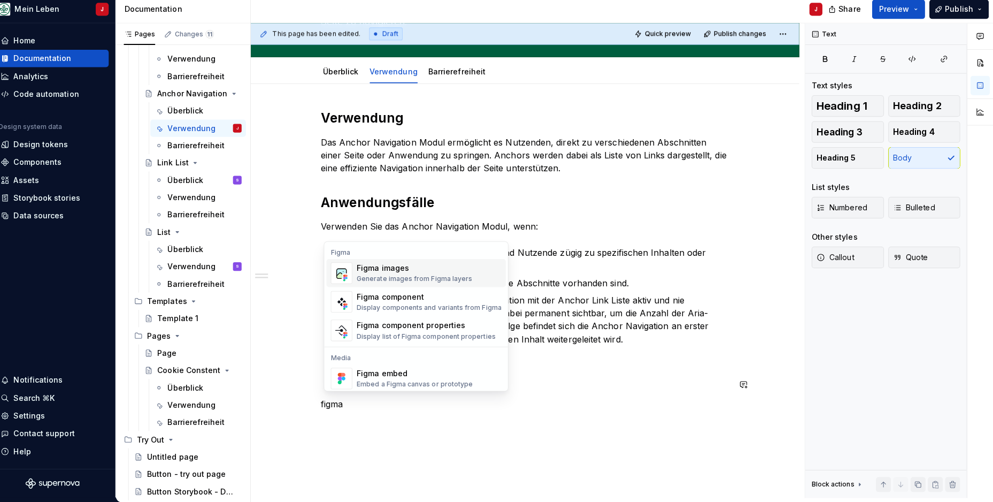
click at [406, 268] on div "Figma images" at bounding box center [420, 270] width 114 height 11
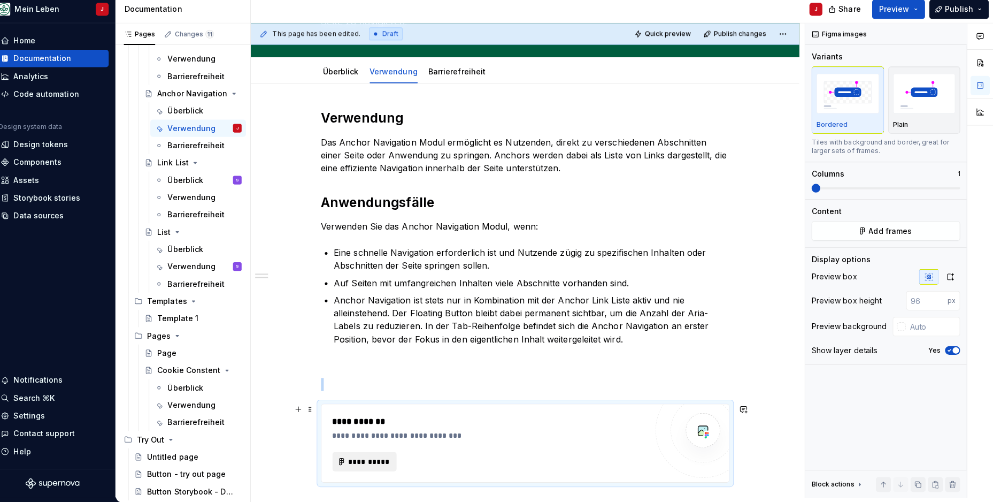
click at [362, 456] on span "**********" at bounding box center [376, 461] width 42 height 11
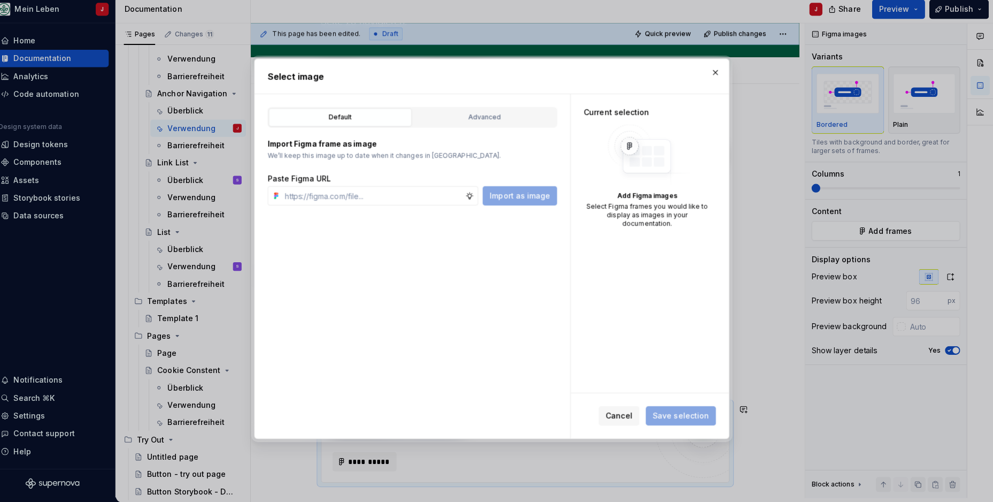
type textarea "*"
click at [369, 193] on input "text" at bounding box center [379, 198] width 183 height 19
type input "[URL][DOMAIN_NAME]"
click at [516, 193] on span "Import as image" at bounding box center [525, 198] width 60 height 11
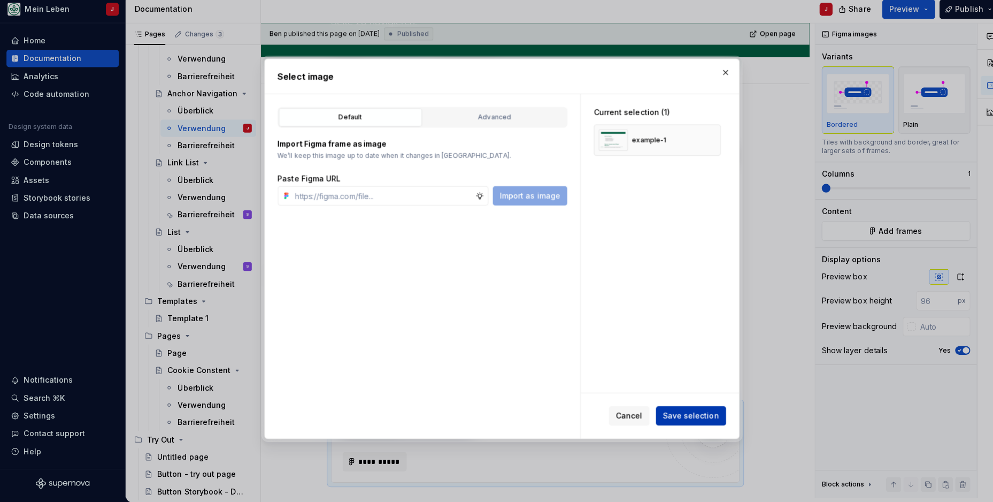
click at [690, 415] on span "Save selection" at bounding box center [684, 416] width 56 height 11
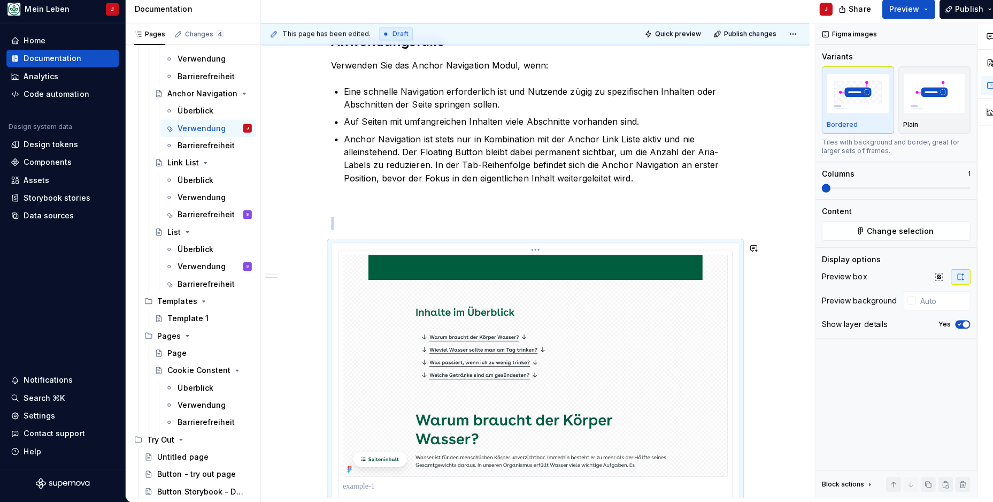
scroll to position [260, 0]
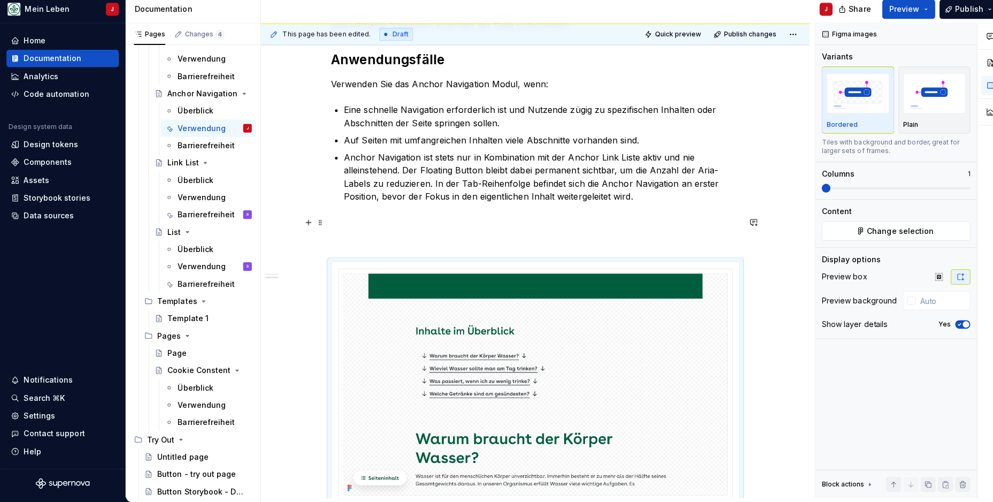
click at [375, 218] on p at bounding box center [530, 224] width 404 height 13
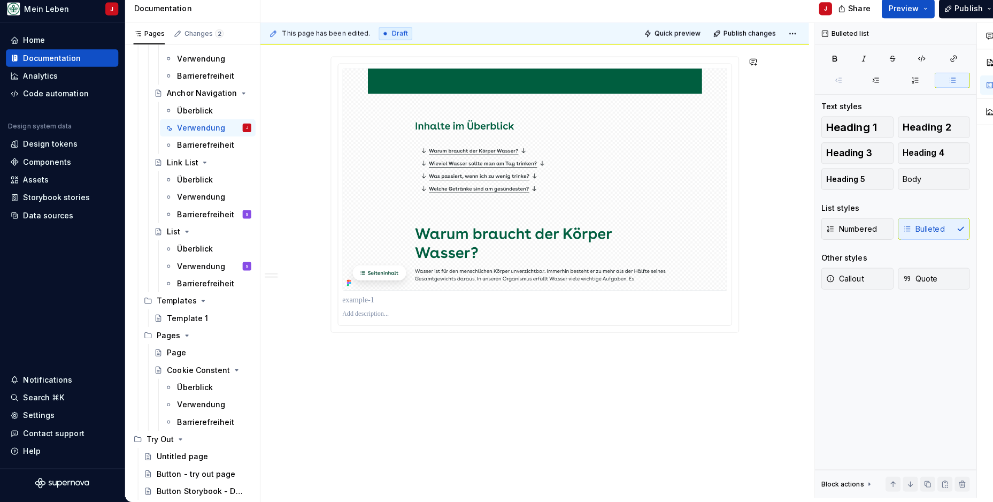
scroll to position [0, 0]
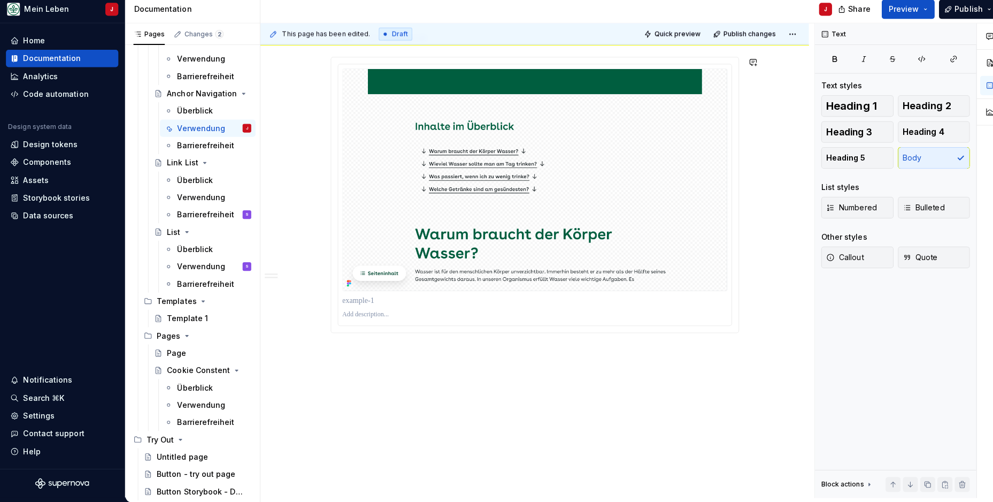
click at [350, 362] on div "Verwendung Das Anchor Navigation Modul ermöglicht es Nutzenden, direkt zu versc…" at bounding box center [529, 131] width 543 height 734
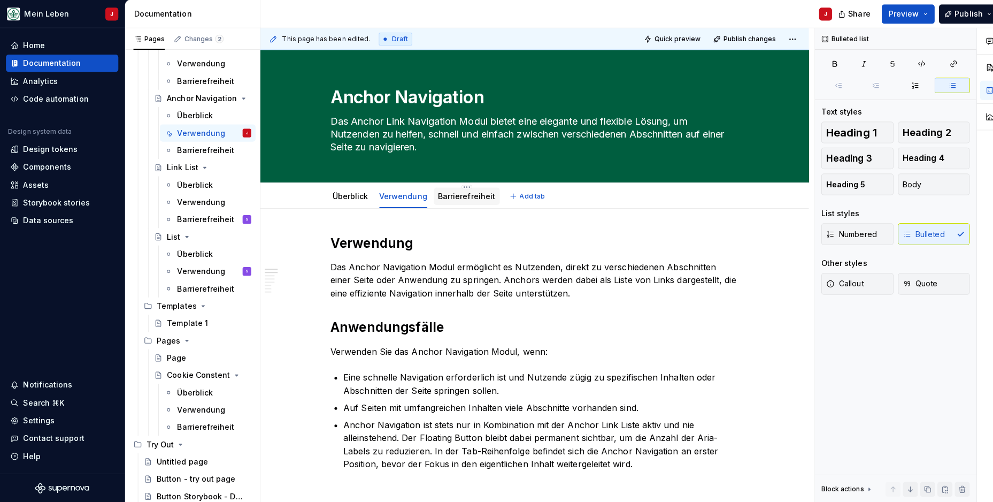
click at [457, 196] on link "Barrierefreiheit" at bounding box center [462, 193] width 57 height 9
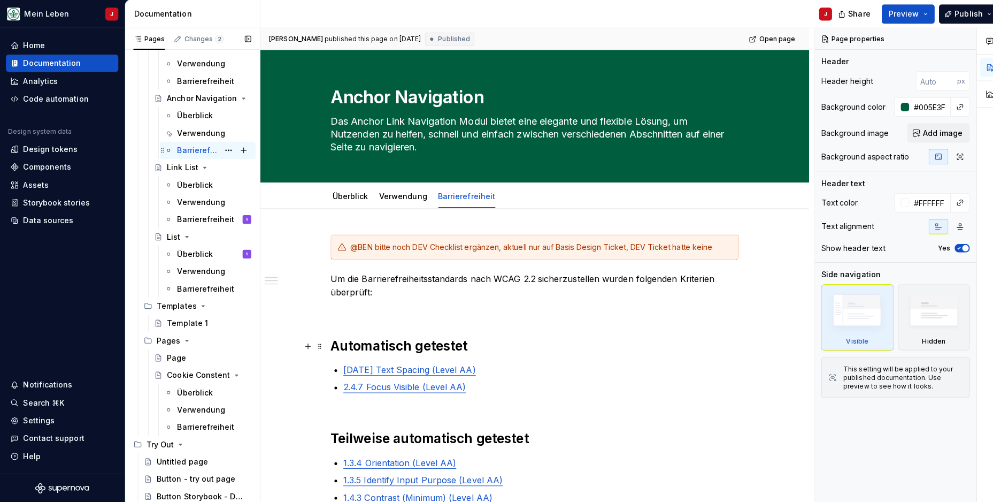
scroll to position [19, 0]
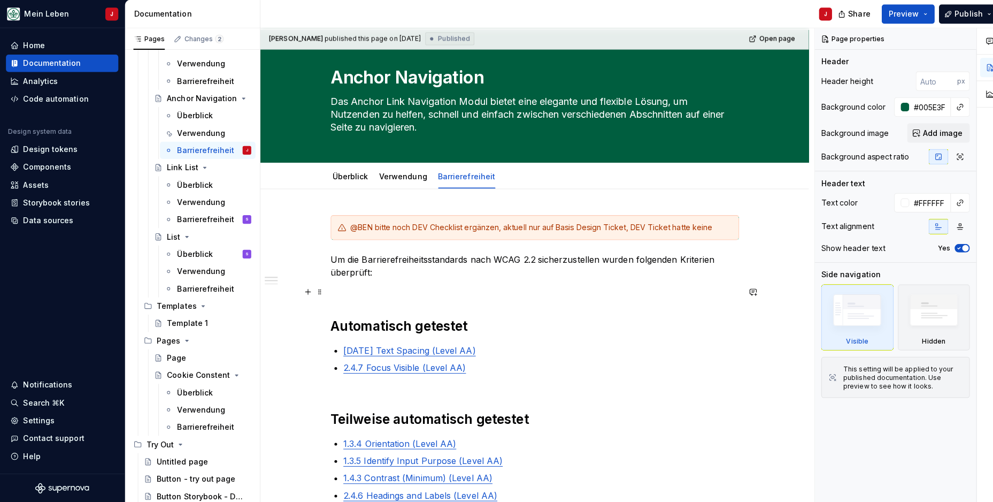
click at [419, 290] on p at bounding box center [530, 288] width 404 height 13
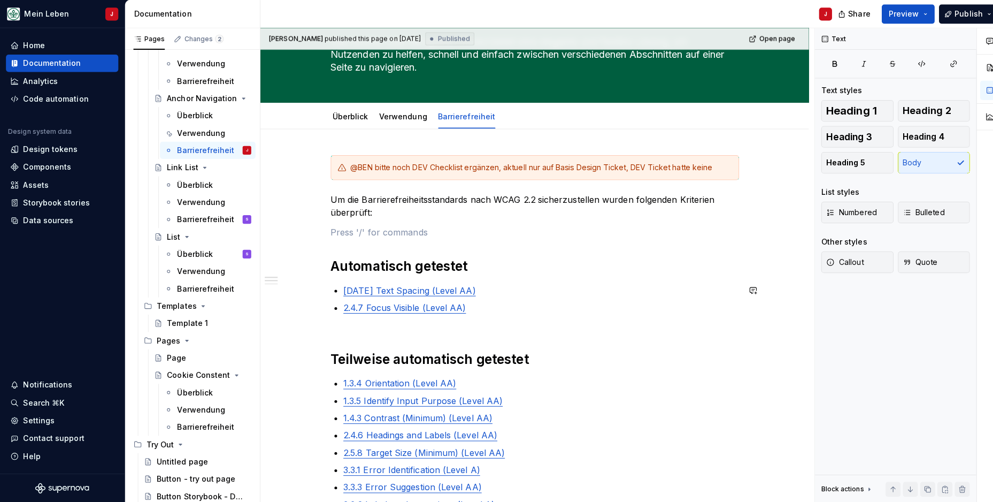
scroll to position [82, 0]
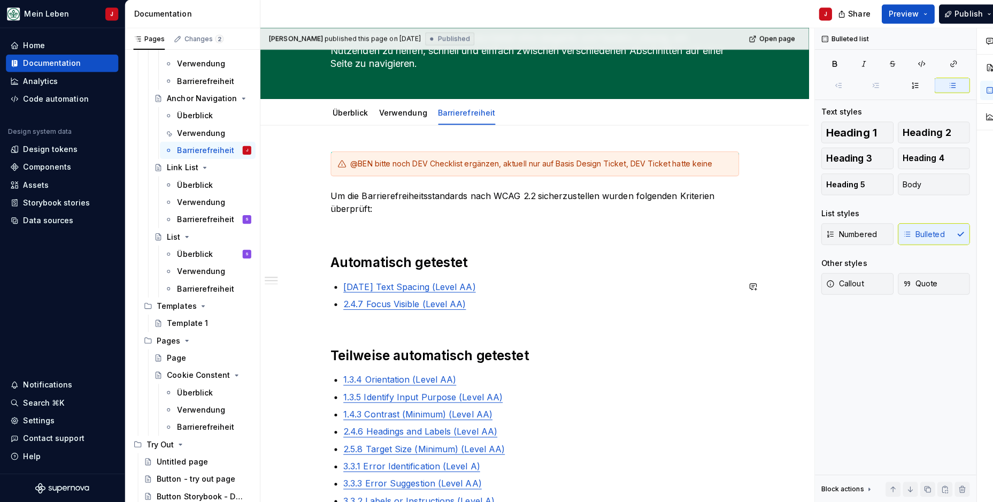
click at [498, 282] on p "[DATE] Text Spacing (Level AA)" at bounding box center [536, 283] width 391 height 13
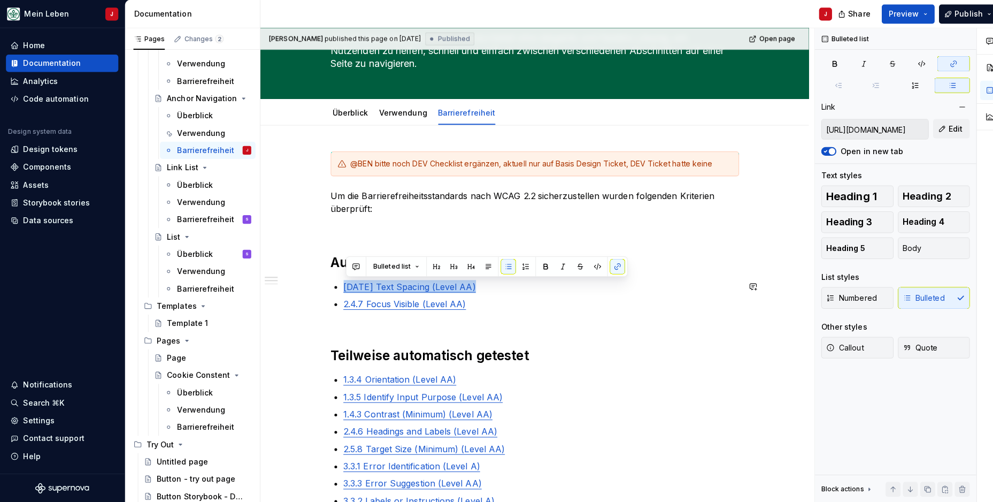
drag, startPoint x: 514, startPoint y: 282, endPoint x: 343, endPoint y: 286, distance: 171.7
click at [343, 286] on p "[DATE] Text Spacing (Level AA)" at bounding box center [536, 283] width 391 height 13
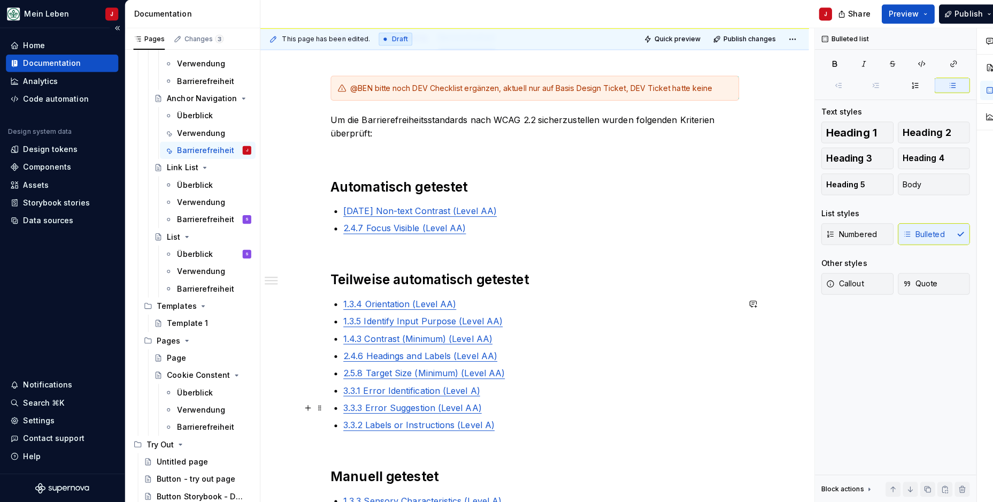
scroll to position [159, 0]
click at [518, 312] on p "1.3.5 Identify Input Purpose (Level AA)" at bounding box center [536, 316] width 391 height 13
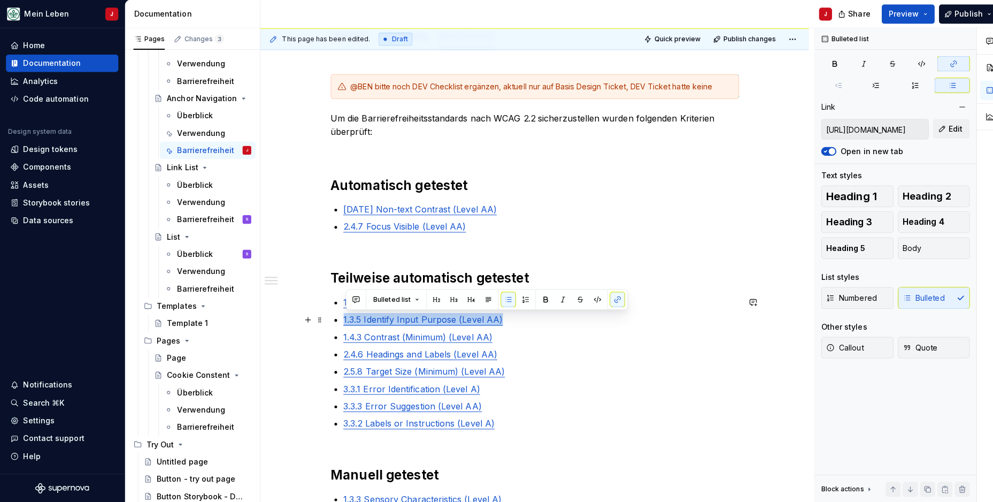
drag, startPoint x: 515, startPoint y: 314, endPoint x: 328, endPoint y: 317, distance: 187.2
click at [328, 317] on div "@BEN bitte noch DEV Checklist ergänzen, aktuell nur auf Basis Design Ticket, DE…" at bounding box center [529, 429] width 543 height 763
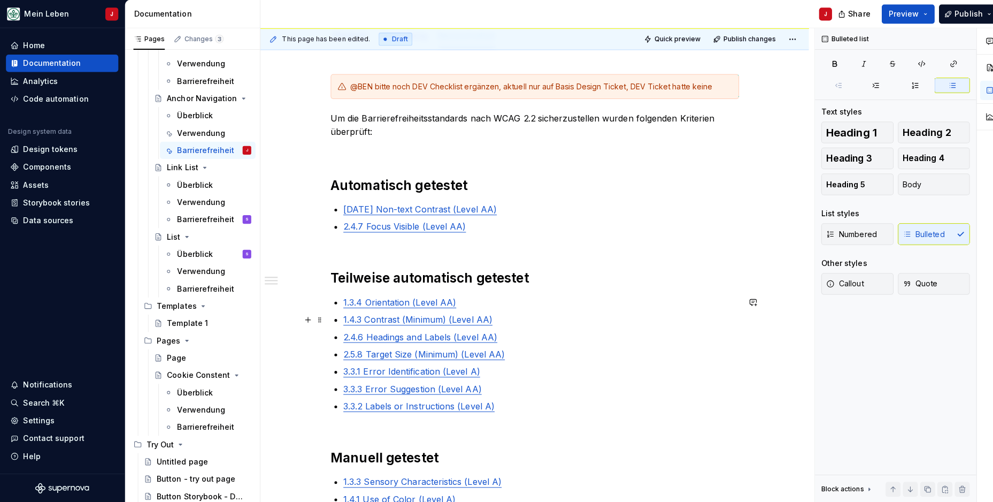
click at [498, 310] on p "1.4.3 Contrast (Minimum) (Level AA)" at bounding box center [536, 316] width 391 height 13
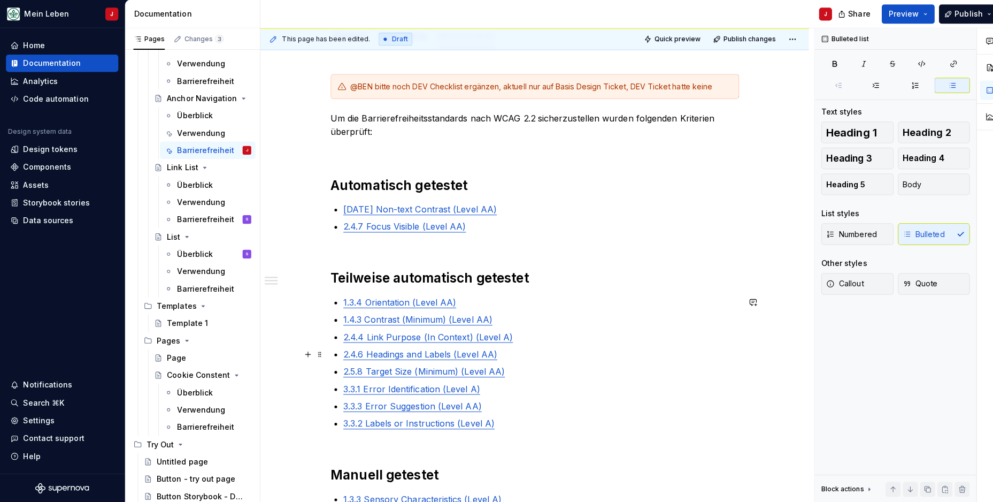
type textarea "*"
click at [395, 365] on link "2.5.8 Target Size (Minimum) (Level AA)" at bounding box center [421, 367] width 160 height 11
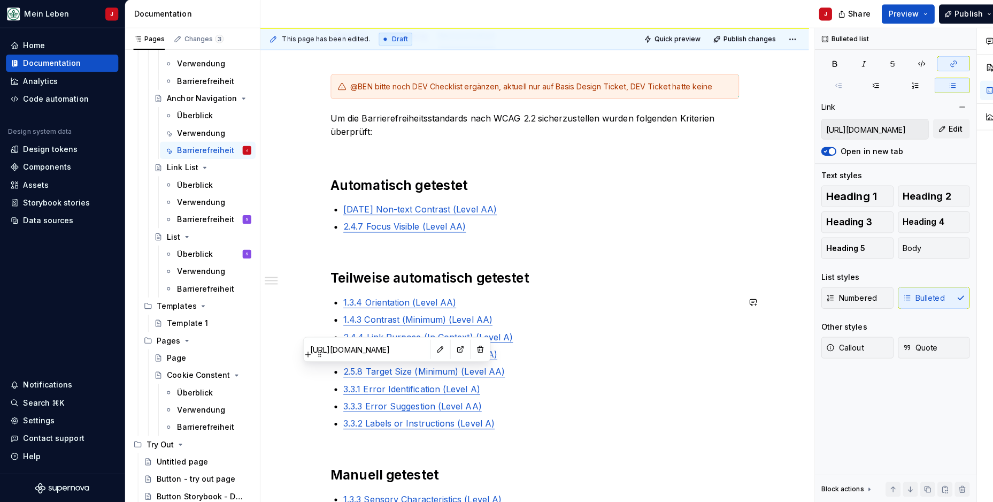
click at [523, 350] on p "2.4.6 Headings and Labels (Level AA)" at bounding box center [536, 350] width 391 height 13
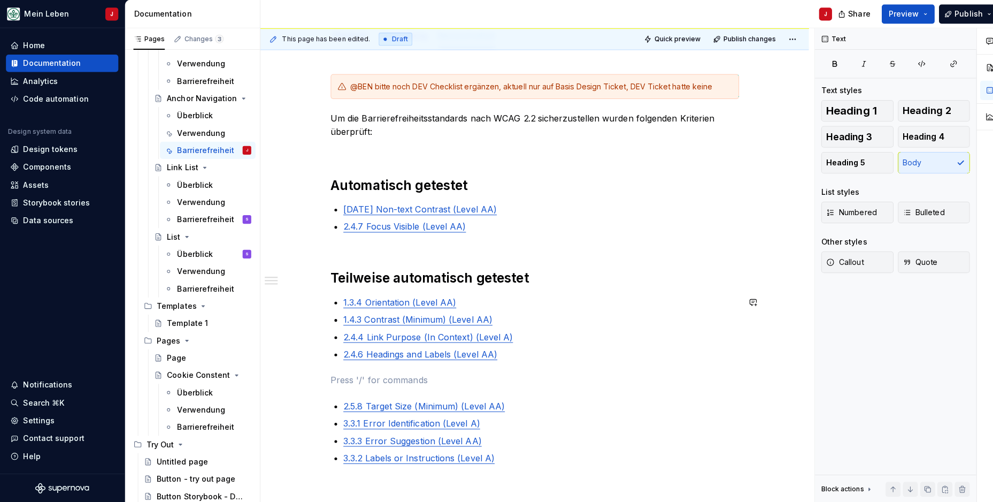
click at [516, 357] on div "@BEN bitte noch DEV Checklist ergänzen, aktuell nur auf Basis Design Ticket, DE…" at bounding box center [530, 377] width 404 height 609
click at [510, 351] on p "2.4.6 Headings and Labels (Level AA)" at bounding box center [536, 350] width 391 height 13
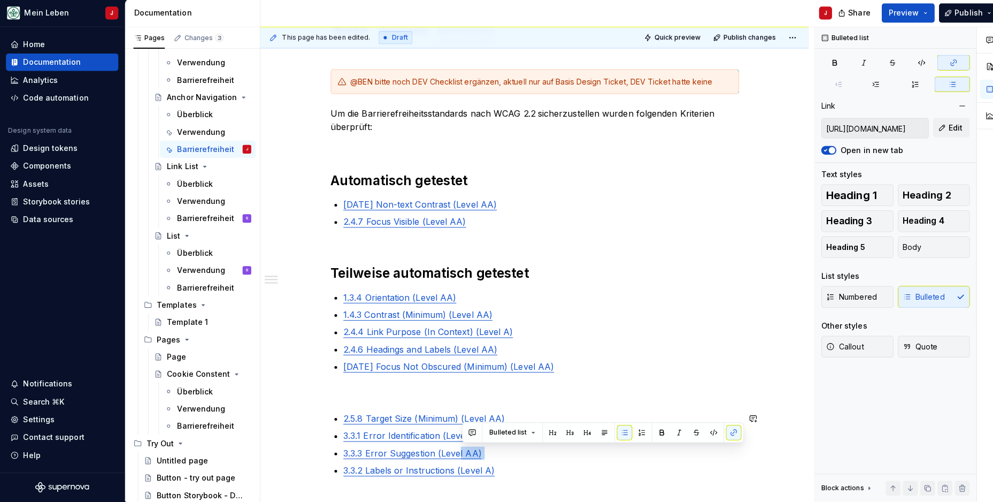
scroll to position [164, 0]
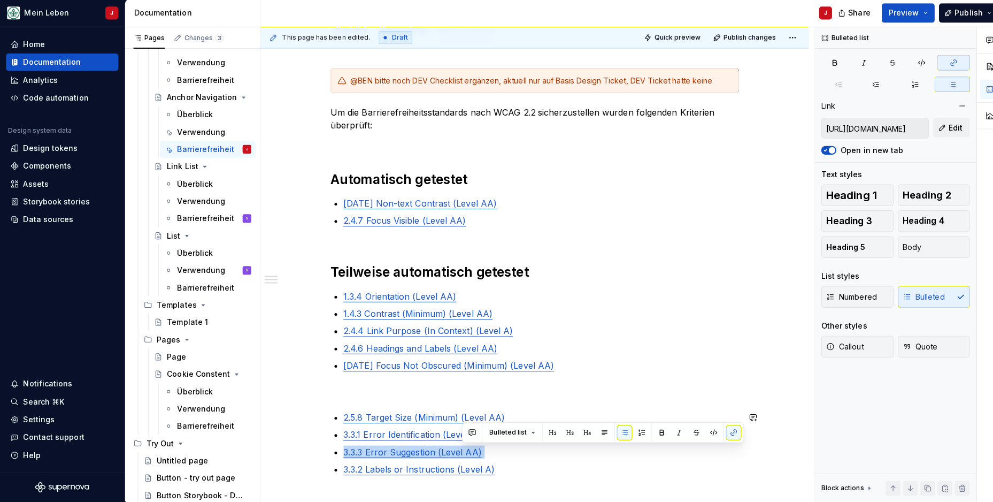
type input "[URL][DOMAIN_NAME]"
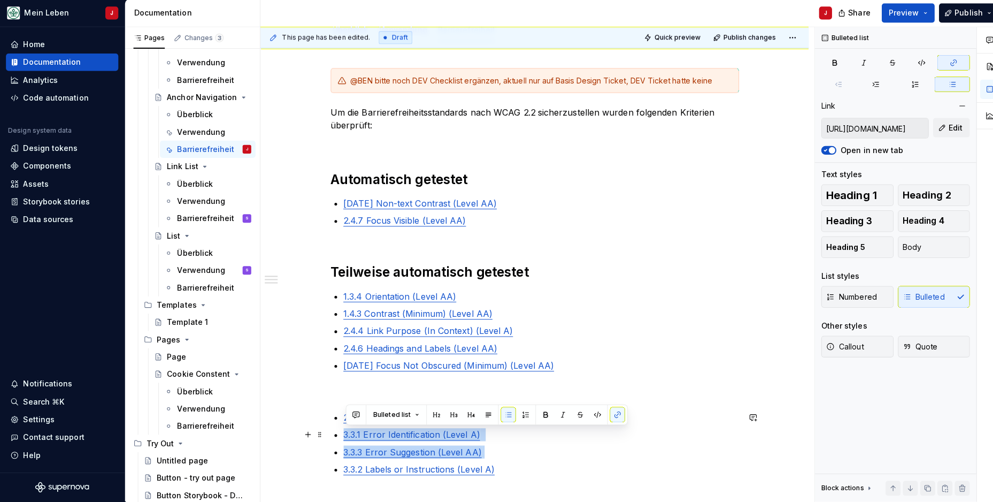
drag, startPoint x: 487, startPoint y: 447, endPoint x: 334, endPoint y: 423, distance: 155.3
click at [334, 423] on div "@BEN bitte noch DEV Checklist ergänzen, aktuell nur auf Basis Design Ticket, DE…" at bounding box center [530, 381] width 404 height 626
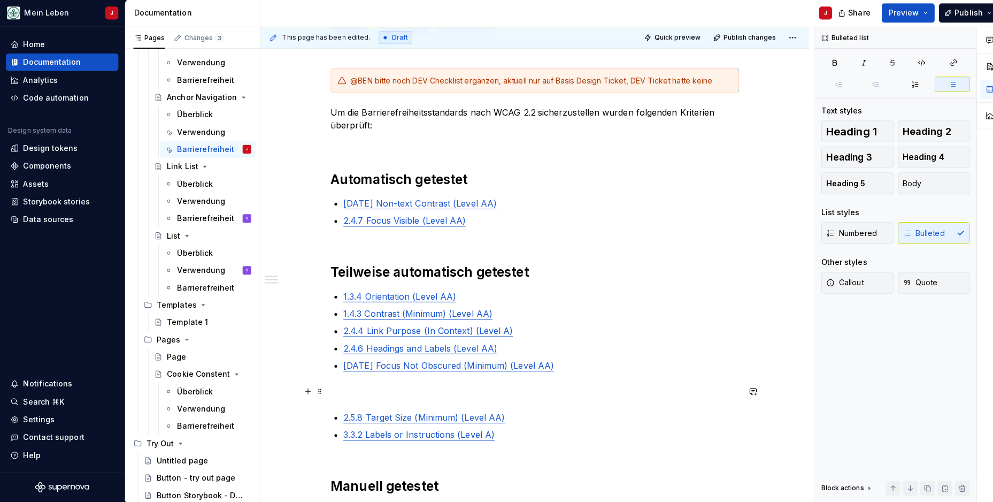
click at [375, 390] on p at bounding box center [530, 388] width 404 height 13
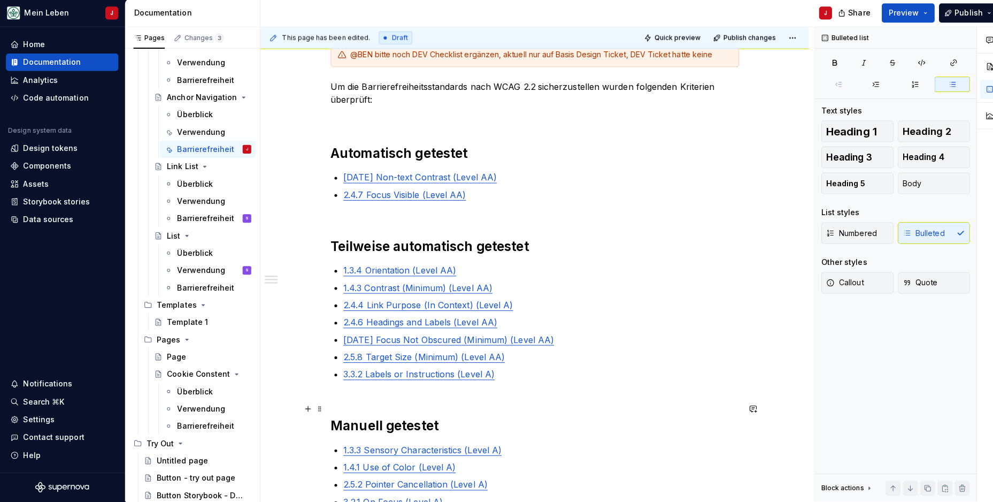
scroll to position [195, 0]
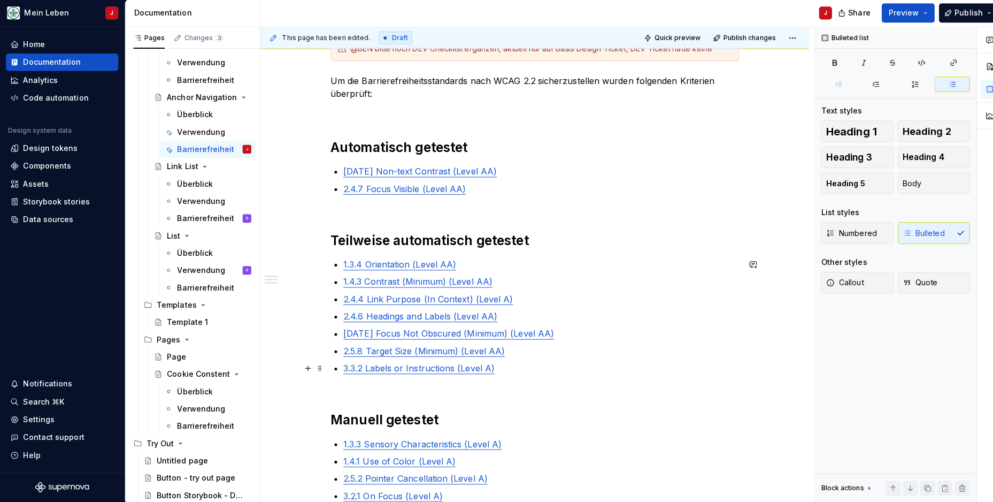
click at [524, 377] on div "@BEN bitte noch DEV Checklist ergänzen, aktuell nur auf Basis Design Ticket, DE…" at bounding box center [530, 315] width 404 height 557
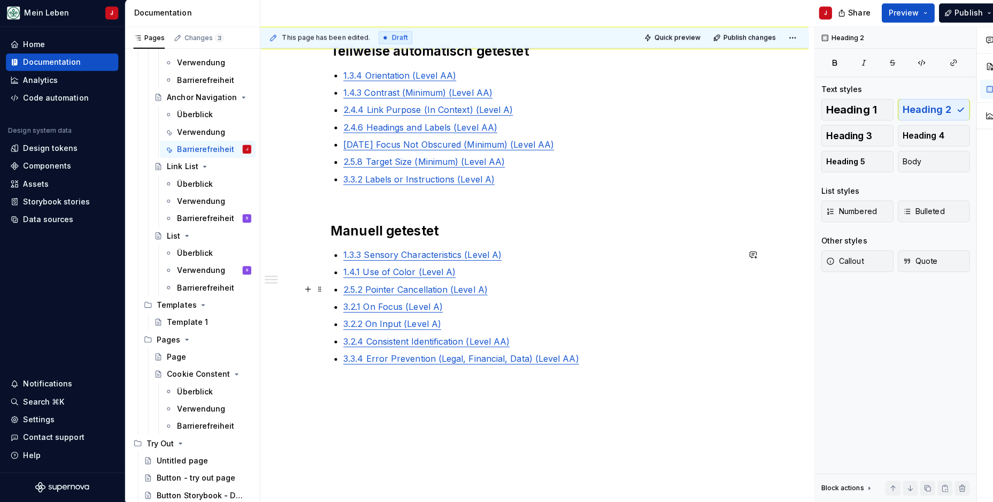
scroll to position [452, 0]
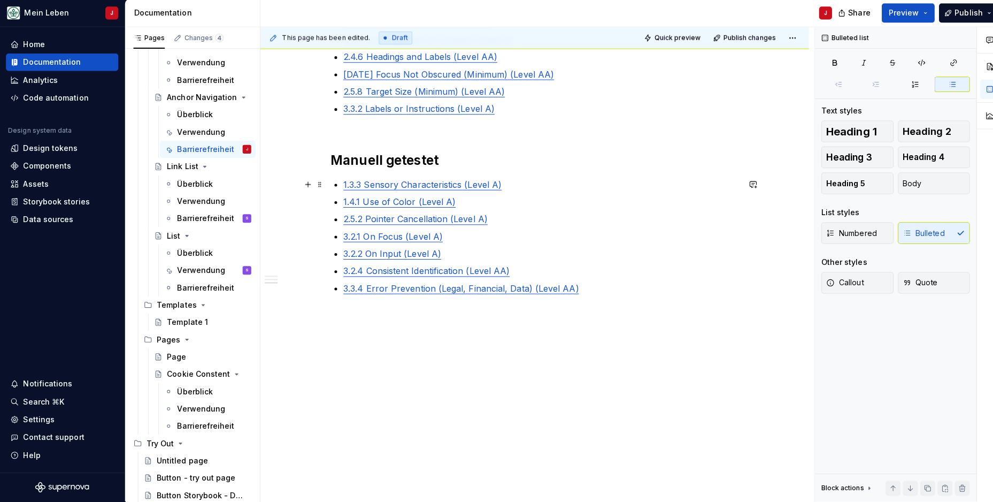
click at [512, 182] on p "1.3.3 Sensory Characteristics (Level A)" at bounding box center [536, 183] width 391 height 13
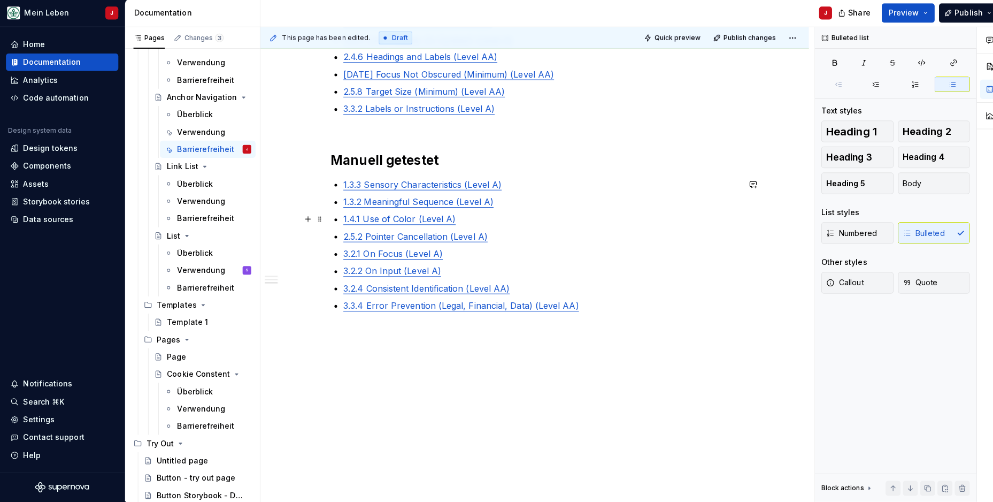
click at [489, 212] on p "1.4.1 Use of Color (Level A)" at bounding box center [536, 217] width 391 height 13
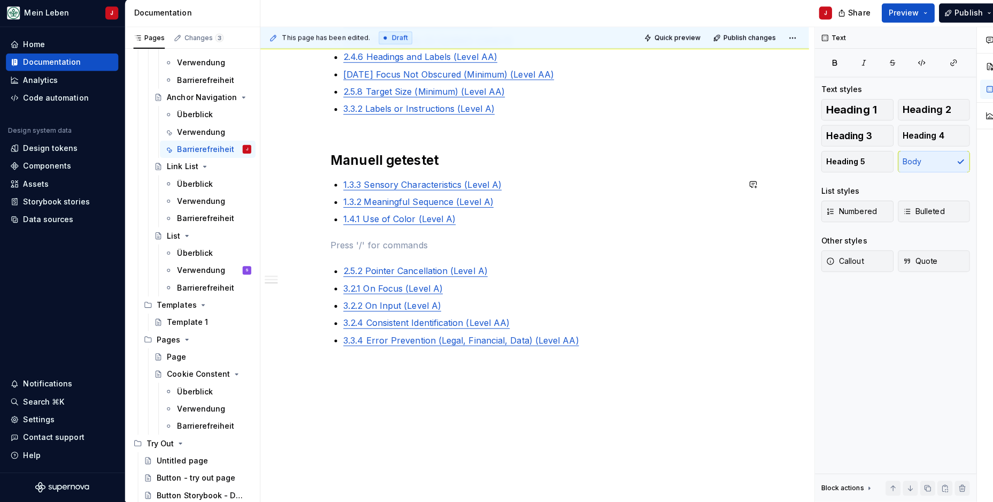
scroll to position [387, 0]
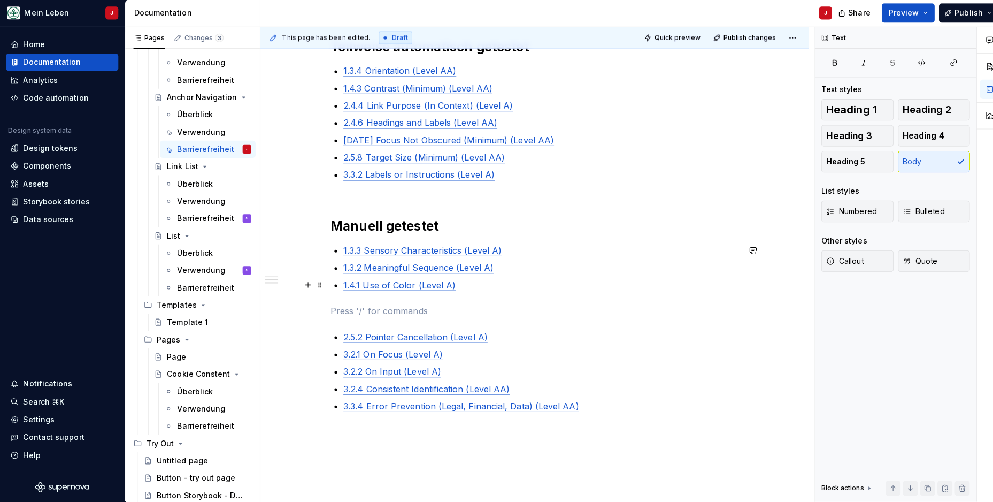
click at [471, 281] on p "1.4.1 Use of Color (Level A)" at bounding box center [536, 283] width 391 height 13
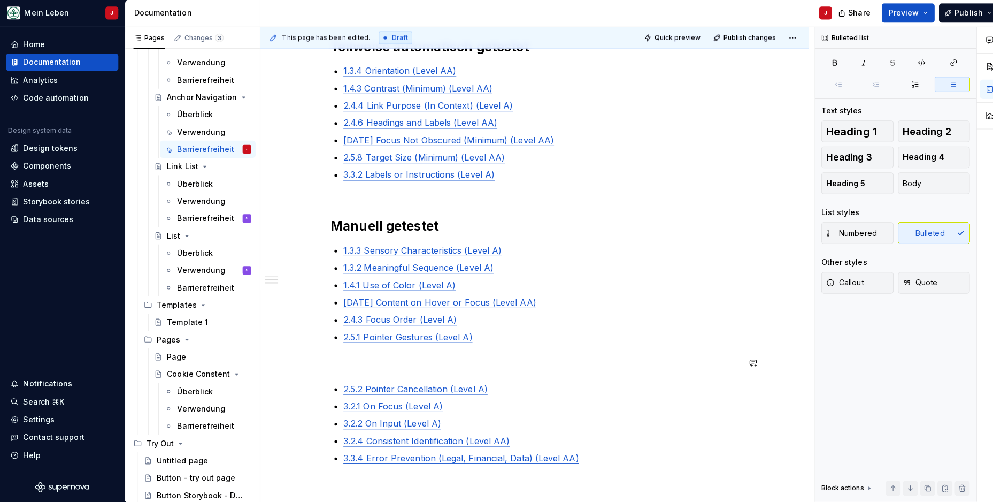
click at [372, 368] on div "@BEN bitte noch DEV Checklist ergänzen, aktuell nur auf Basis Design Ticket, DE…" at bounding box center [530, 175] width 404 height 660
click at [365, 360] on p at bounding box center [530, 360] width 404 height 13
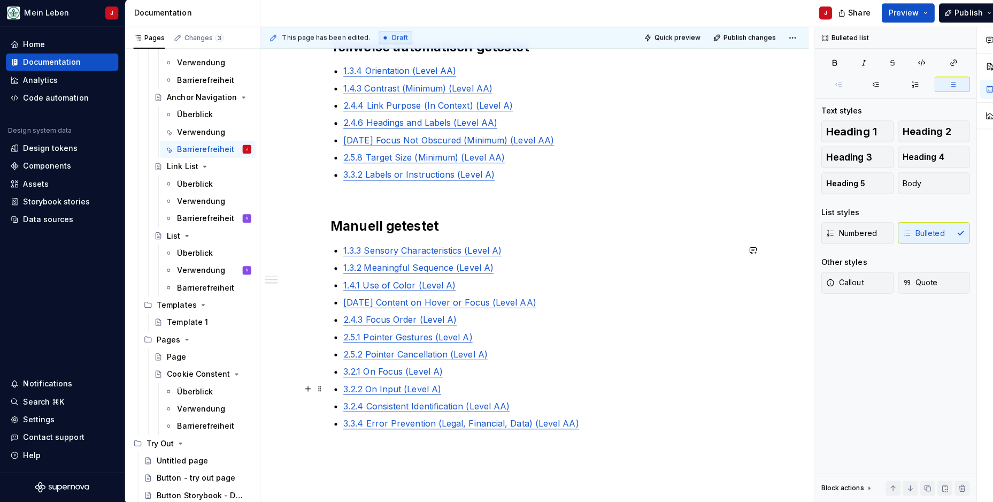
click at [450, 386] on p "3.2.2 On Input (Level A)" at bounding box center [536, 385] width 391 height 13
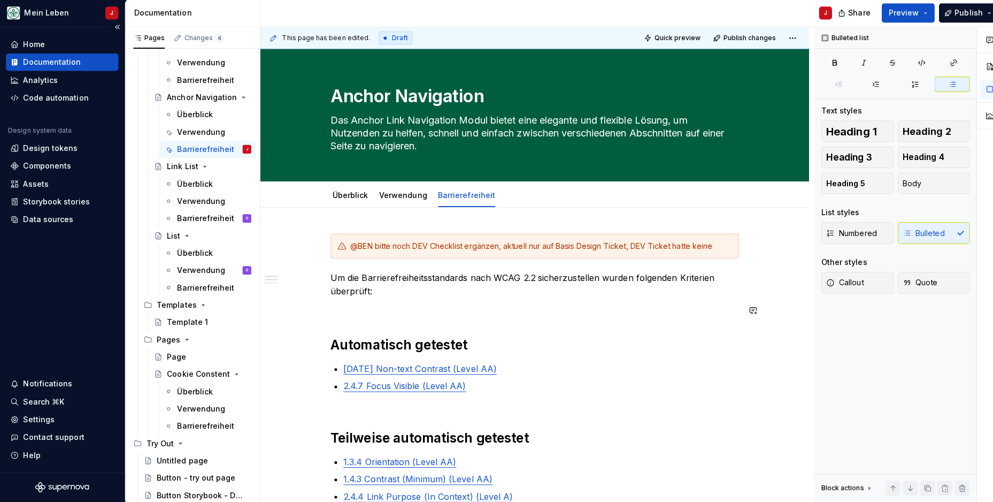
scroll to position [0, 0]
click at [946, 15] on button "Publish" at bounding box center [959, 13] width 59 height 19
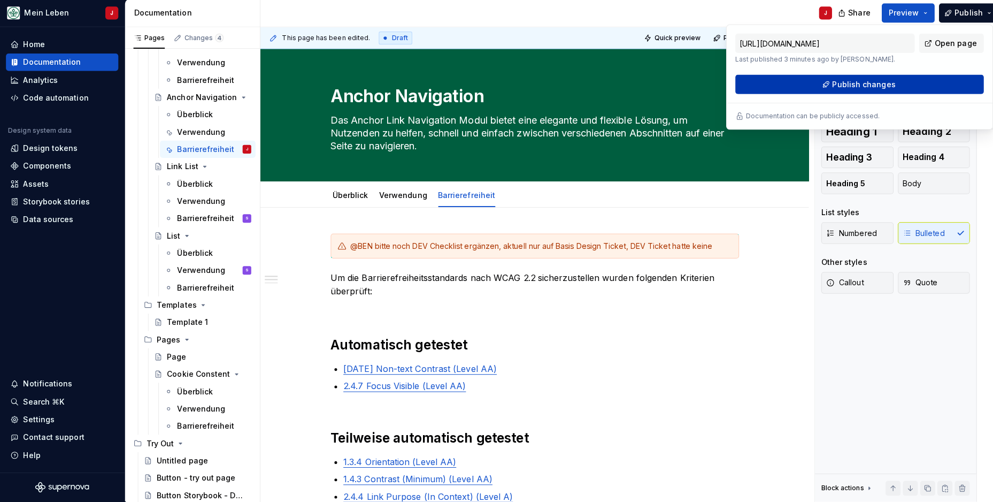
click at [887, 86] on button "Publish changes" at bounding box center [851, 84] width 246 height 19
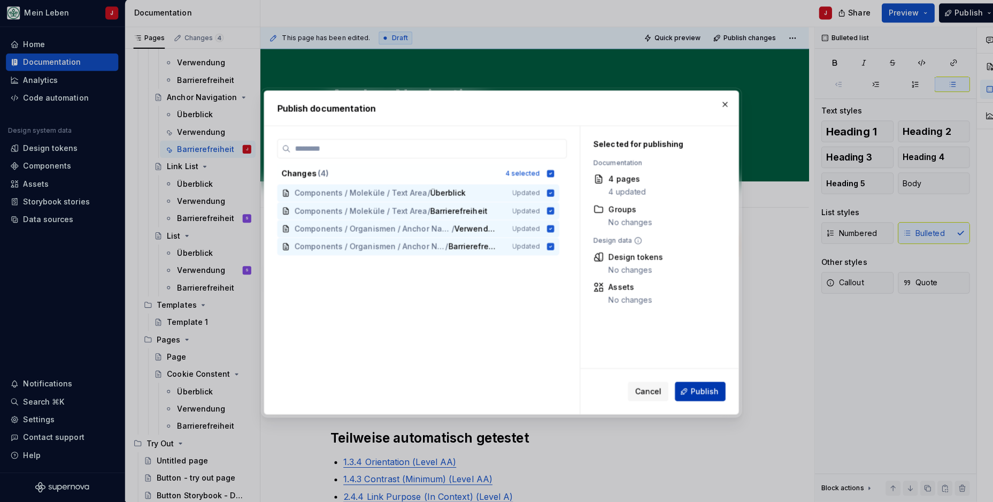
click at [688, 389] on span "Publish" at bounding box center [698, 388] width 28 height 11
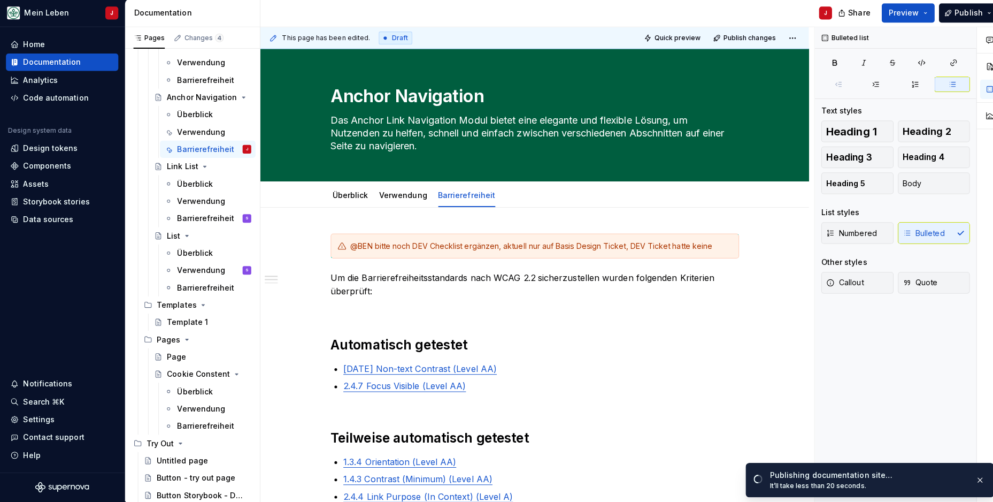
type textarea "*"
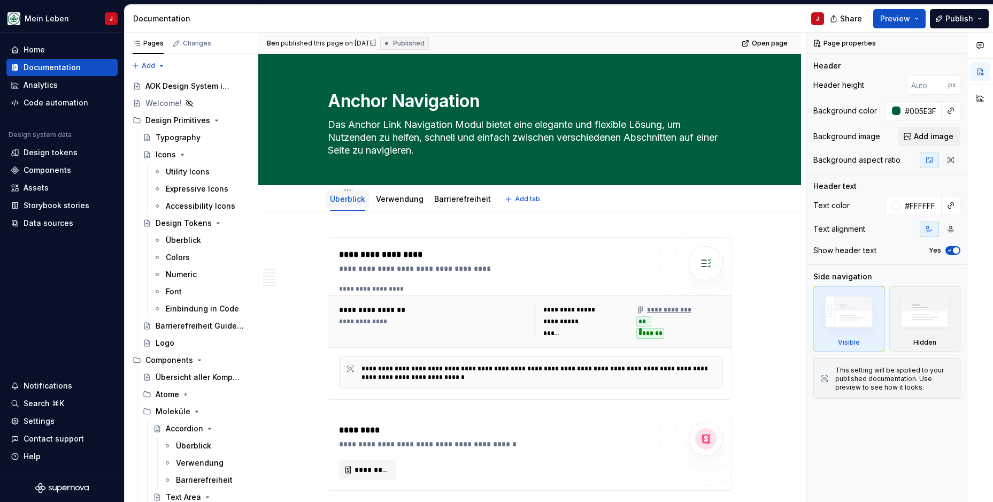
click at [347, 204] on div "Überblick" at bounding box center [347, 199] width 35 height 11
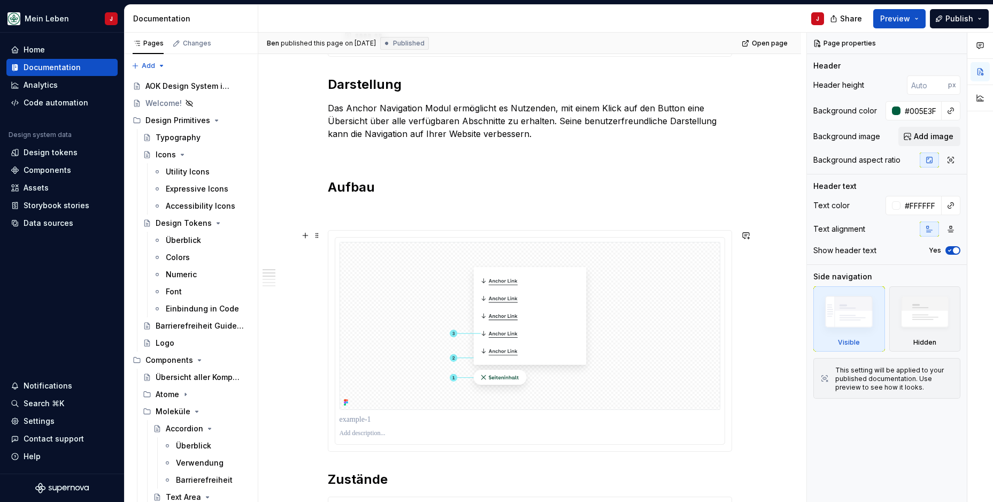
scroll to position [440, 0]
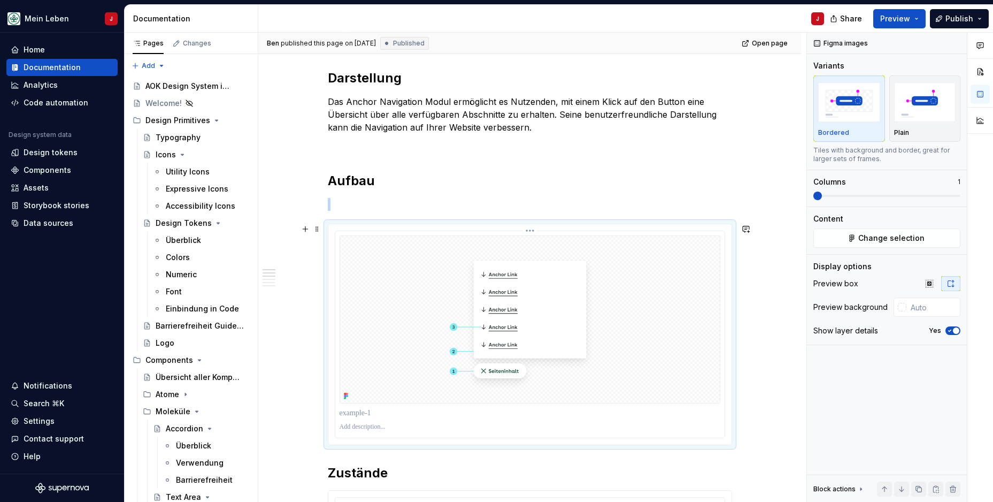
click at [415, 258] on img at bounding box center [530, 319] width 381 height 168
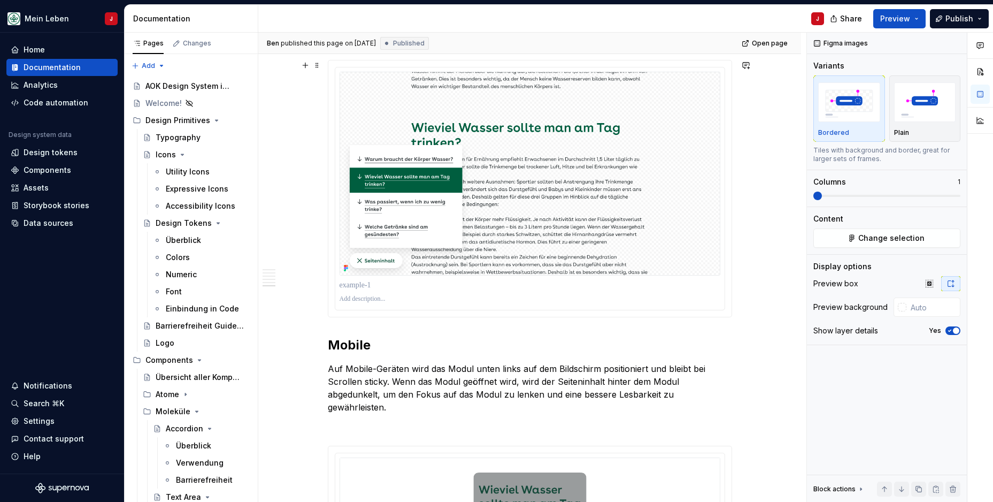
scroll to position [1992, 0]
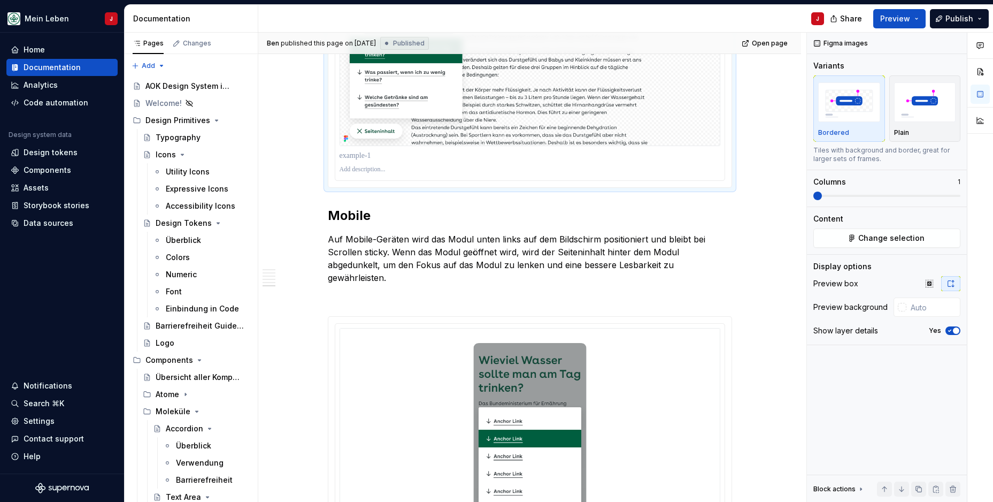
click at [431, 144] on img at bounding box center [530, 44] width 381 height 204
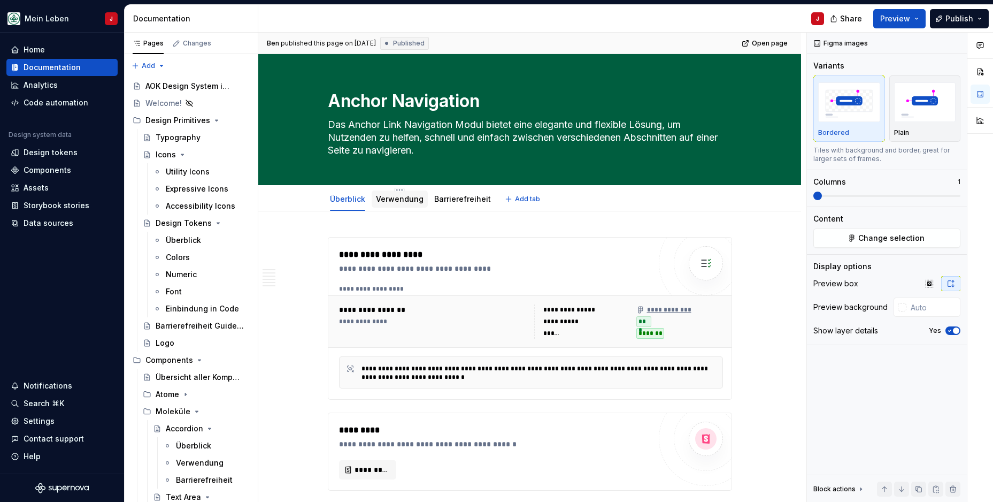
scroll to position [0, 0]
click at [398, 199] on link "Verwendung" at bounding box center [400, 198] width 48 height 9
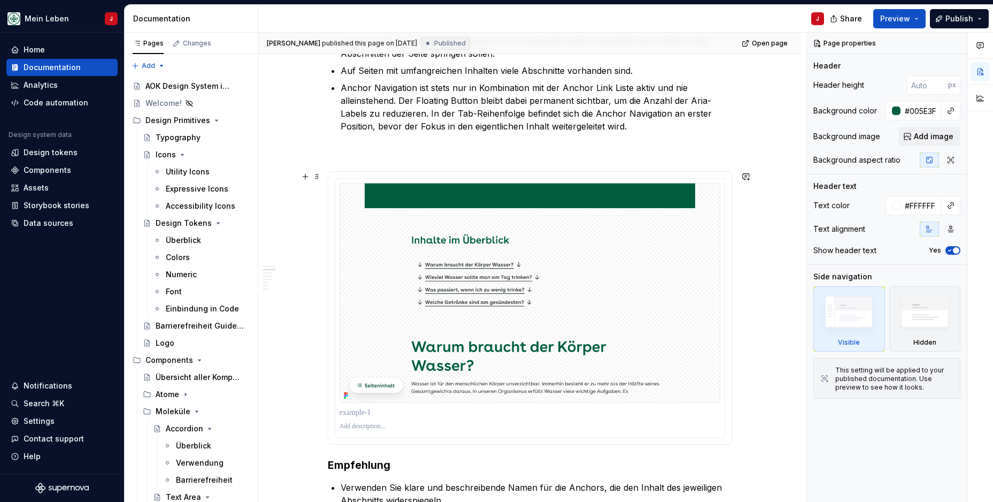
scroll to position [406, 0]
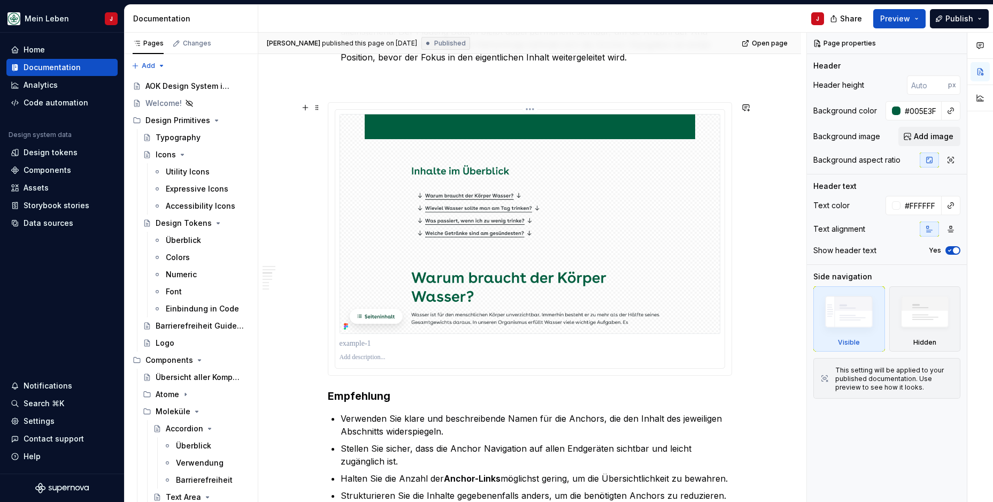
click at [480, 209] on img at bounding box center [530, 224] width 381 height 220
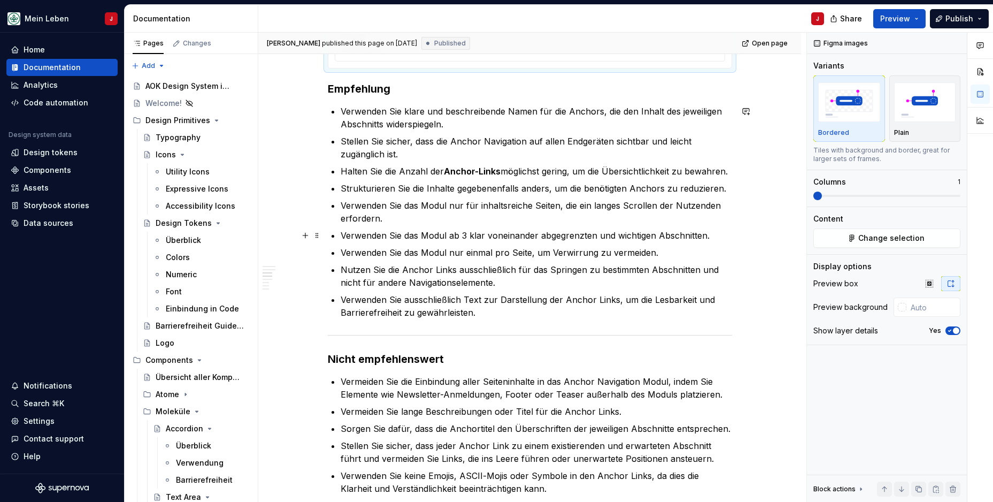
scroll to position [597, 0]
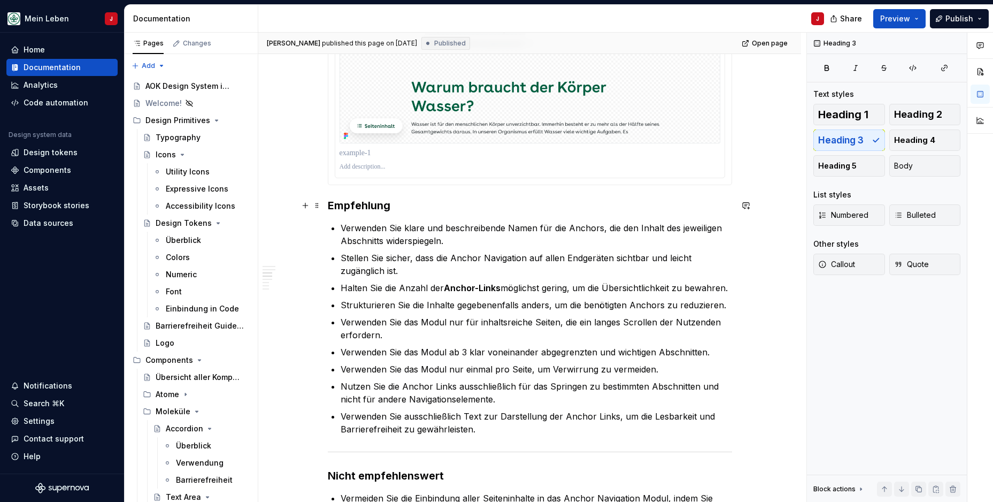
click at [335, 204] on h3 "Empfehlung" at bounding box center [530, 205] width 404 height 15
click at [329, 206] on div "Verwendung Das Anchor Navigation Modul ermöglicht es Nutzenden, direkt zu versc…" at bounding box center [529, 340] width 543 height 1452
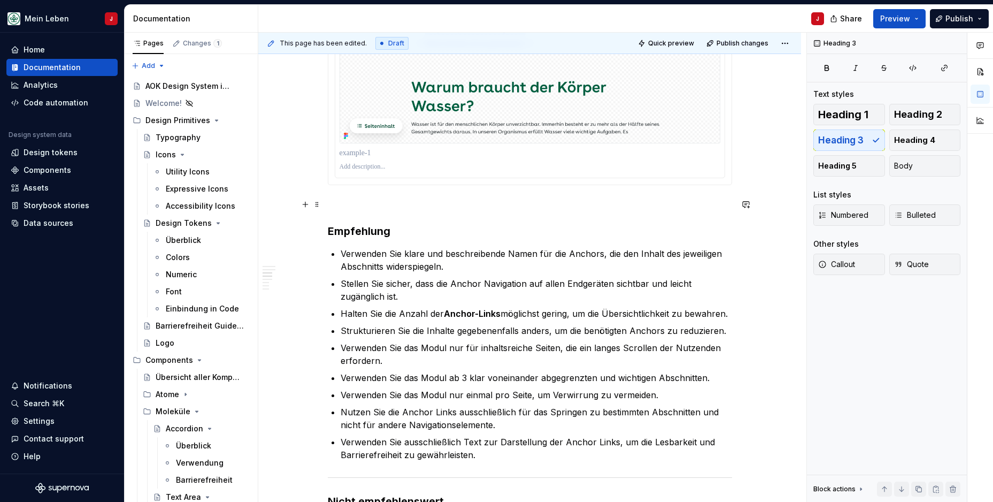
click at [370, 209] on p at bounding box center [530, 204] width 404 height 13
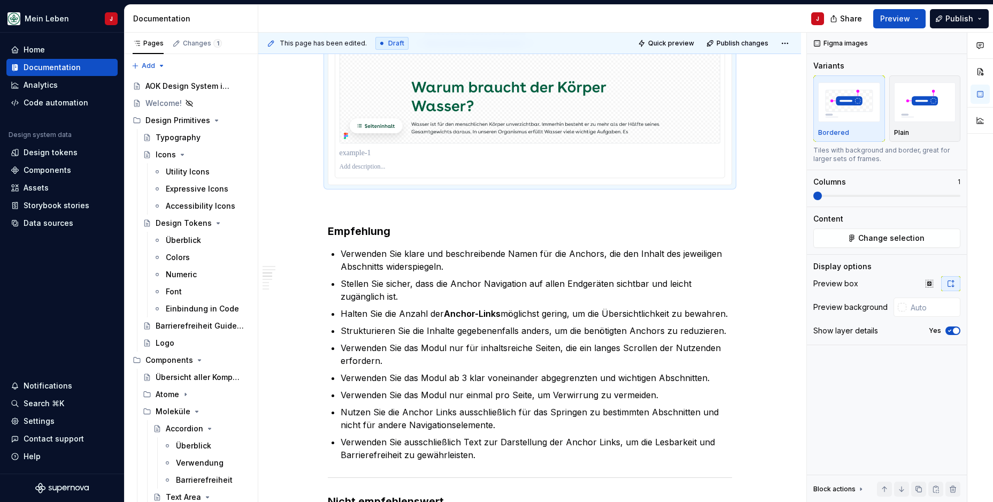
click at [499, 97] on img at bounding box center [530, 34] width 381 height 220
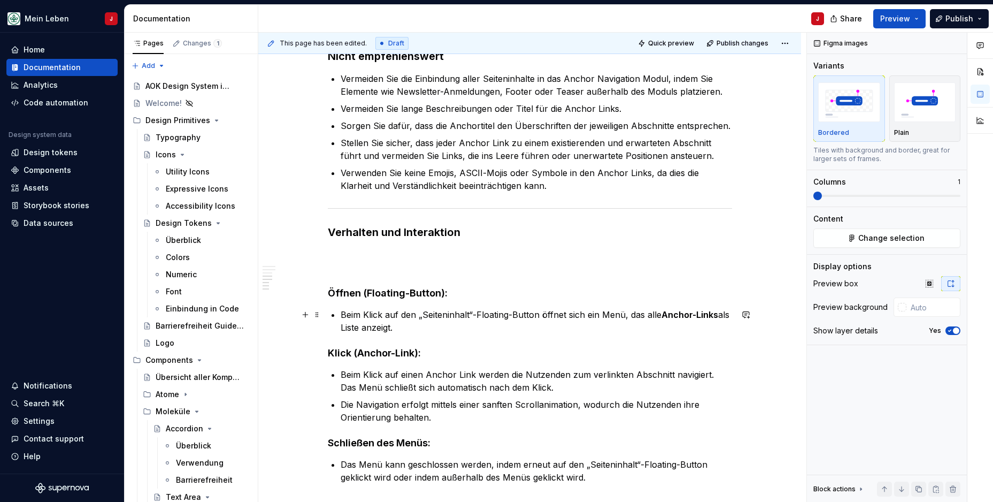
scroll to position [1087, 0]
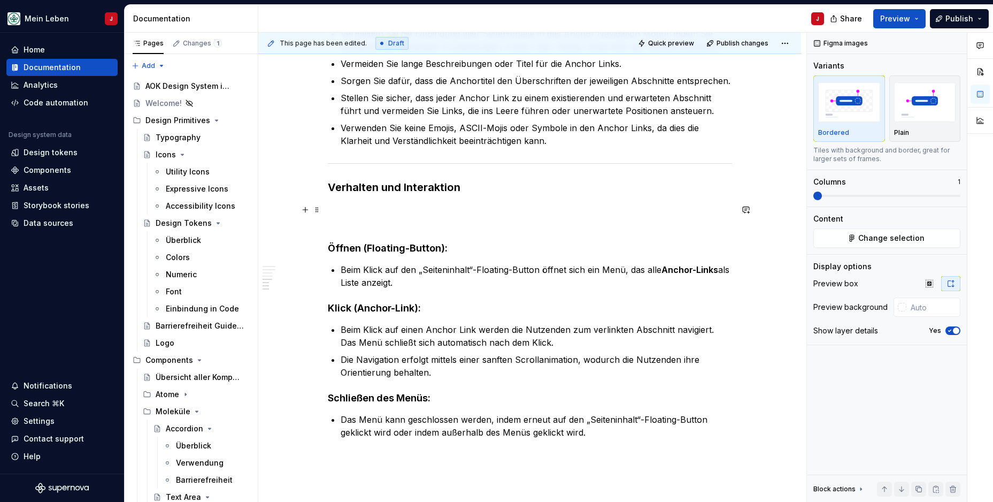
click at [369, 226] on p at bounding box center [530, 216] width 404 height 26
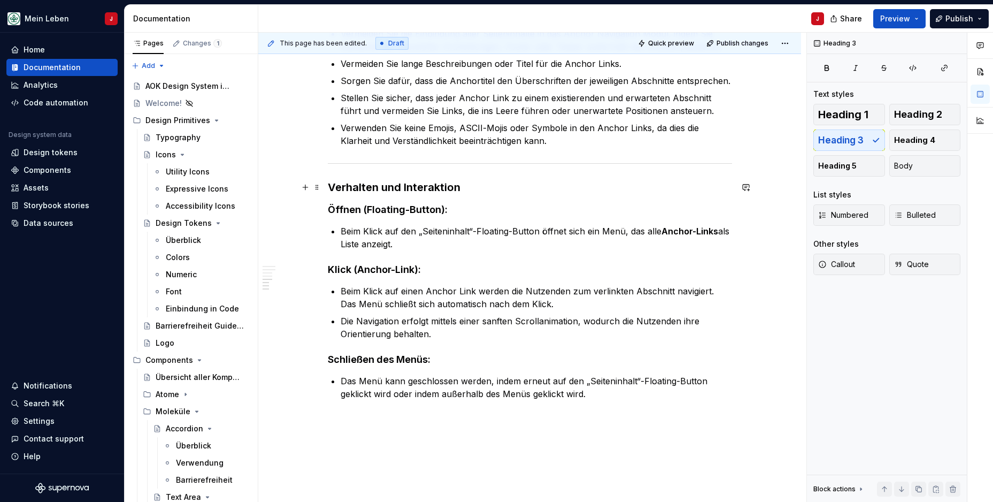
click at [385, 189] on h3 "Verhalten und Interaktion" at bounding box center [530, 187] width 404 height 15
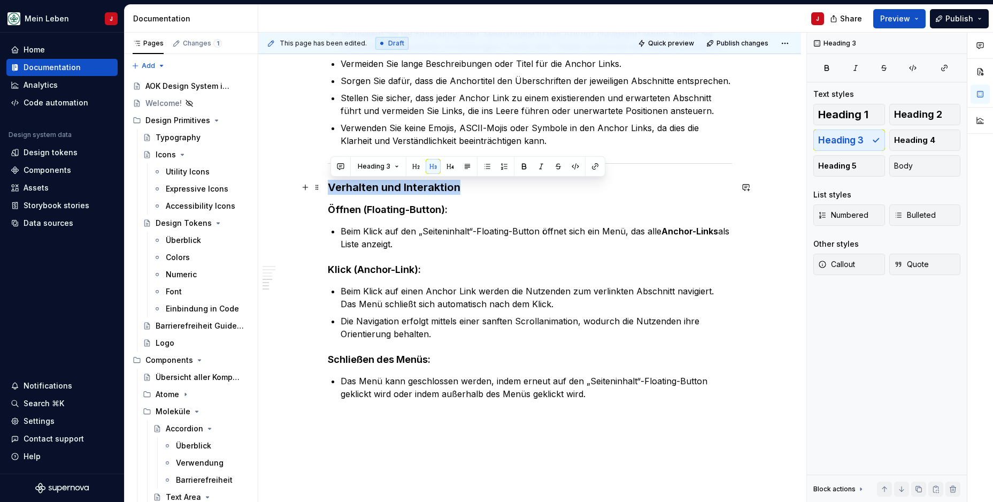
click at [385, 189] on h3 "Verhalten und Interaktion" at bounding box center [530, 187] width 404 height 15
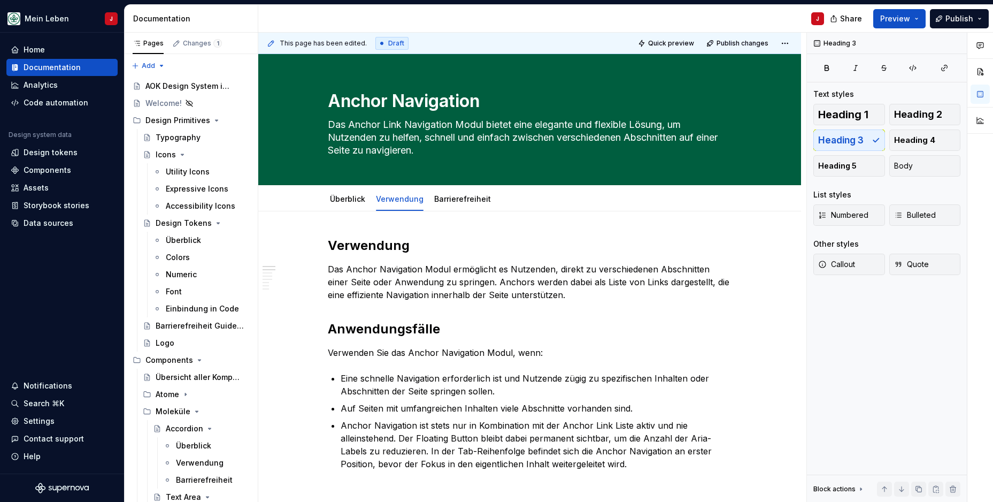
scroll to position [0, 0]
click at [385, 243] on h2 "Verwendung" at bounding box center [530, 245] width 404 height 17
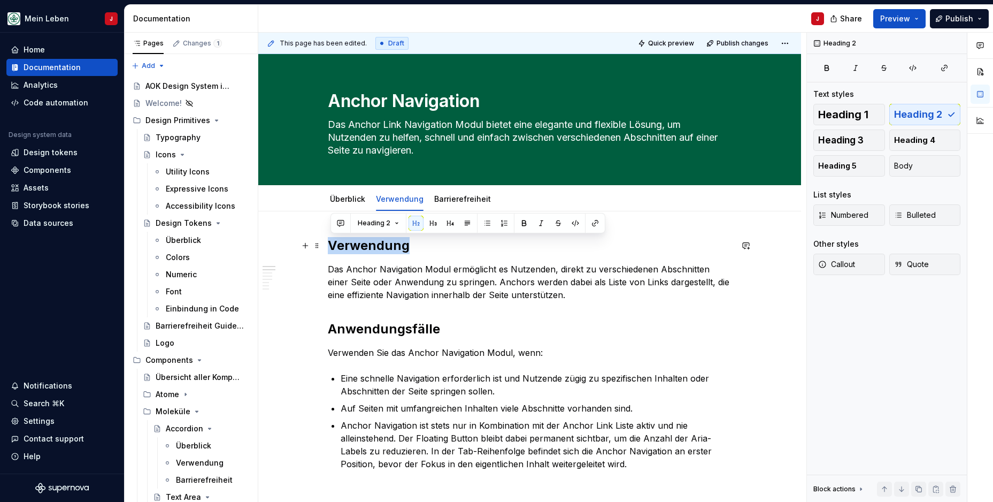
click at [385, 243] on h2 "Verwendung" at bounding box center [530, 245] width 404 height 17
click at [406, 327] on h2 "Anwendungsfälle" at bounding box center [530, 328] width 404 height 17
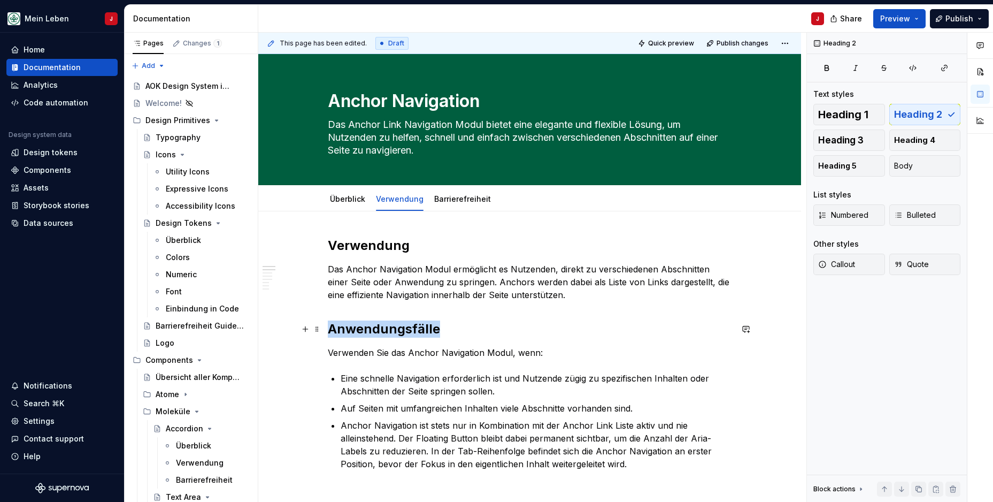
click at [406, 327] on h2 "Anwendungsfälle" at bounding box center [530, 328] width 404 height 17
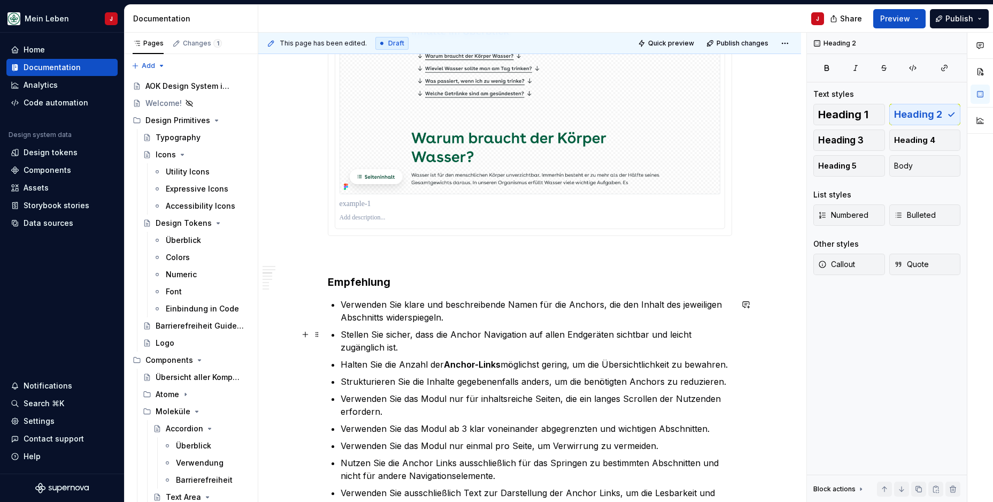
scroll to position [551, 0]
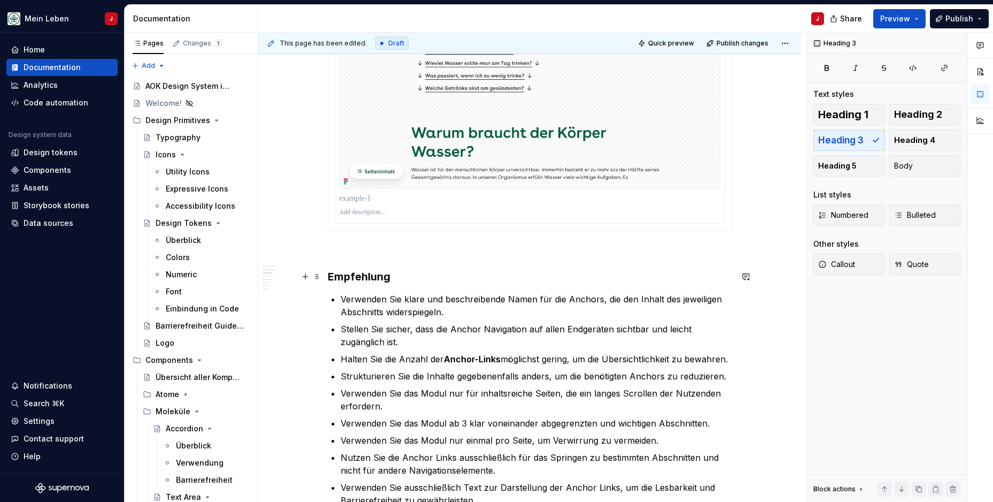
click at [374, 281] on h3 "Empfehlung" at bounding box center [530, 276] width 404 height 15
click at [925, 111] on span "Heading 2" at bounding box center [918, 114] width 48 height 11
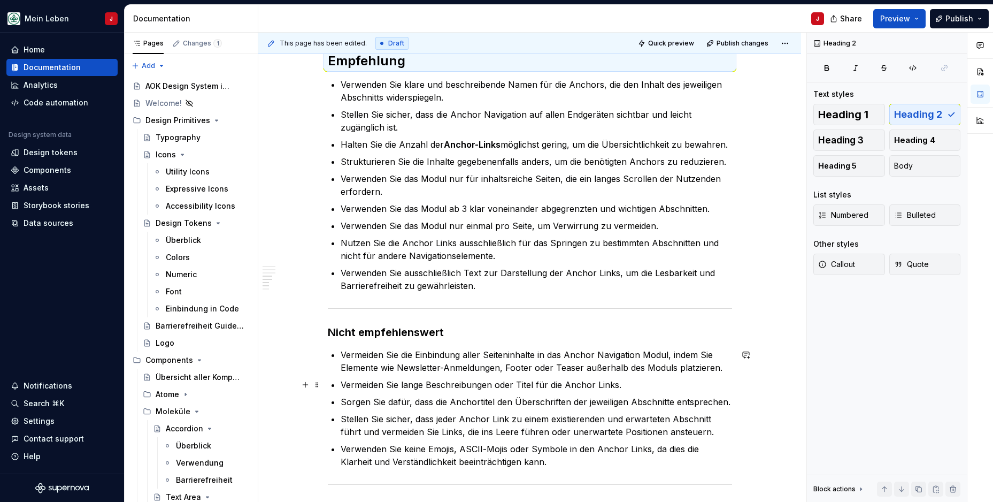
scroll to position [928, 0]
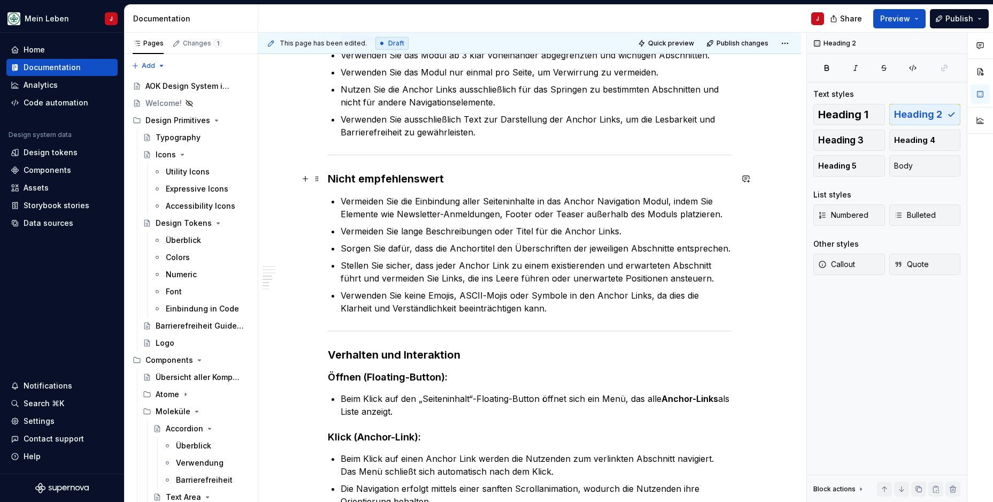
click at [361, 176] on h3 "Nicht empfehlenswert" at bounding box center [530, 178] width 404 height 15
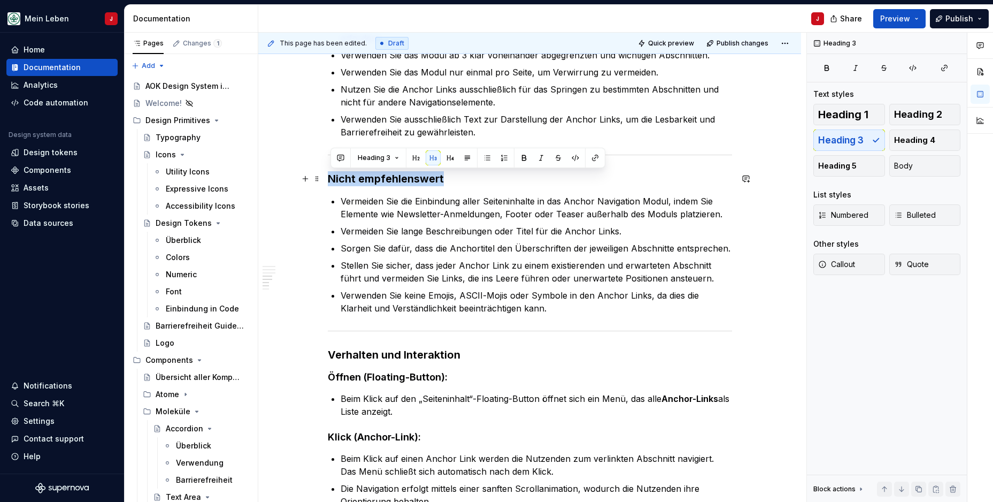
click at [361, 176] on h3 "Nicht empfehlenswert" at bounding box center [530, 178] width 404 height 15
click at [924, 103] on div "Text styles Heading 1 Heading 2 Heading 3 Heading 4 Heading 5 Body List styles …" at bounding box center [886, 188] width 147 height 199
click at [915, 111] on span "Heading 2" at bounding box center [918, 114] width 48 height 11
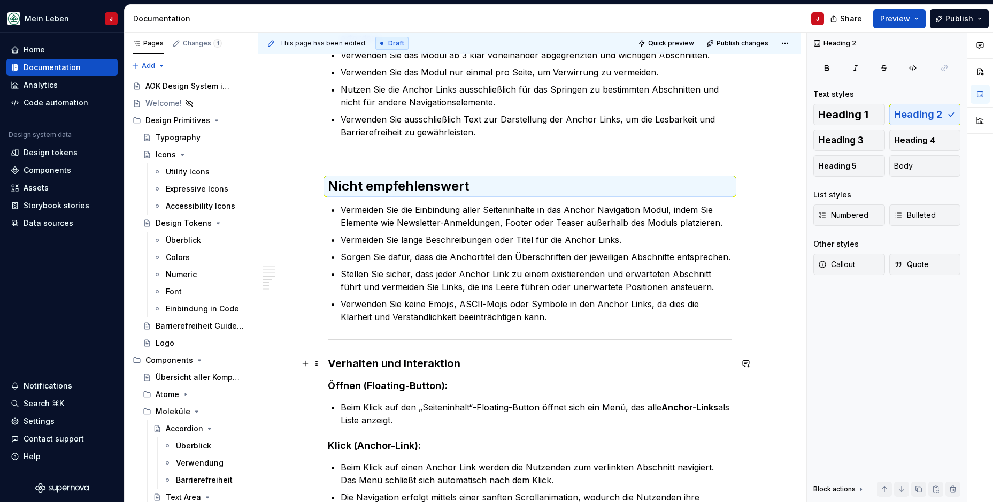
click at [417, 358] on h3 "Verhalten und Interaktion" at bounding box center [530, 363] width 404 height 15
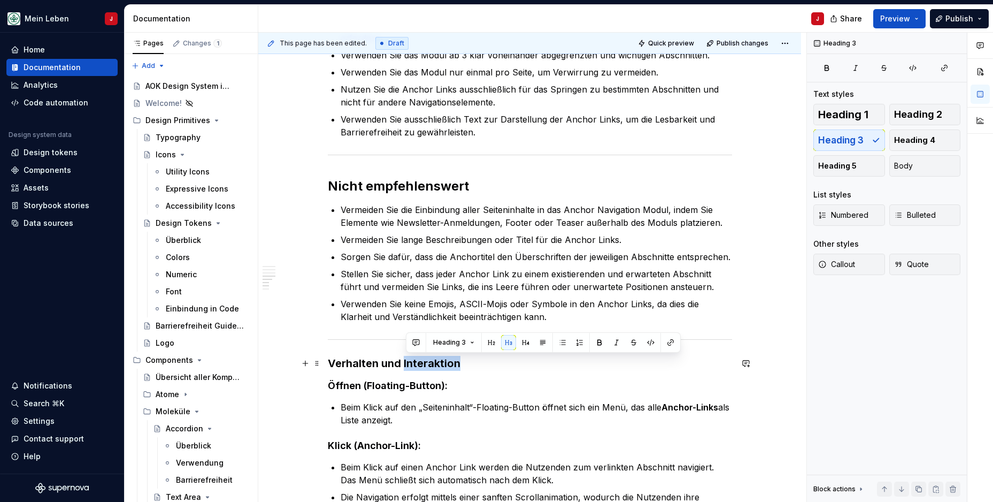
click at [417, 358] on h3 "Verhalten und Interaktion" at bounding box center [530, 363] width 404 height 15
click at [910, 110] on span "Heading 2" at bounding box center [918, 114] width 48 height 11
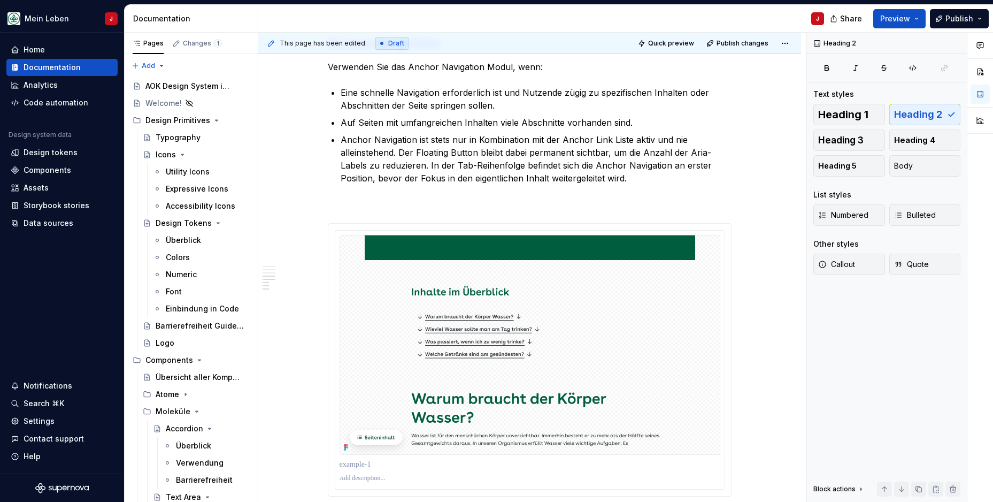
scroll to position [0, 0]
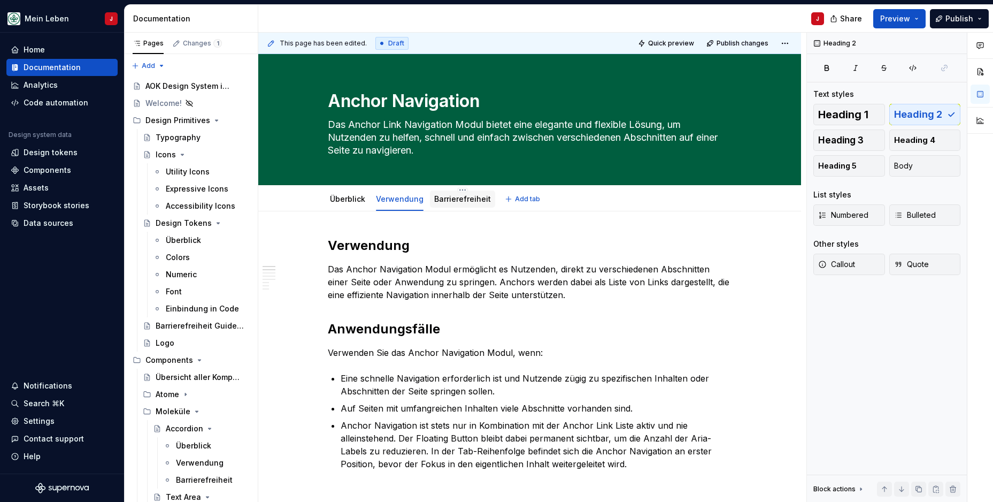
click at [460, 203] on link "Barrierefreiheit" at bounding box center [462, 198] width 57 height 9
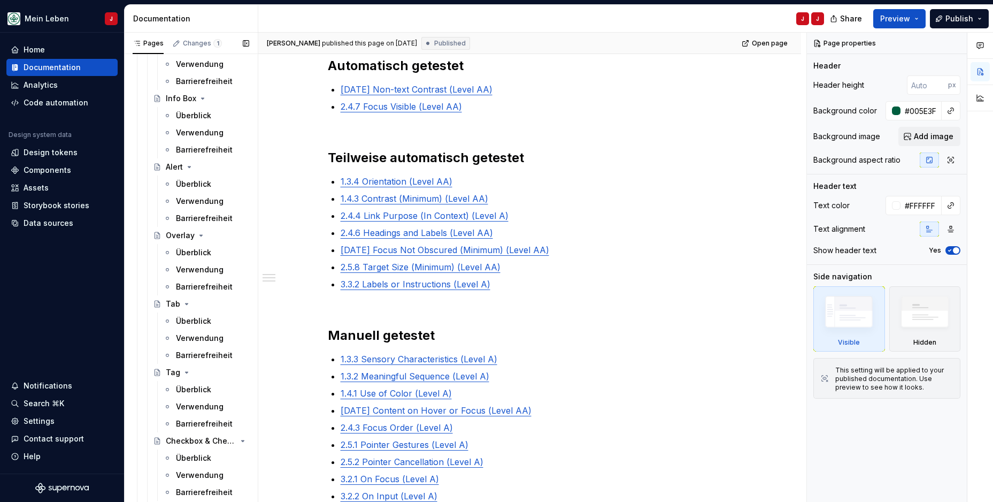
scroll to position [609, 0]
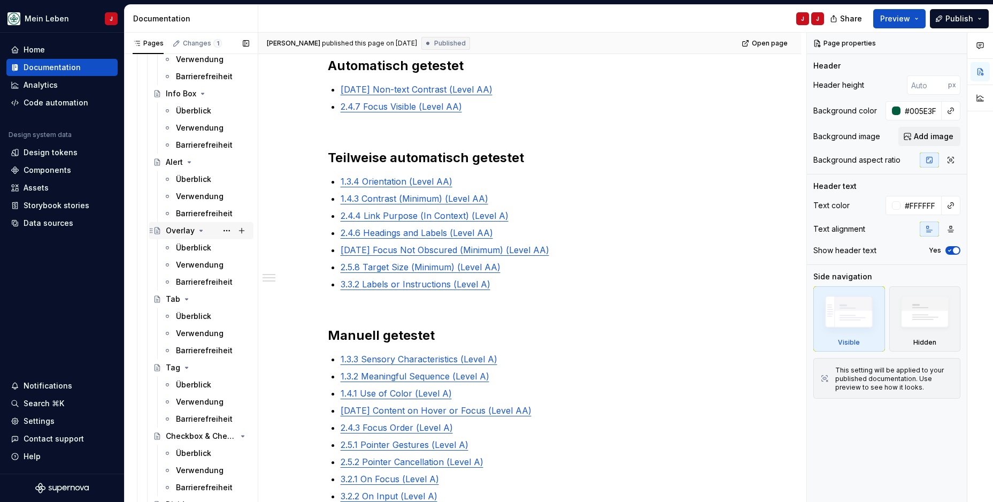
click at [197, 235] on div "Overlay" at bounding box center [207, 230] width 83 height 15
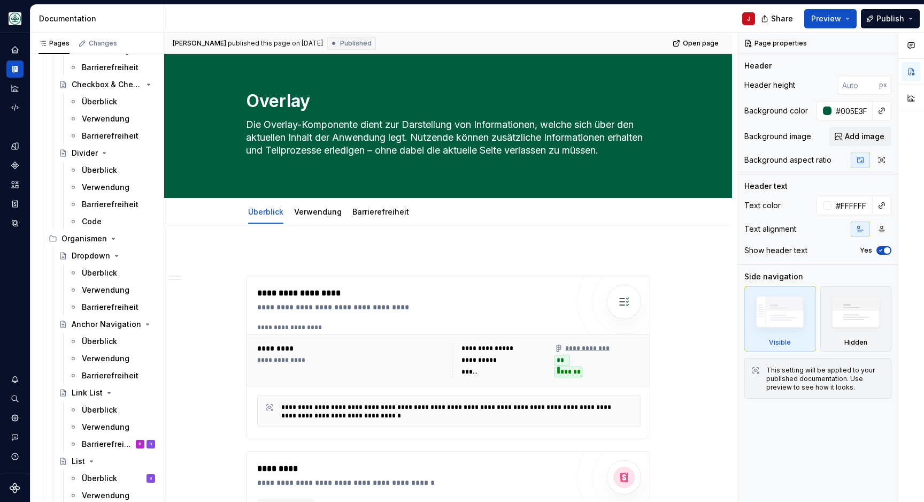
type textarea "*"
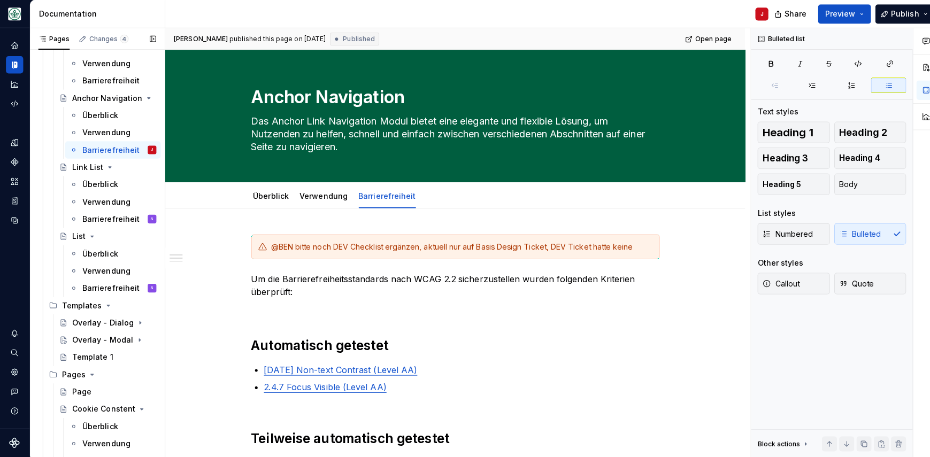
type textarea "*"
